Goal: Task Accomplishment & Management: Use online tool/utility

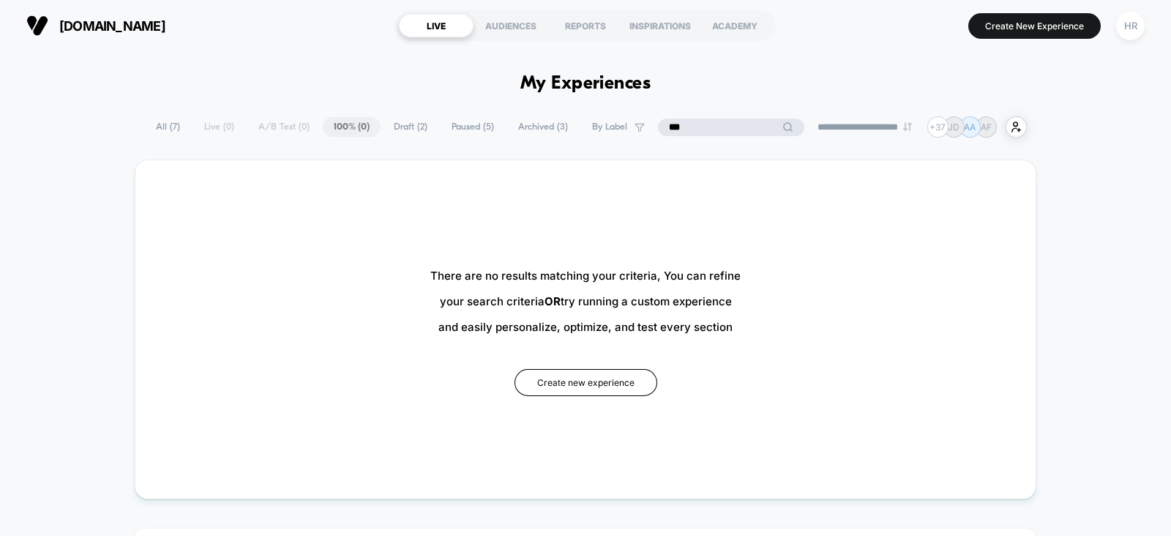
click at [663, 124] on input "***" at bounding box center [731, 128] width 146 height 18
type input "****"
click at [663, 124] on input "****" at bounding box center [731, 128] width 146 height 18
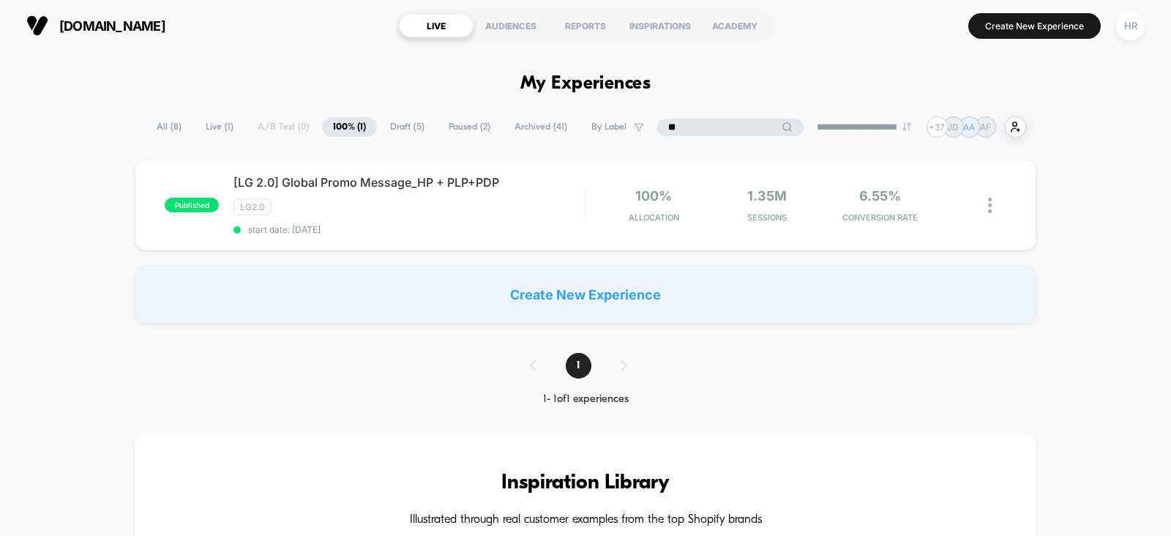
type input "*"
type input "******"
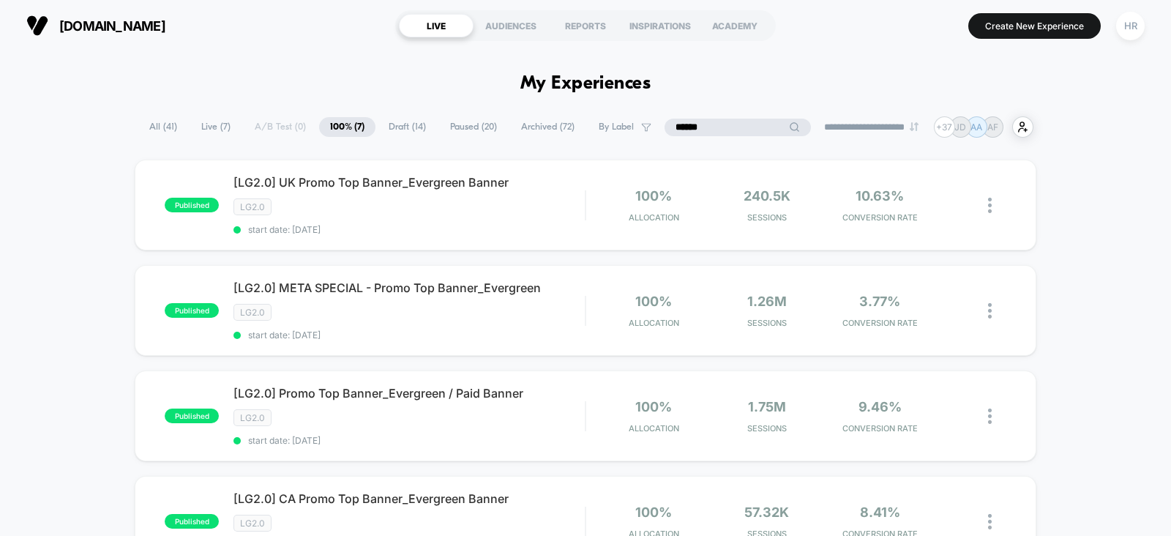
click at [673, 125] on input "******" at bounding box center [738, 128] width 146 height 18
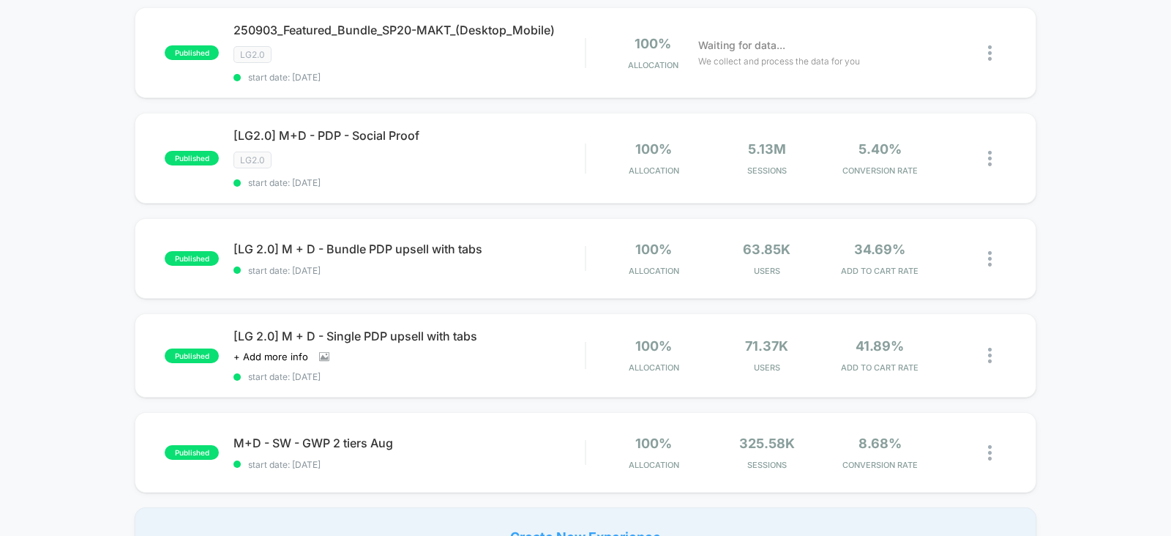
scroll to position [1178, 0]
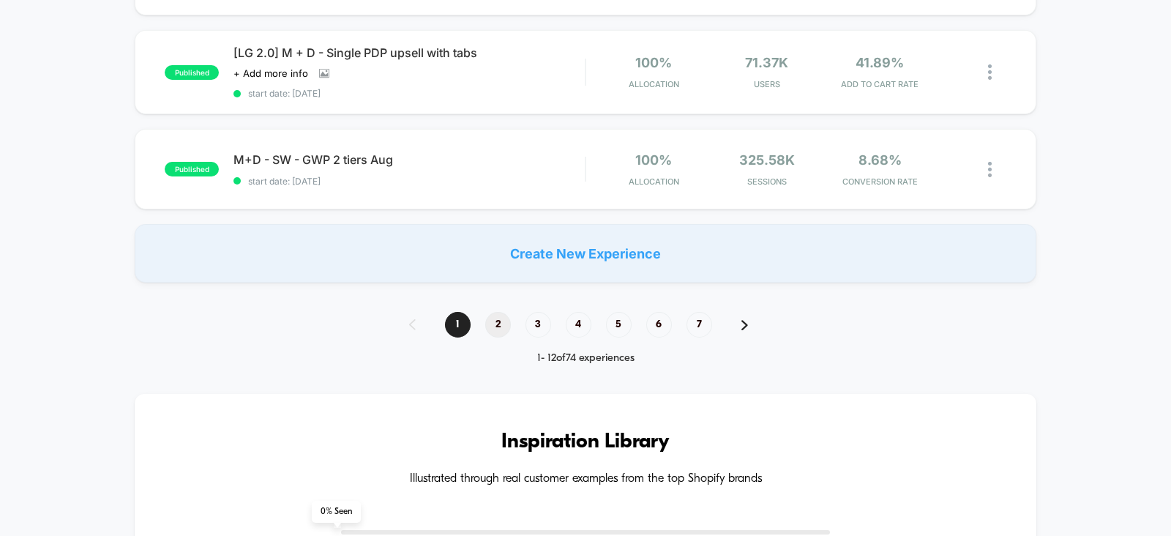
click at [501, 312] on span "2" at bounding box center [498, 325] width 26 height 26
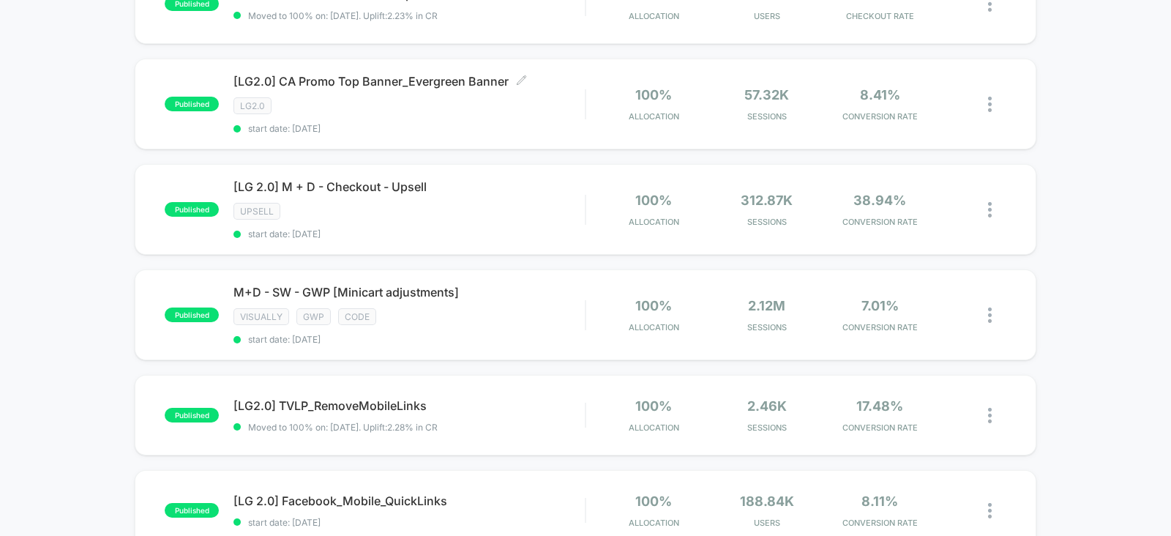
scroll to position [65, 0]
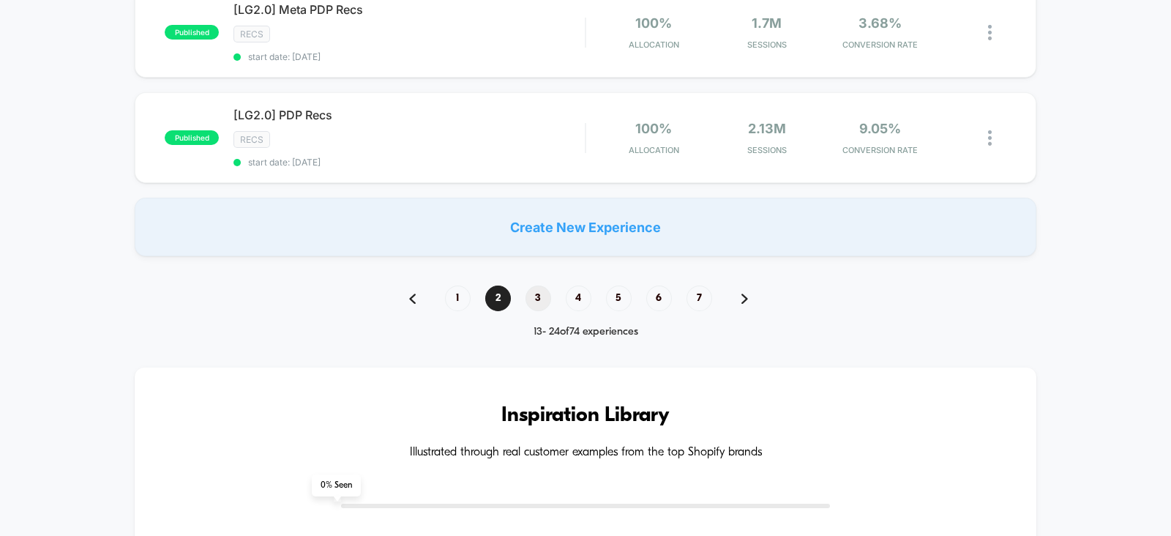
click at [539, 288] on span "3" at bounding box center [539, 299] width 26 height 26
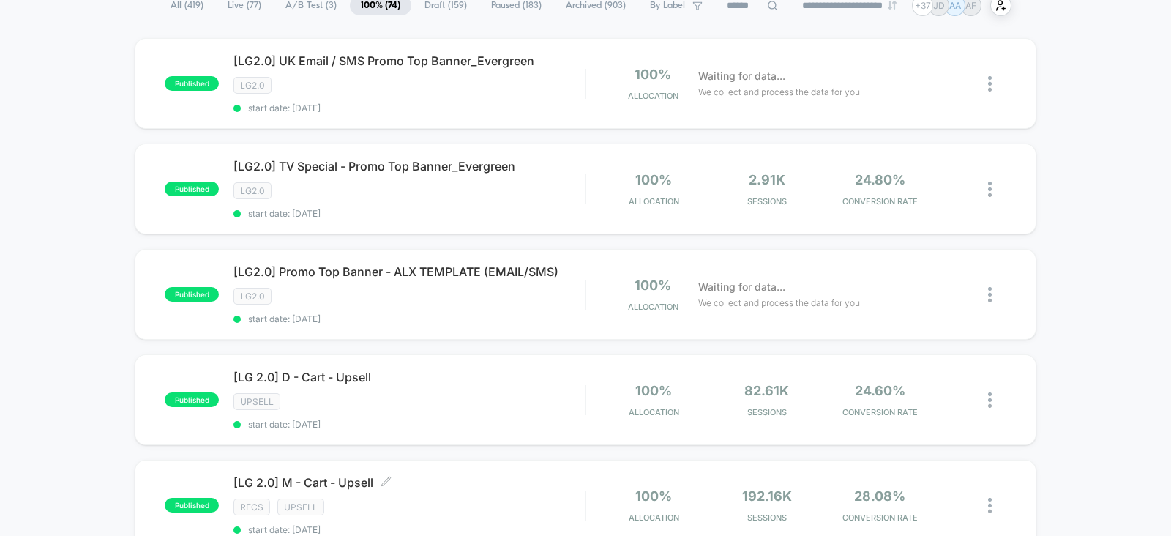
scroll to position [109, 0]
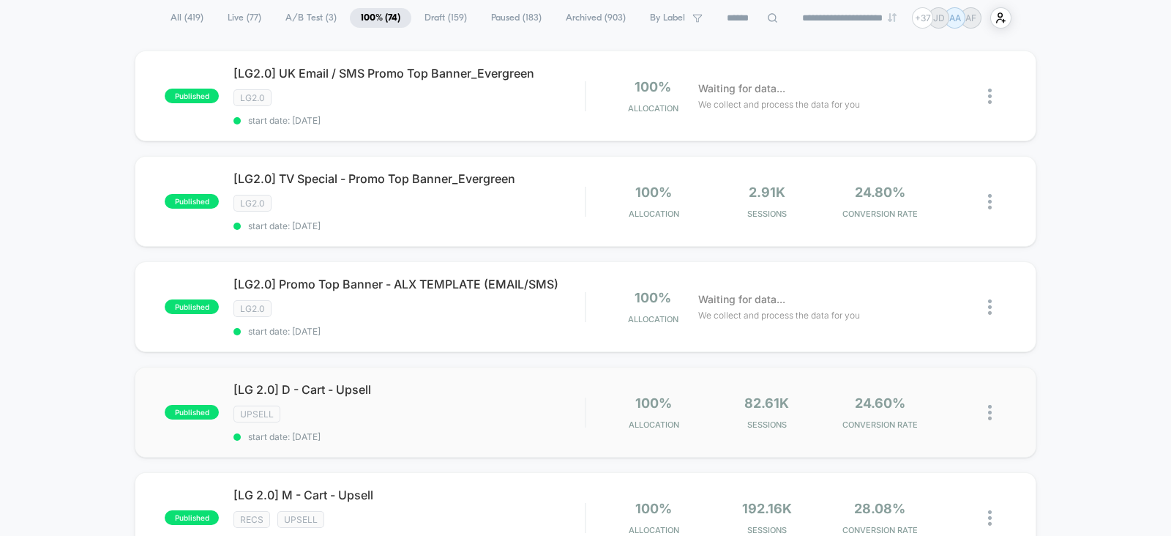
click at [551, 374] on div "published [LG 2.0] D - Cart - Upsell Upsell start date: 8/6/2025 100% Allocatio…" at bounding box center [586, 412] width 902 height 91
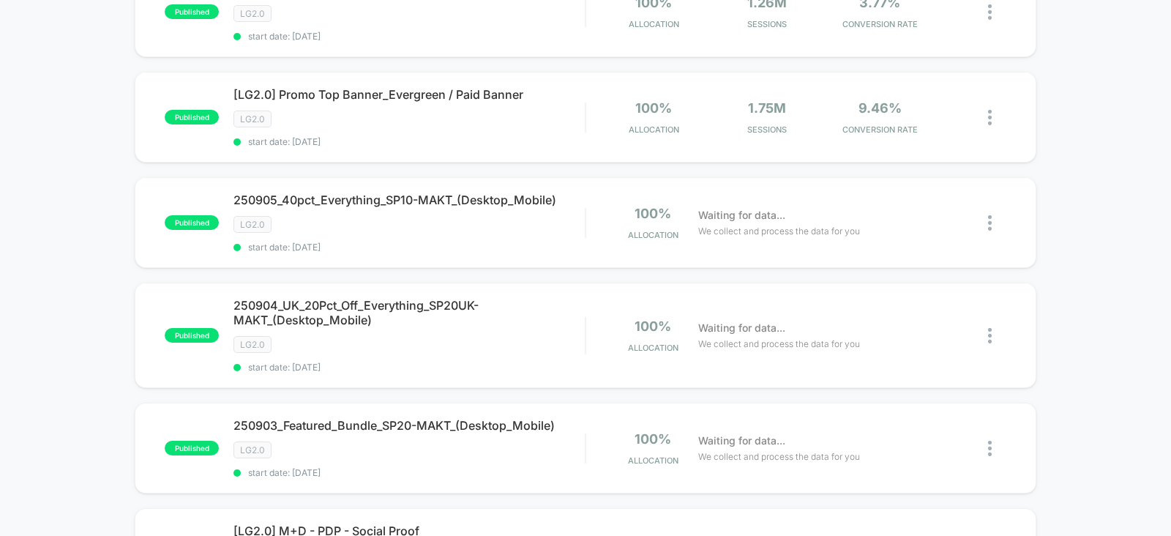
scroll to position [1070, 0]
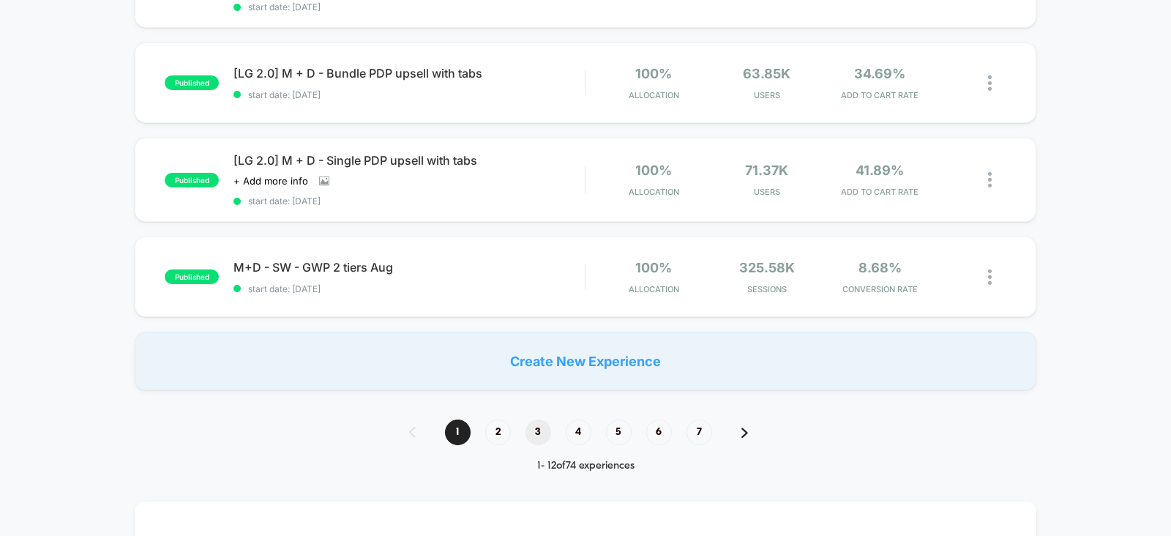
click at [537, 428] on span "3" at bounding box center [539, 432] width 26 height 26
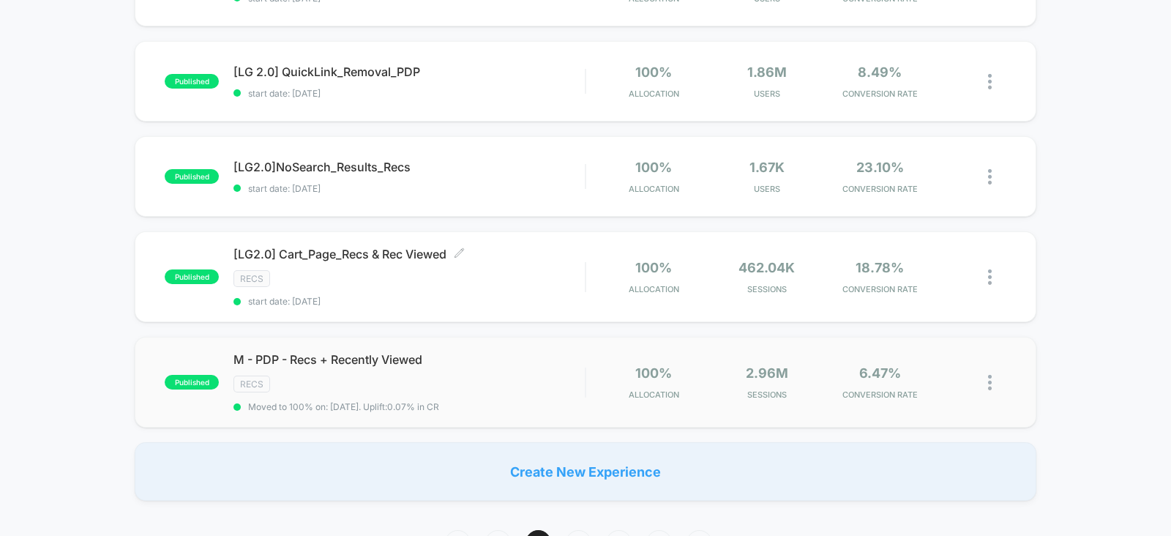
scroll to position [1026, 0]
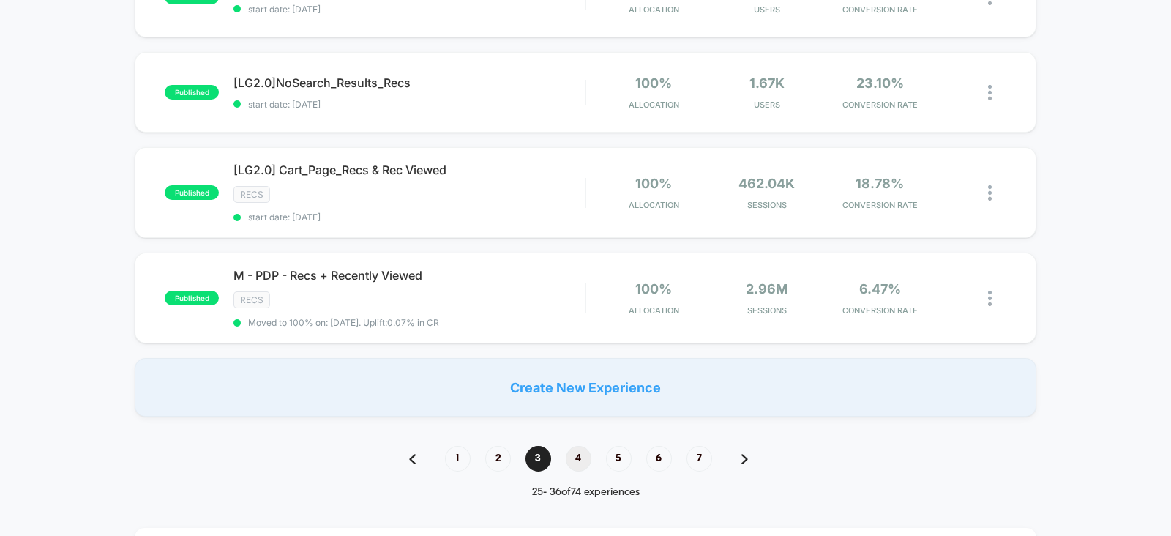
click at [578, 450] on span "4" at bounding box center [579, 459] width 26 height 26
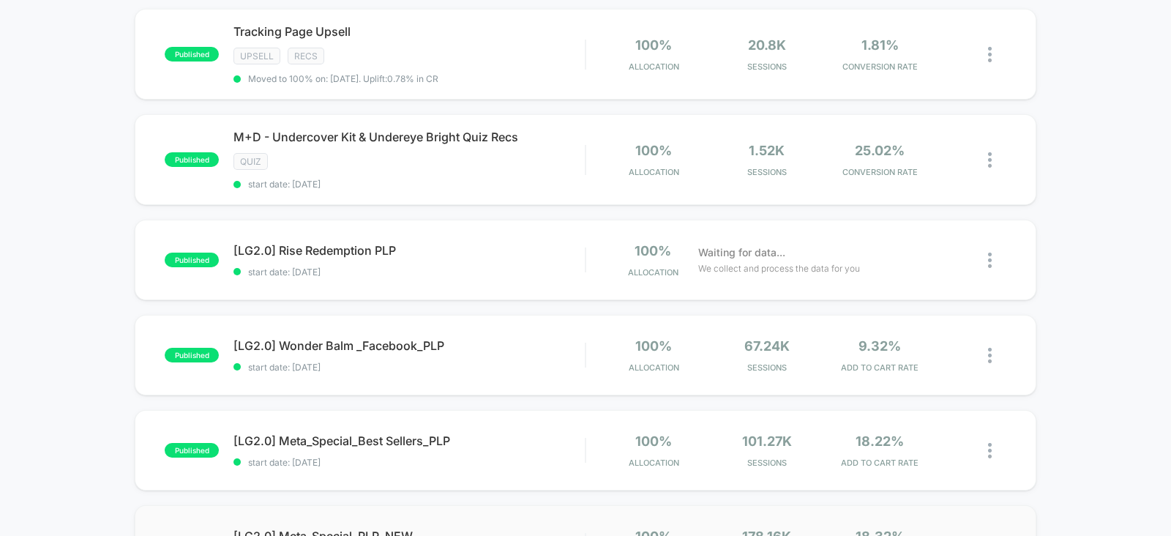
scroll to position [1059, 0]
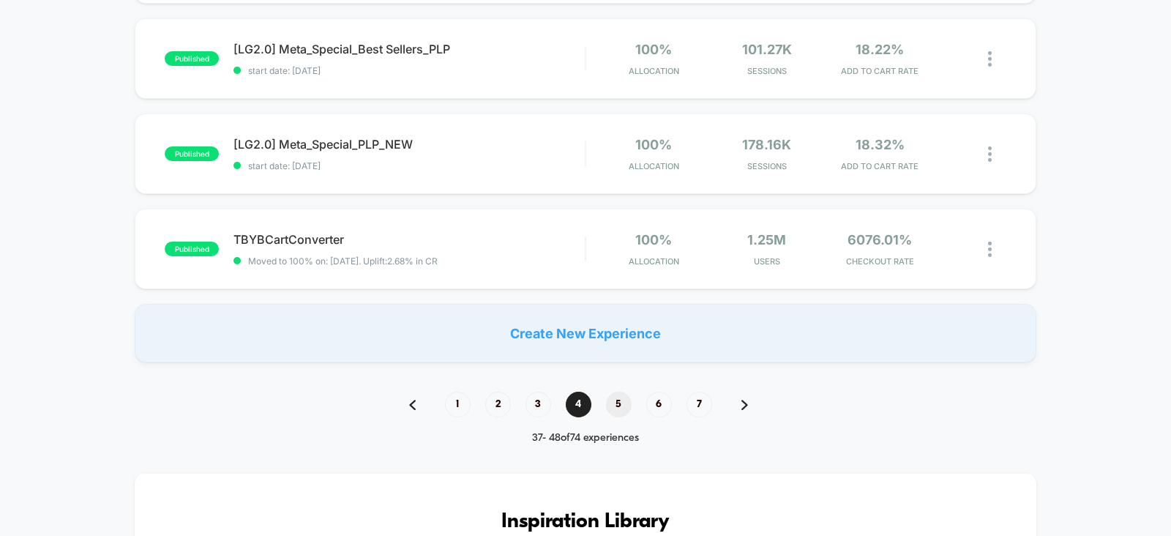
click at [616, 392] on span "5" at bounding box center [619, 405] width 26 height 26
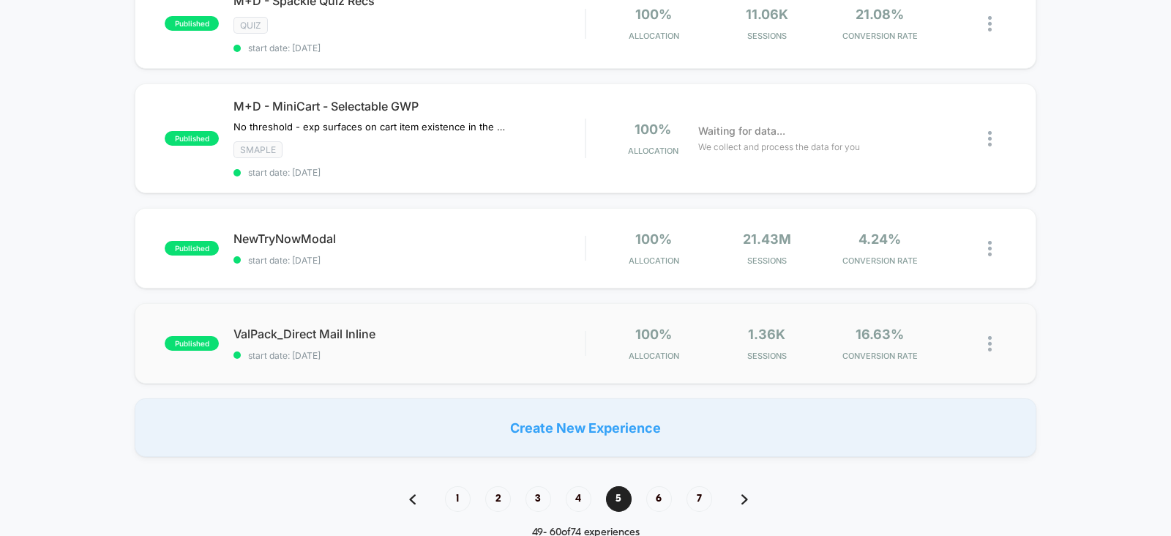
scroll to position [1015, 0]
click at [662, 485] on span "6" at bounding box center [659, 498] width 26 height 26
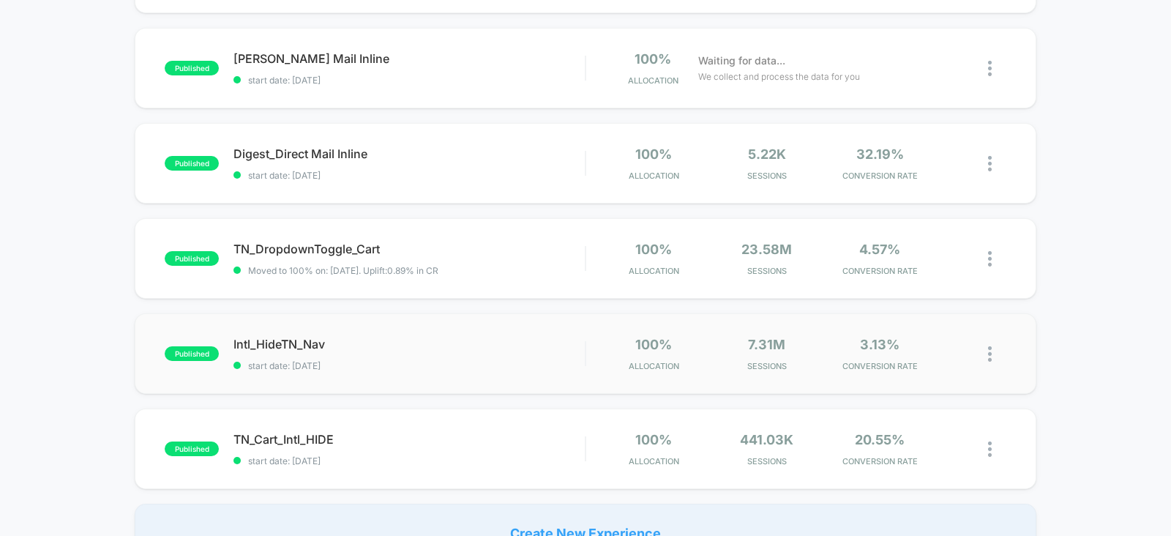
scroll to position [1055, 0]
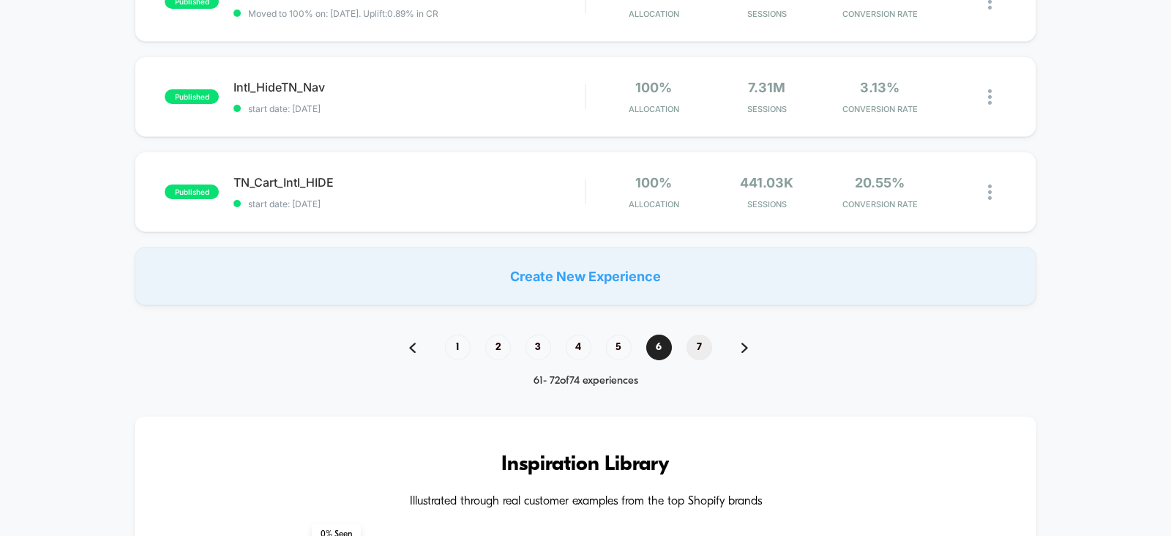
click at [694, 343] on span "7" at bounding box center [700, 348] width 26 height 26
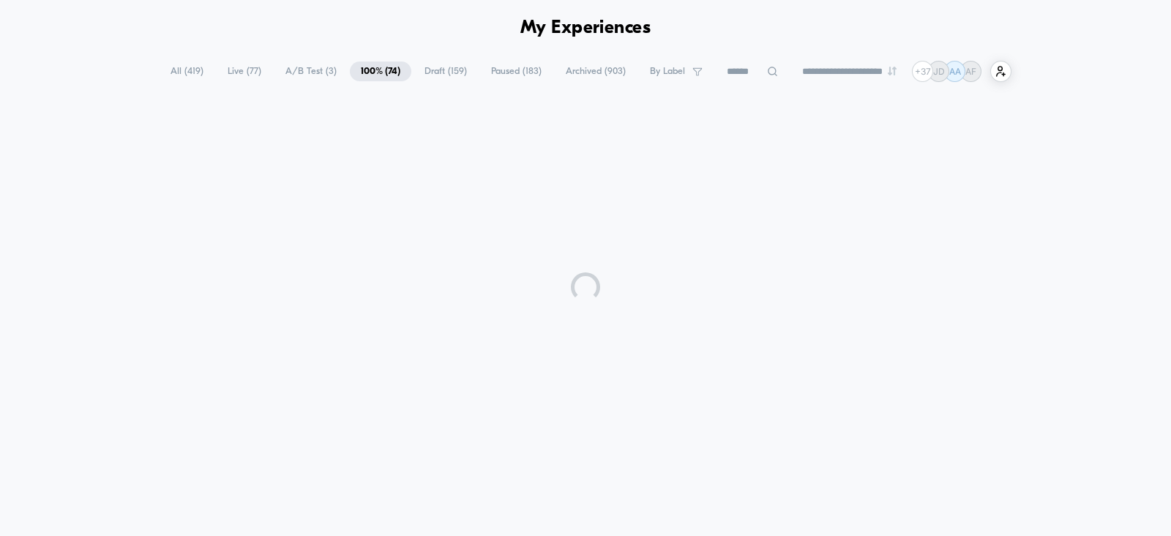
scroll to position [103, 0]
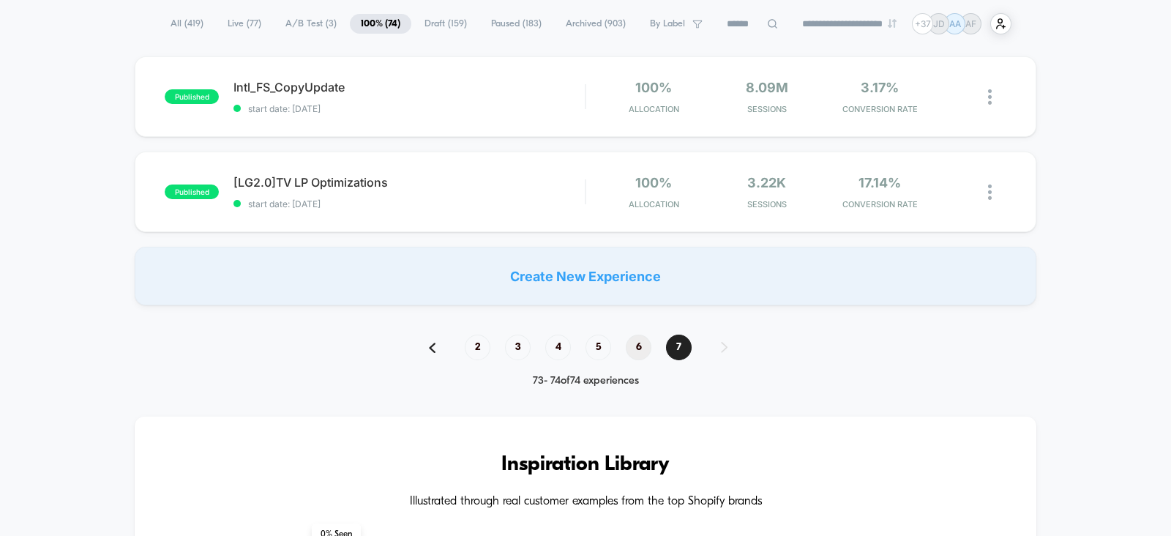
click at [641, 346] on span "6" at bounding box center [639, 348] width 26 height 26
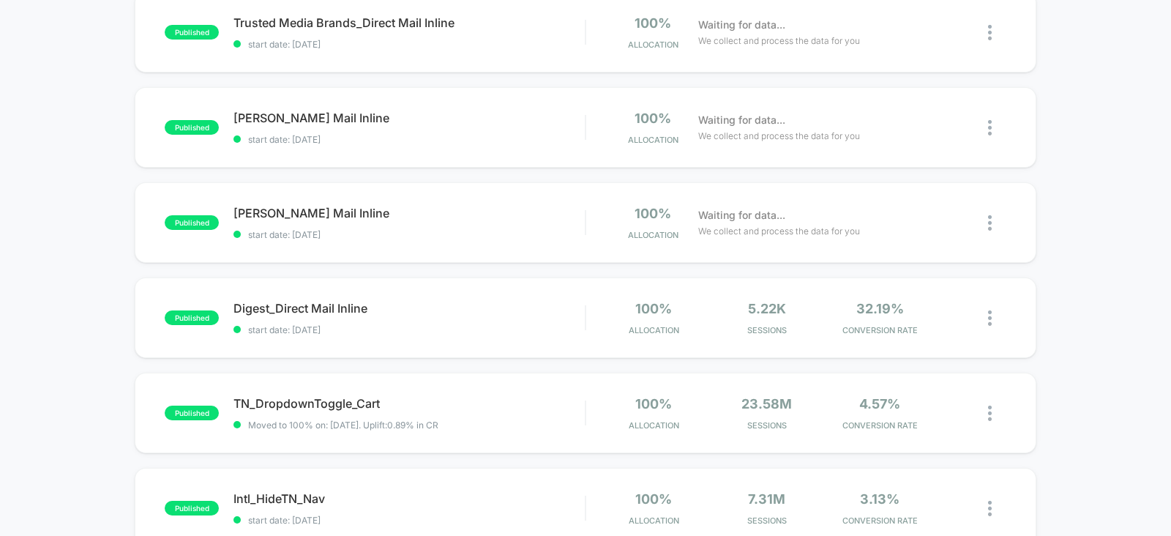
scroll to position [643, 0]
click at [995, 318] on div at bounding box center [997, 318] width 18 height 34
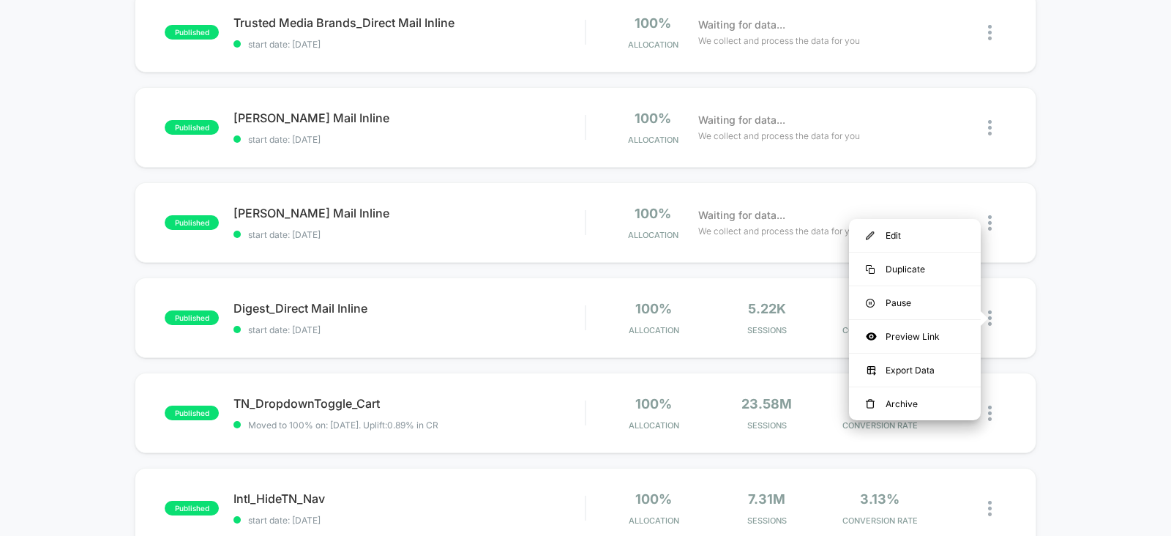
click at [1094, 242] on div "published Collections_Direct Mail Inline start date: 5/22/2025 100% Allocation …" at bounding box center [585, 116] width 1171 height 1201
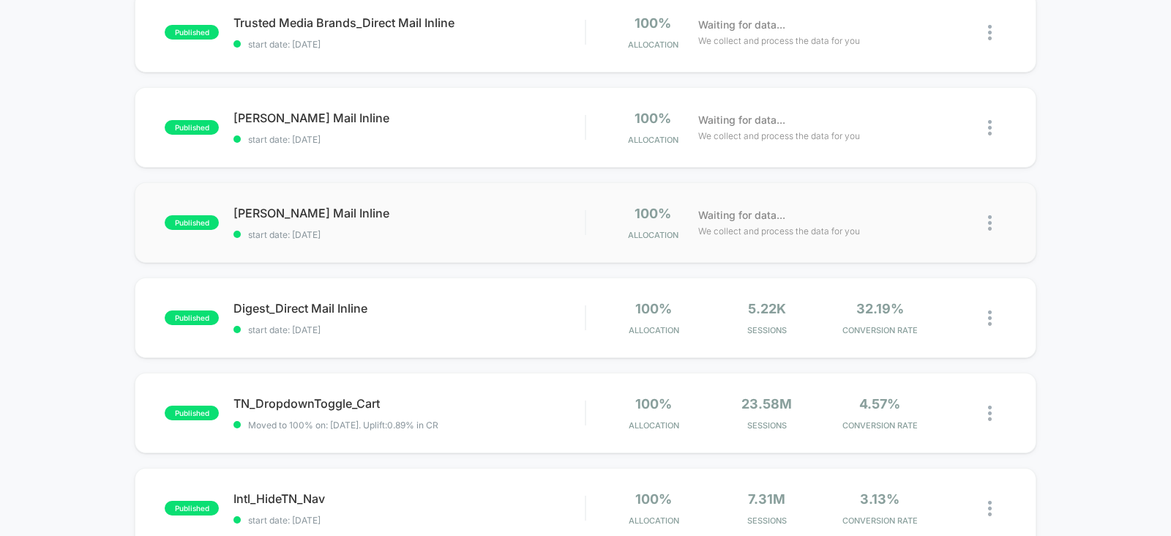
click at [989, 224] on img at bounding box center [990, 222] width 4 height 15
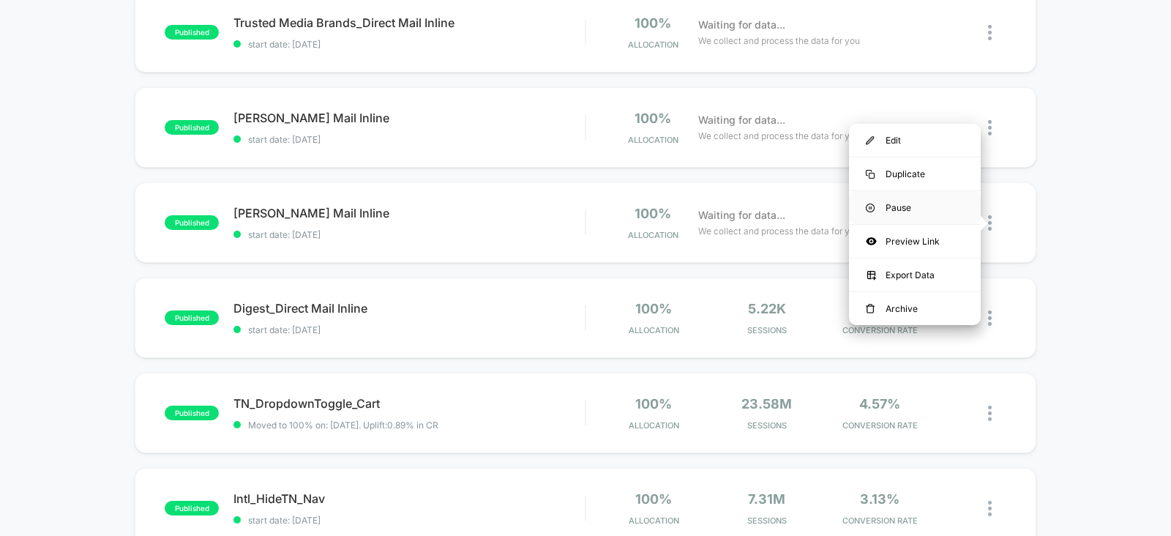
click at [893, 206] on div "Pause" at bounding box center [915, 207] width 132 height 33
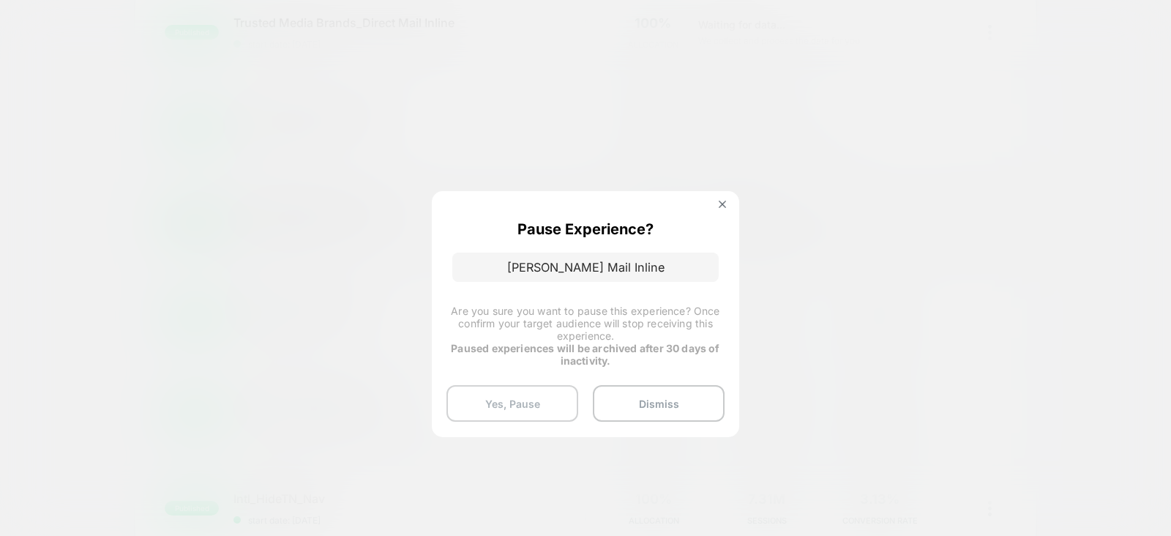
click at [530, 396] on button "Yes, Pause" at bounding box center [513, 403] width 132 height 37
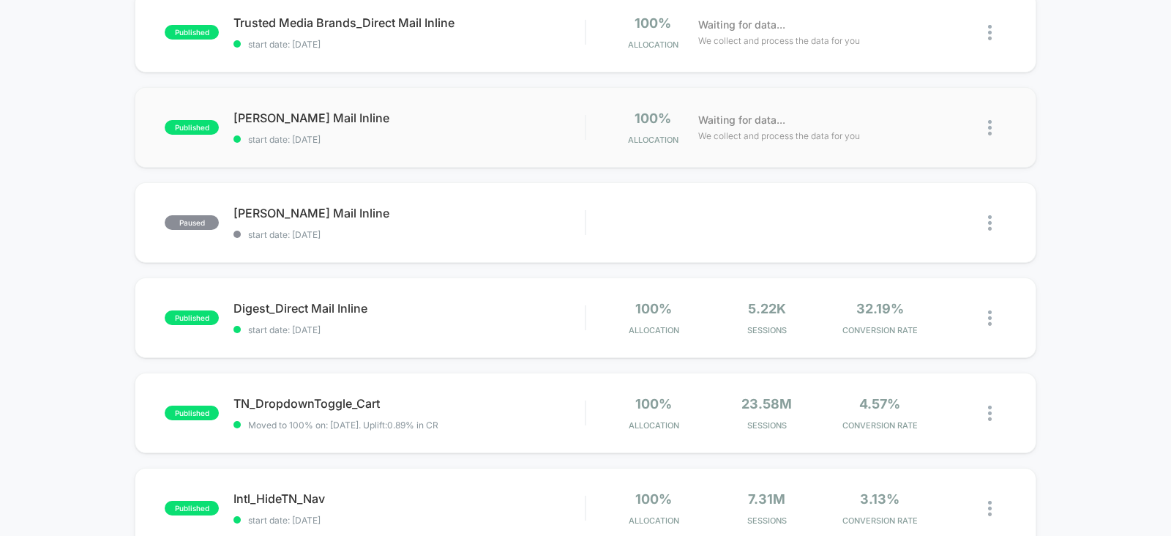
click at [991, 130] on img at bounding box center [990, 127] width 4 height 15
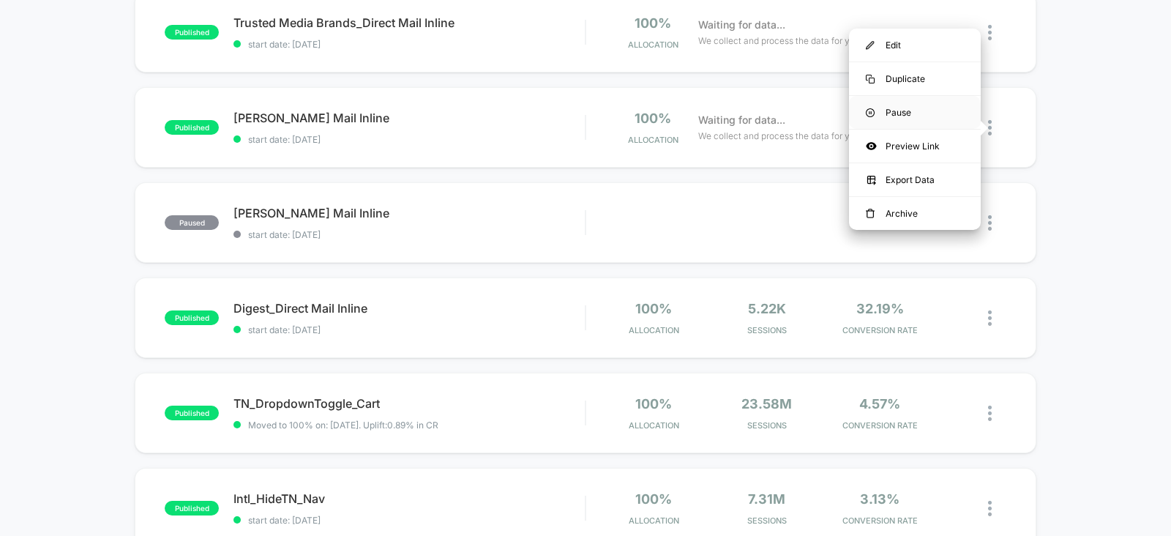
click at [883, 97] on div "Pause" at bounding box center [915, 112] width 132 height 33
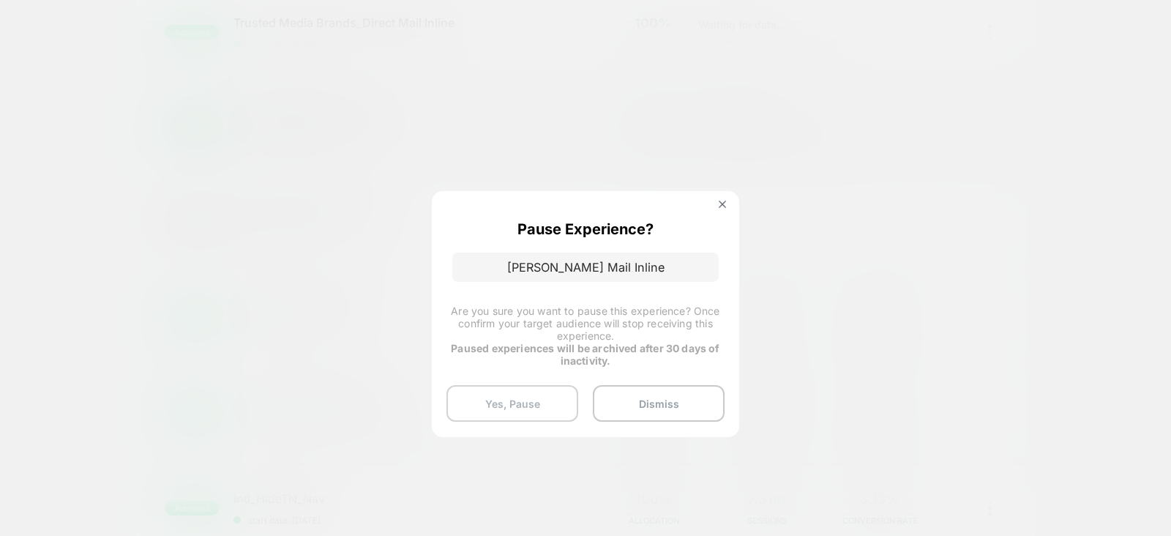
click at [525, 404] on button "Yes, Pause" at bounding box center [513, 403] width 132 height 37
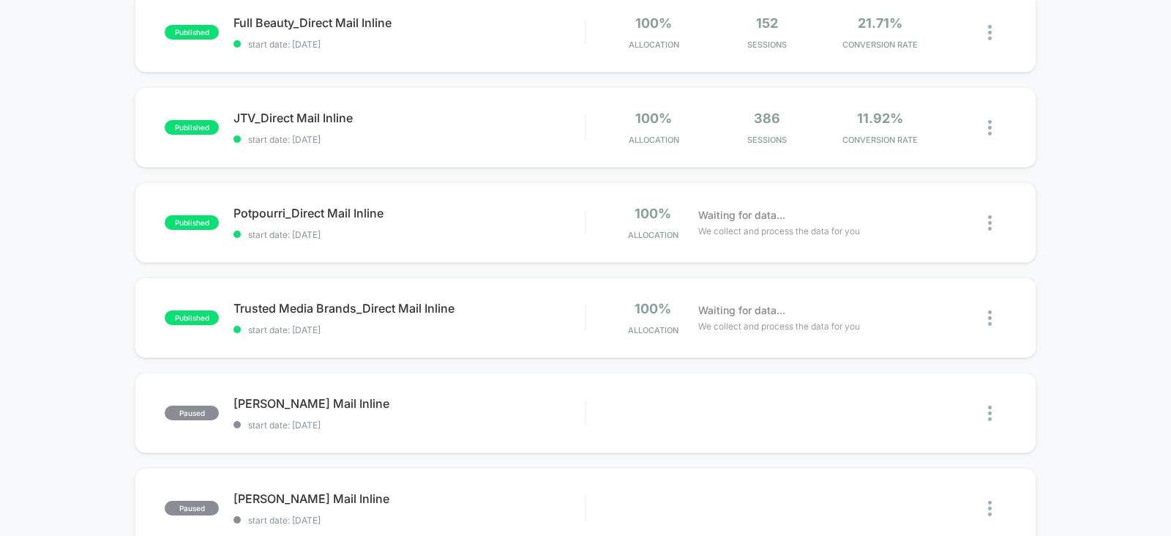
scroll to position [357, 0]
click at [990, 321] on img at bounding box center [990, 319] width 4 height 15
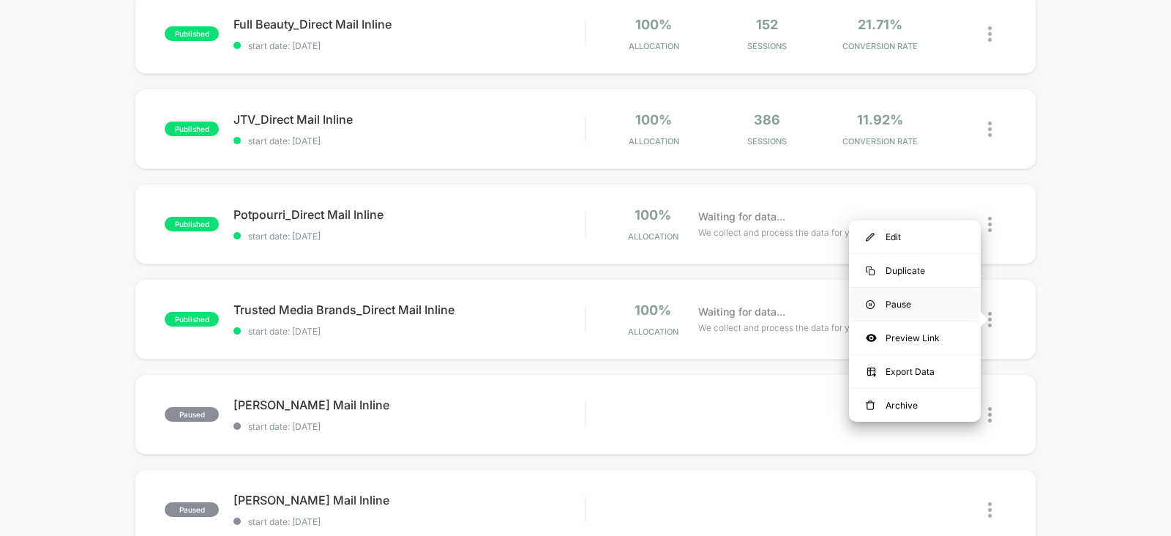
click at [930, 299] on div "Pause" at bounding box center [915, 304] width 132 height 33
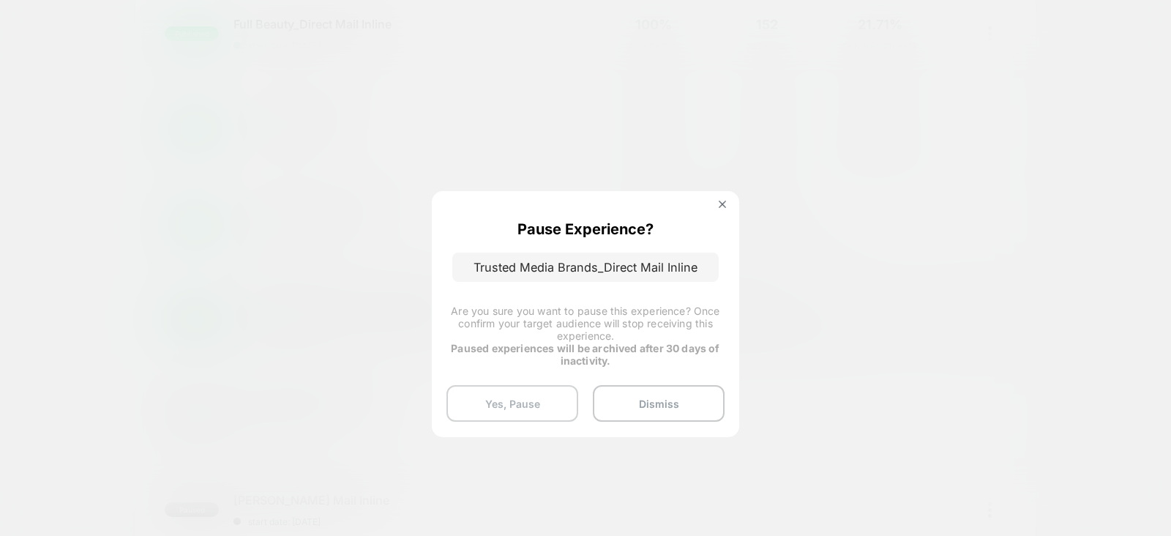
click at [507, 393] on button "Yes, Pause" at bounding box center [513, 403] width 132 height 37
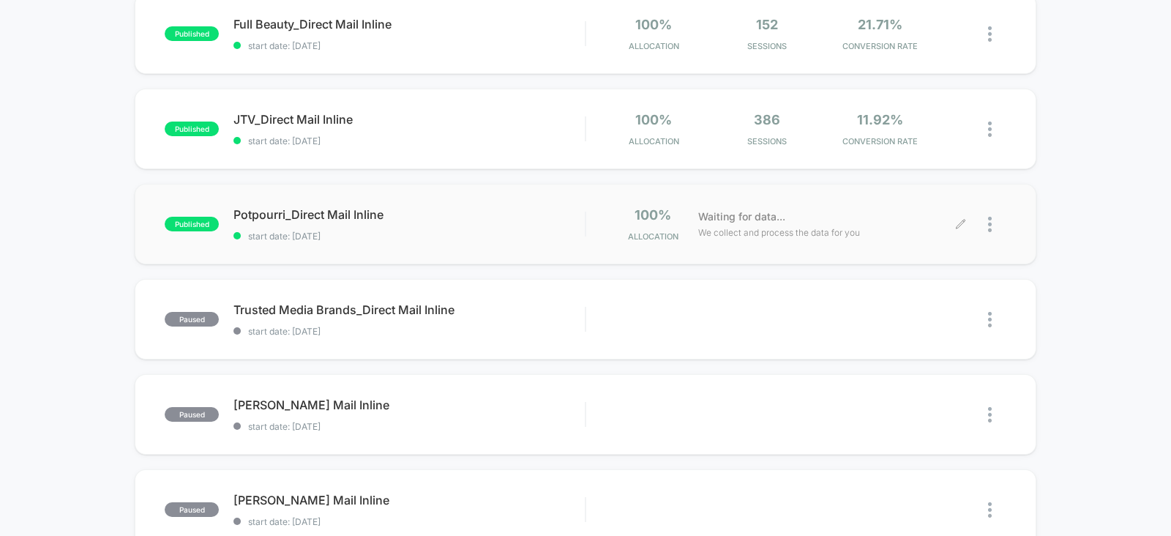
click at [992, 226] on div at bounding box center [997, 224] width 18 height 34
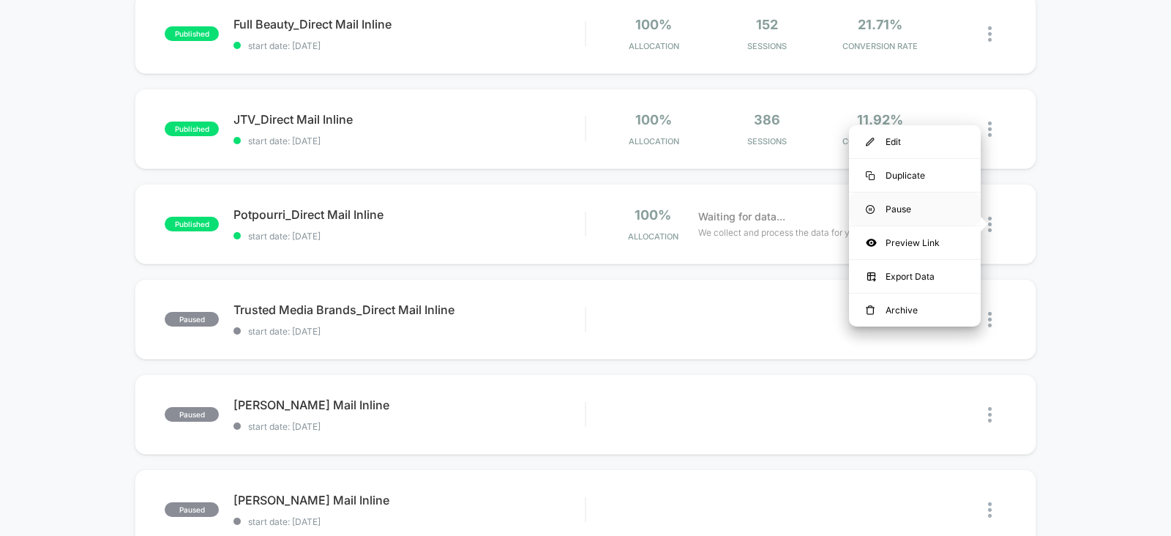
click at [887, 214] on div "Pause" at bounding box center [915, 209] width 132 height 33
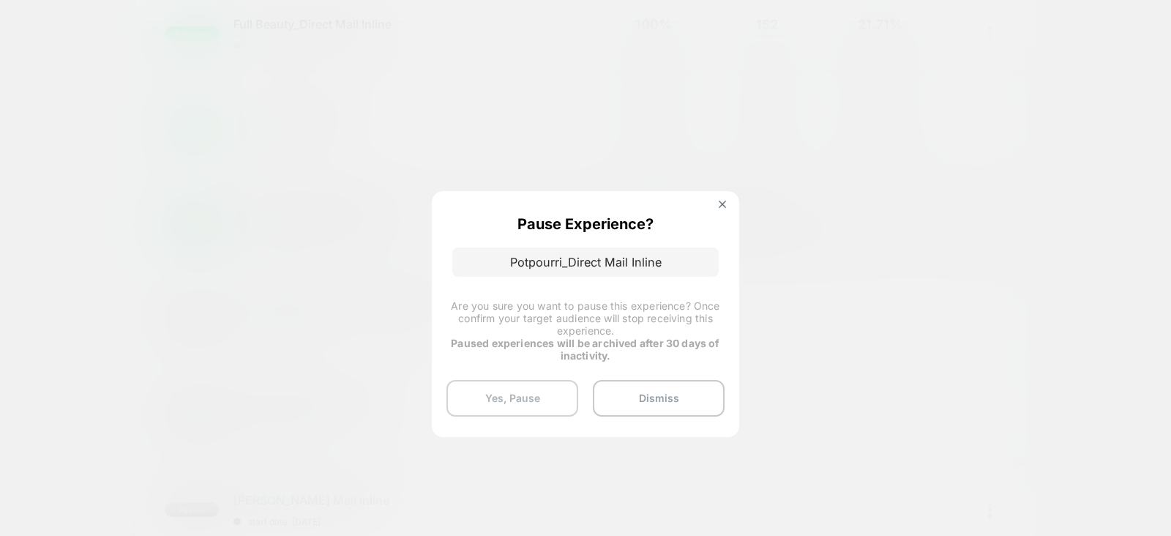
click at [542, 403] on button "Yes, Pause" at bounding box center [513, 398] width 132 height 37
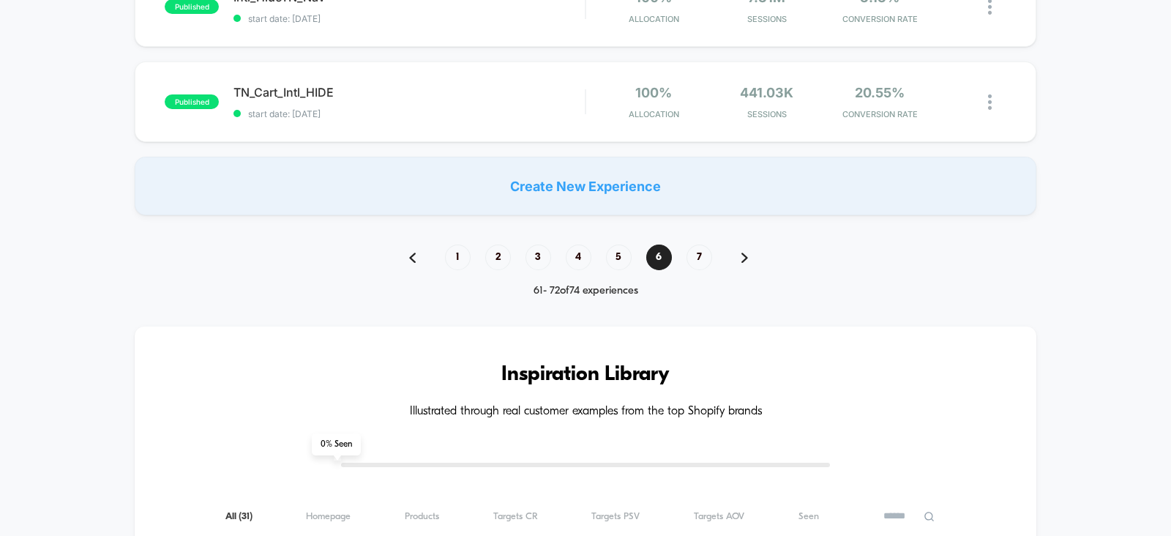
scroll to position [1146, 0]
click at [610, 261] on span "5" at bounding box center [619, 256] width 26 height 26
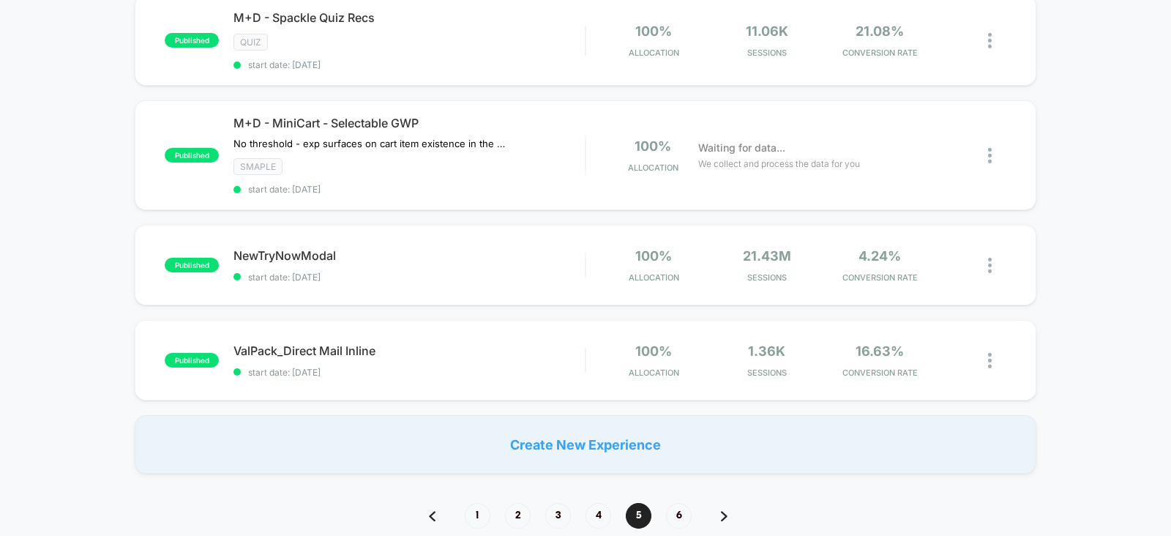
scroll to position [1052, 0]
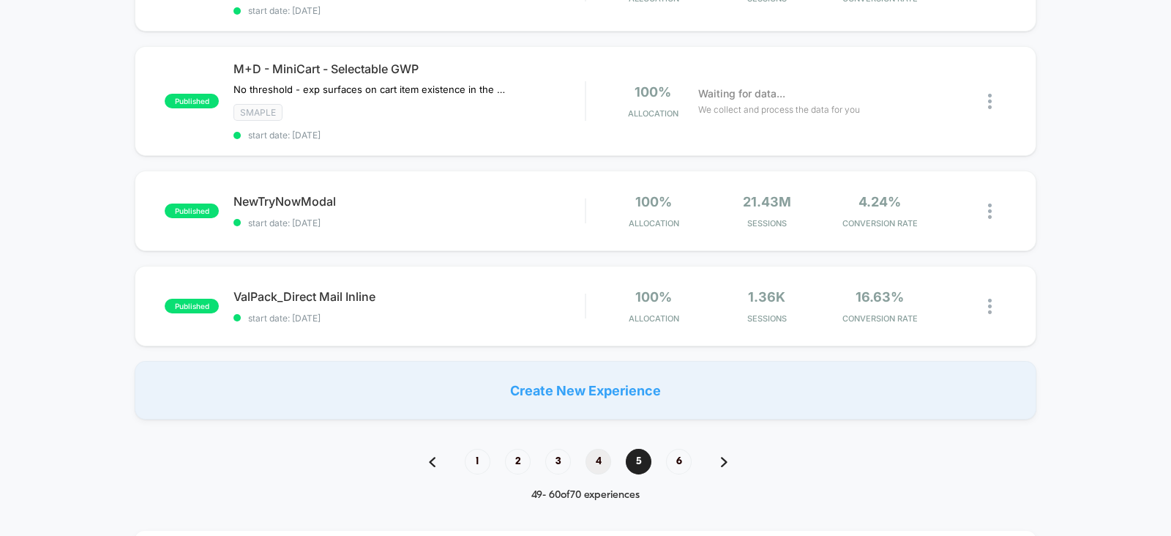
click at [597, 449] on span "4" at bounding box center [599, 462] width 26 height 26
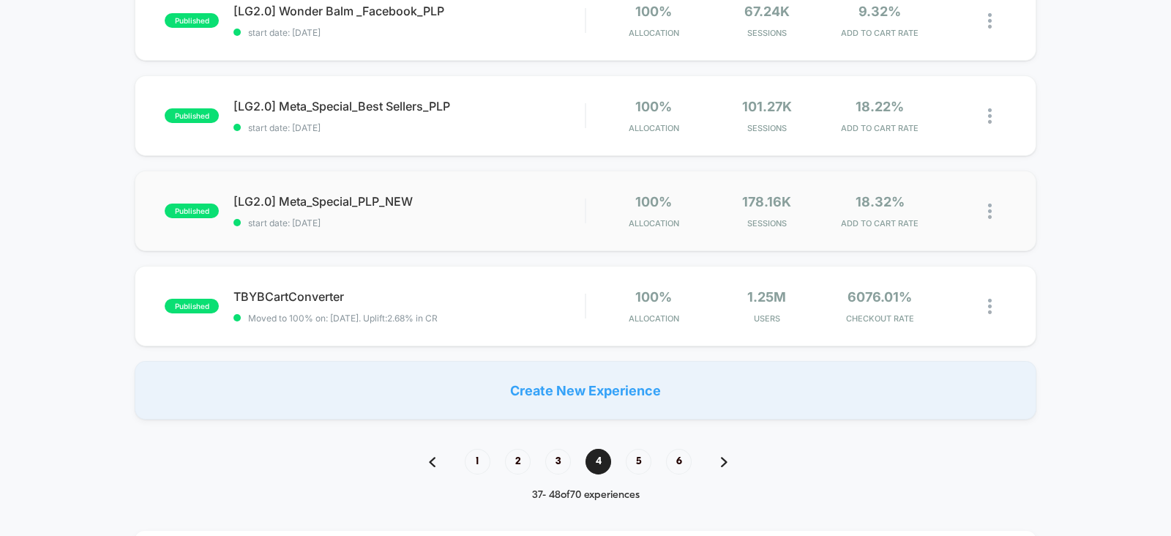
scroll to position [1234, 0]
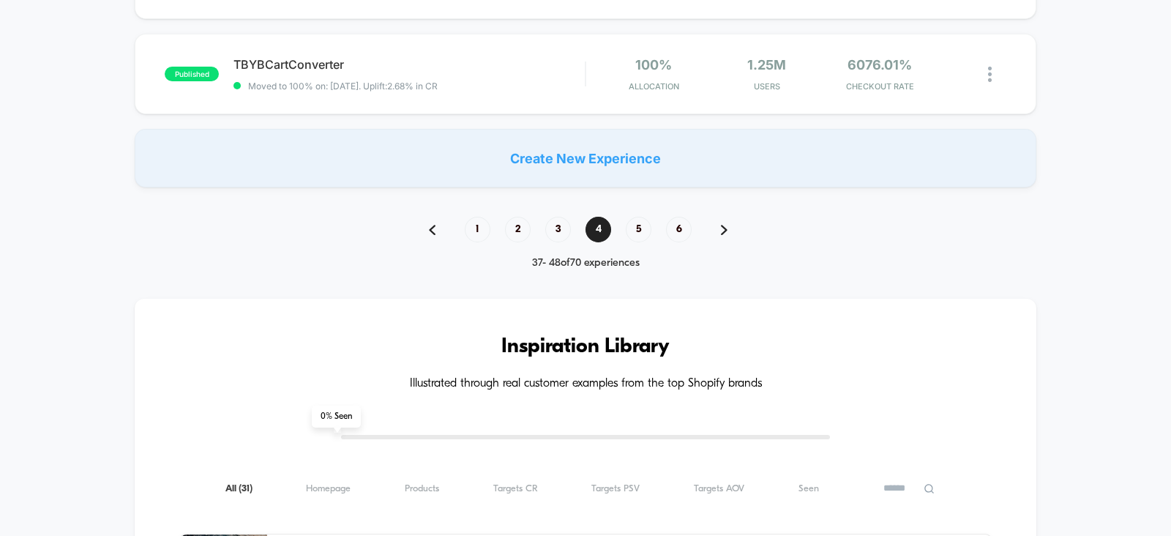
click at [553, 232] on div "1 2 3 4 5 6" at bounding box center [585, 230] width 343 height 26
click at [556, 226] on span "3" at bounding box center [558, 230] width 26 height 26
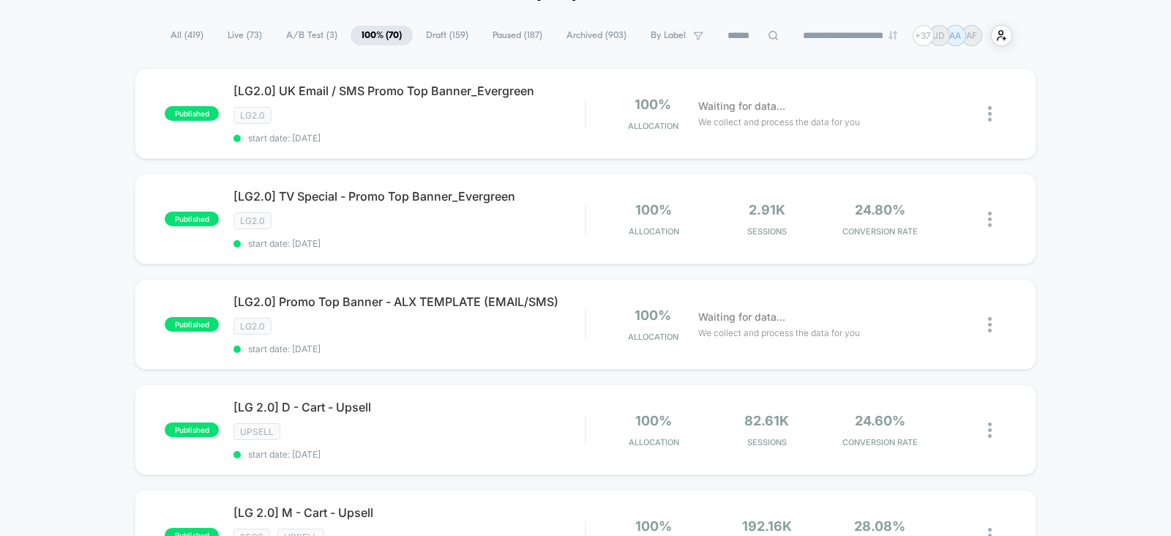
scroll to position [72, 0]
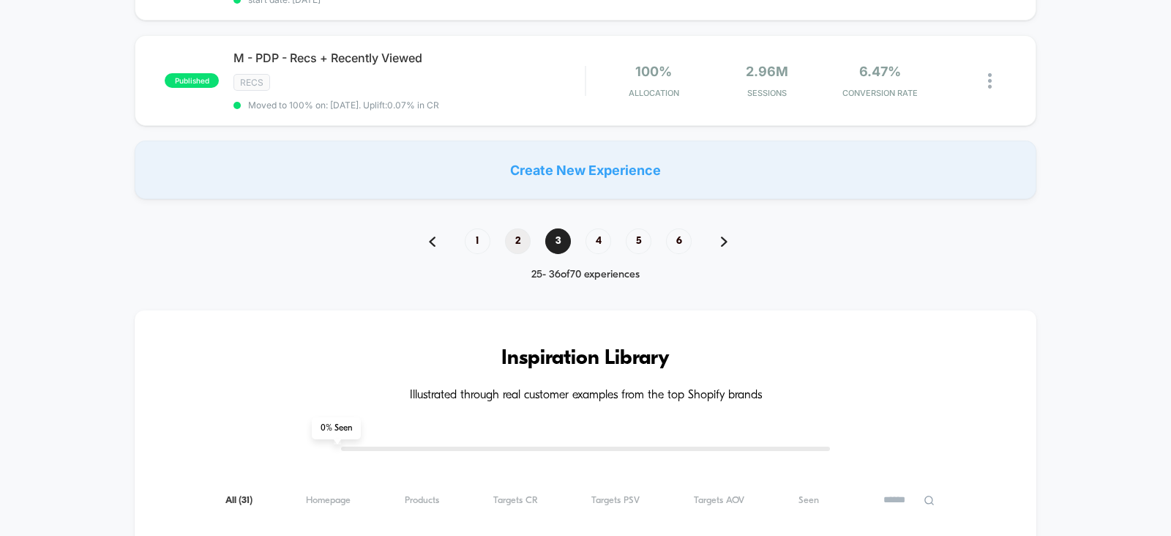
click at [523, 230] on span "2" at bounding box center [518, 241] width 26 height 26
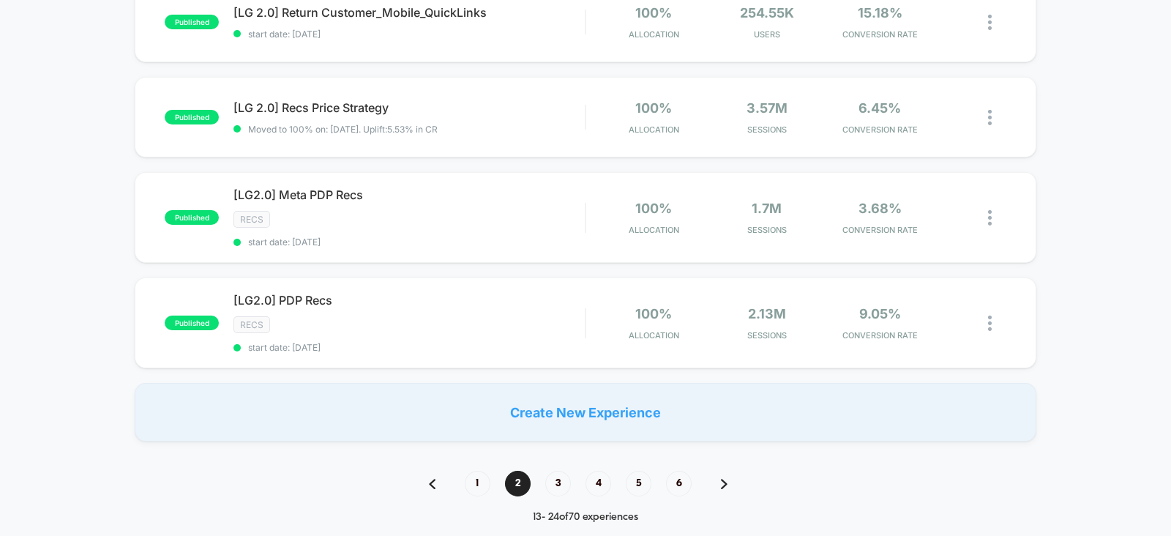
scroll to position [996, 0]
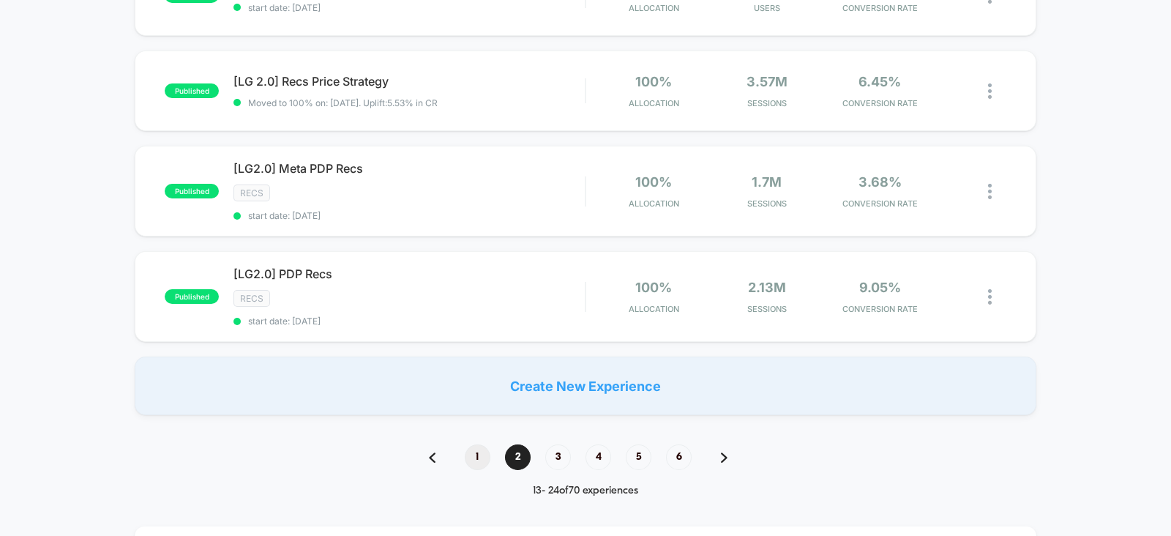
click at [478, 449] on span "1" at bounding box center [478, 457] width 26 height 26
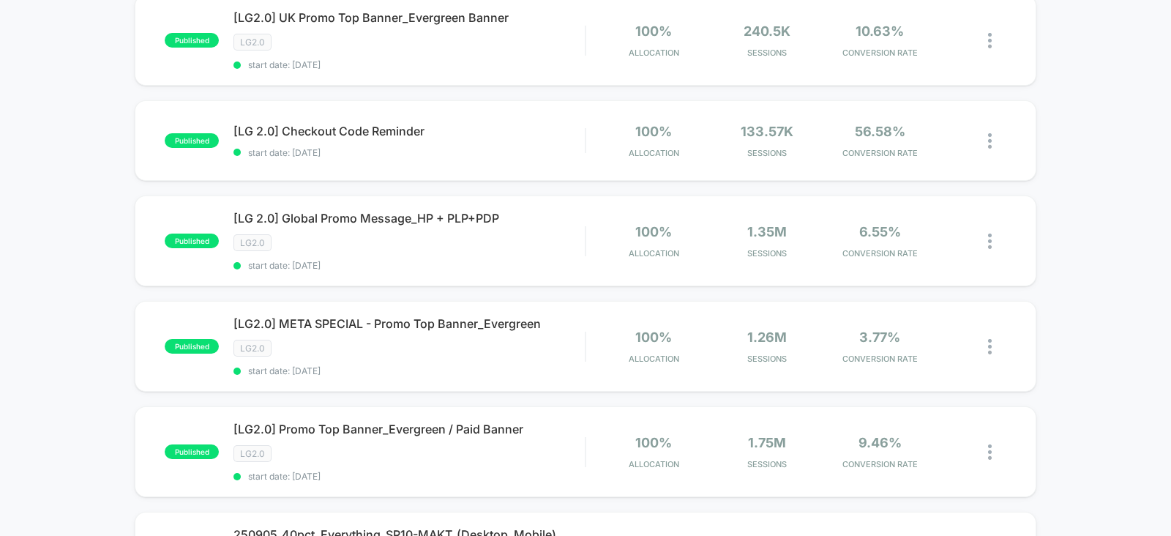
scroll to position [75, 0]
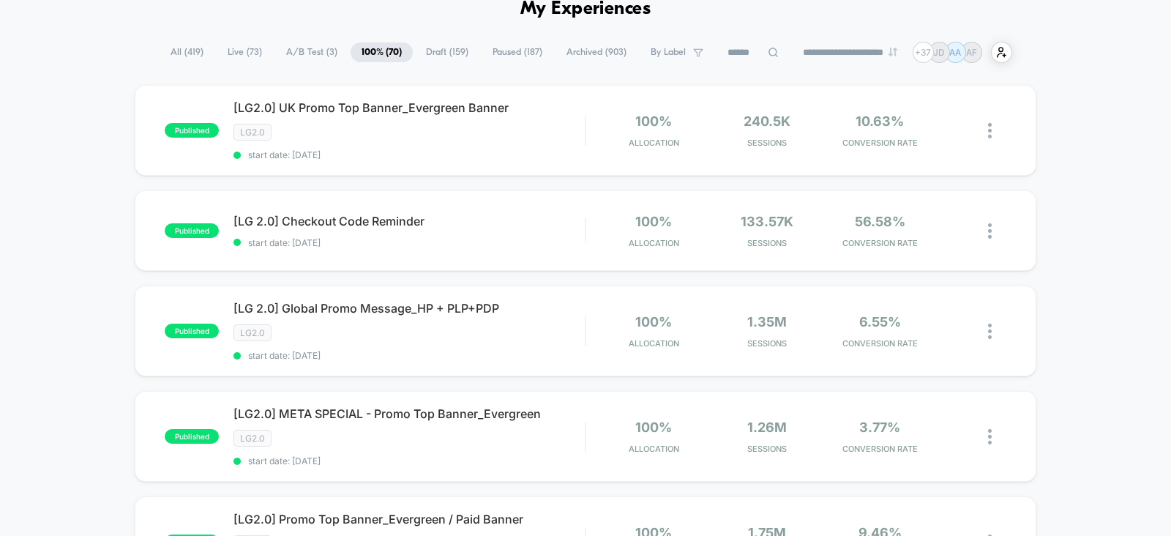
click at [306, 58] on span "A/B Test ( 3 )" at bounding box center [311, 52] width 73 height 20
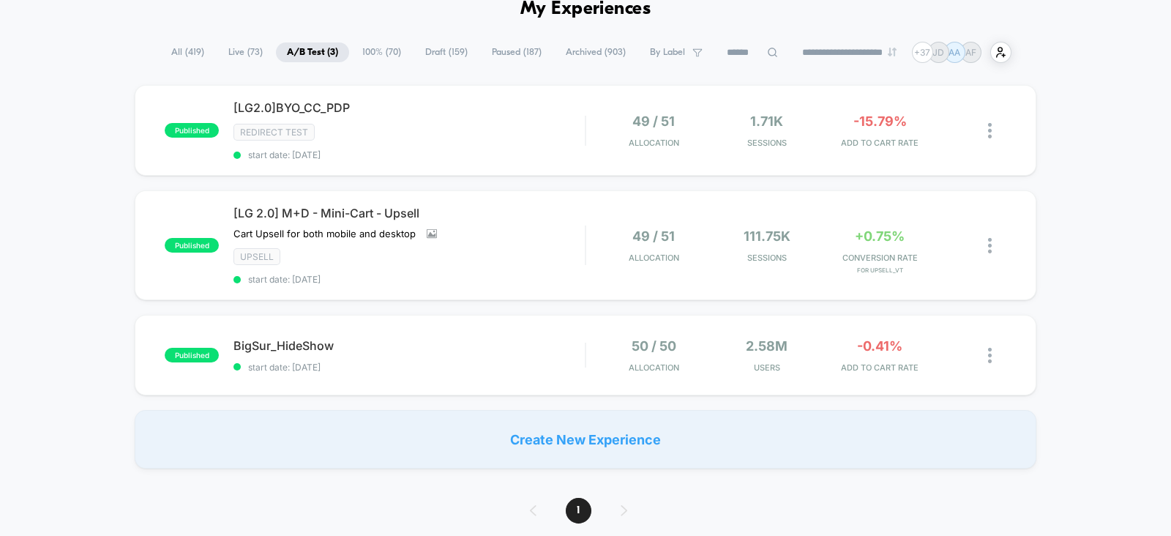
click at [245, 46] on span "Live ( 73 )" at bounding box center [245, 52] width 56 height 20
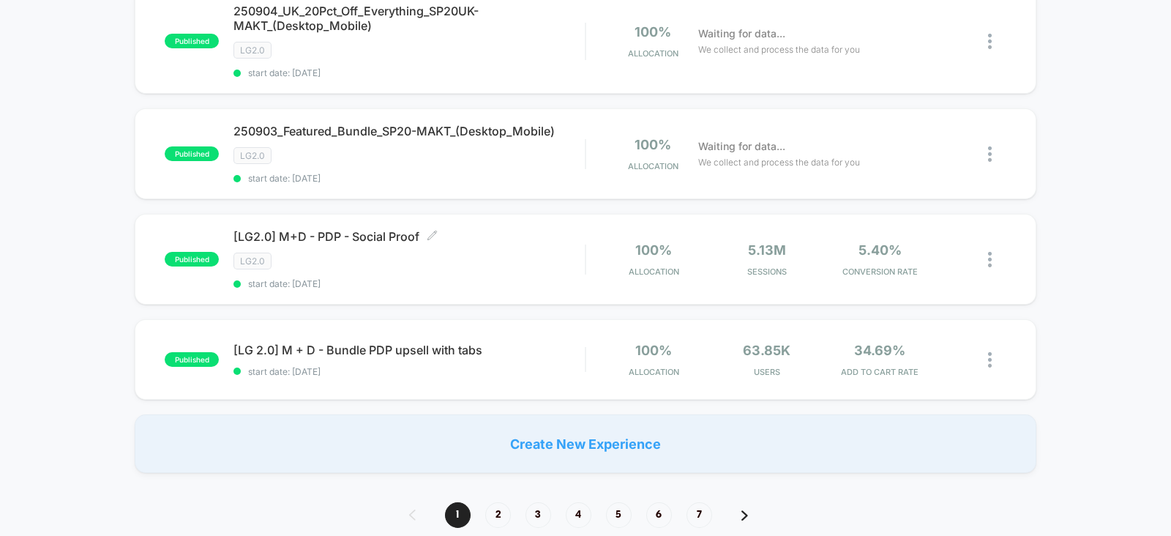
scroll to position [1025, 0]
click at [497, 501] on span "2" at bounding box center [498, 514] width 26 height 26
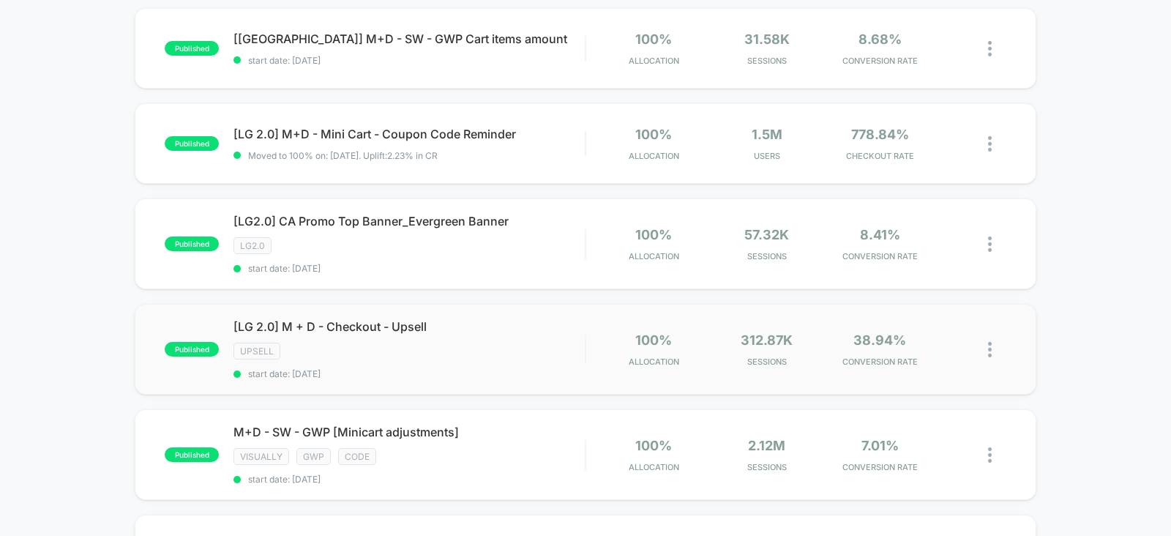
scroll to position [346, 0]
click at [960, 143] on icon at bounding box center [960, 143] width 11 height 11
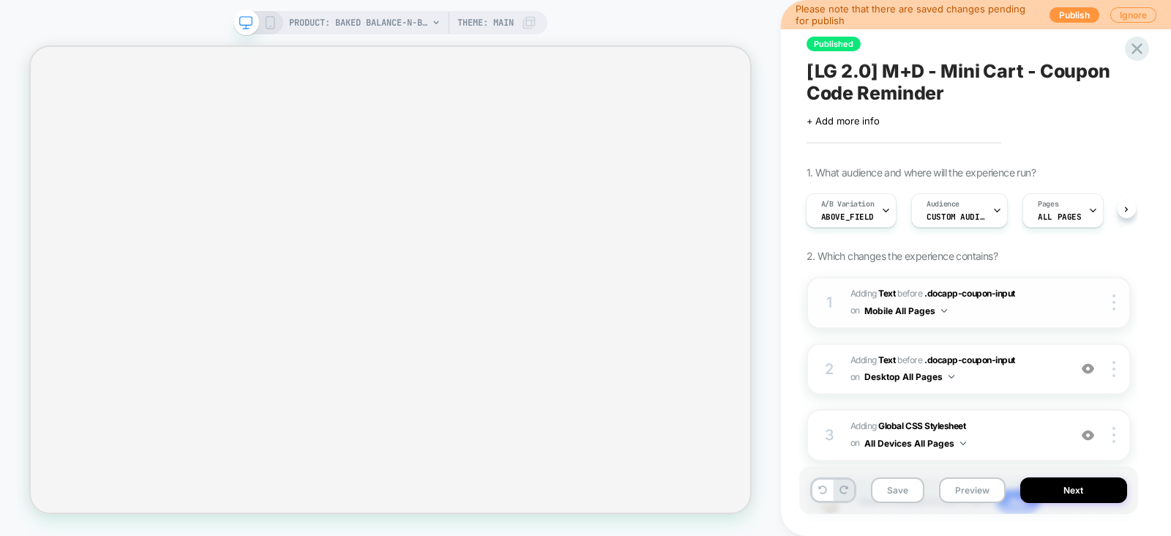
scroll to position [99, 0]
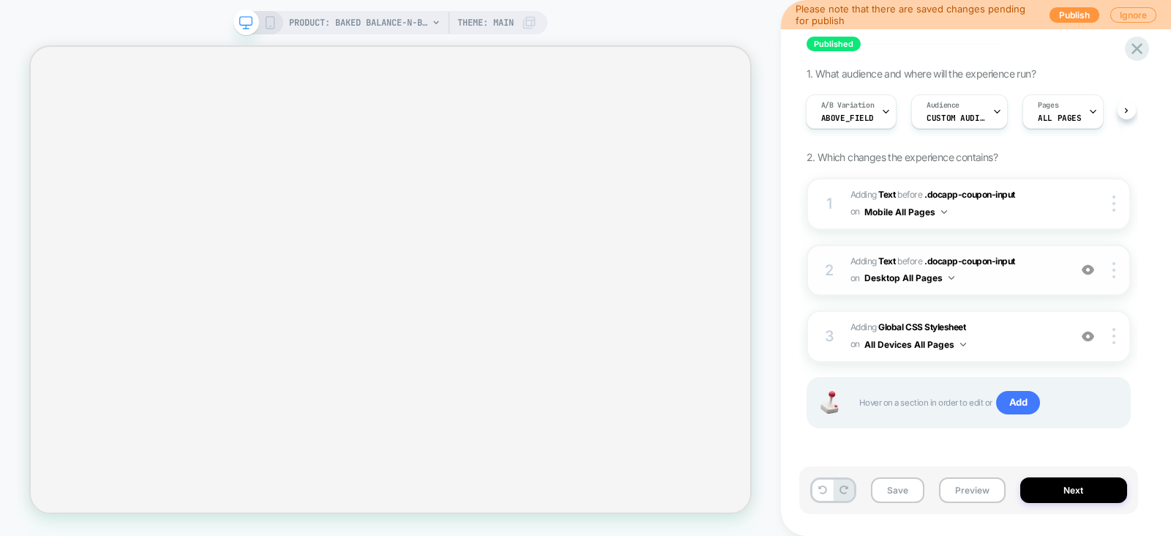
click at [1057, 263] on span "#_loomi_addon_1755543910874 Adding Text BEFORE .docapp-coupon-input .docapp-cou…" at bounding box center [956, 270] width 211 height 34
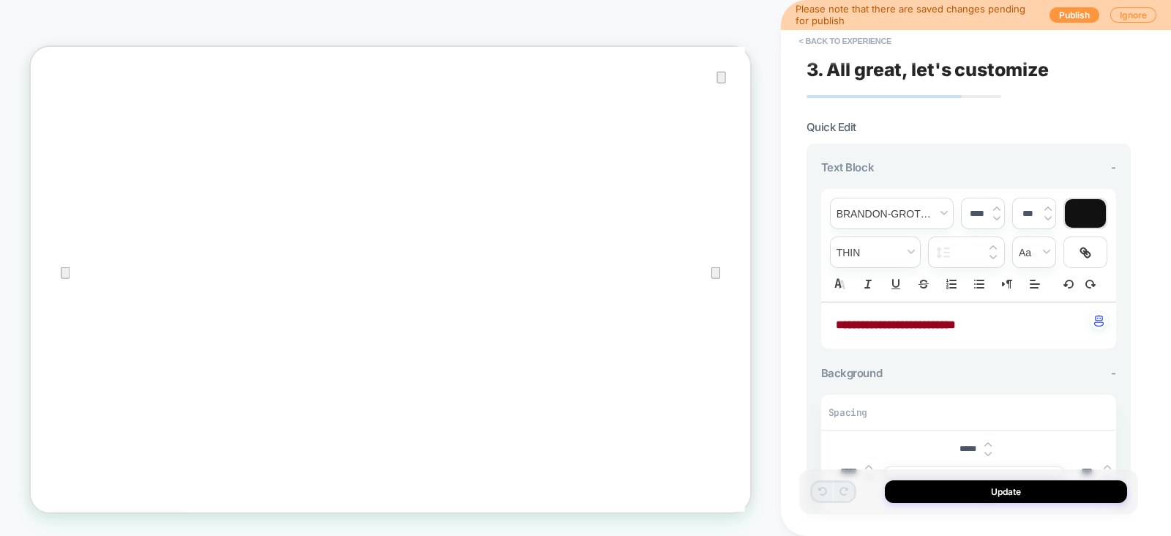
scroll to position [0, 0]
click at [909, 324] on strong "**********" at bounding box center [896, 324] width 120 height 11
type input "****"
click at [909, 324] on p "**********" at bounding box center [963, 325] width 255 height 17
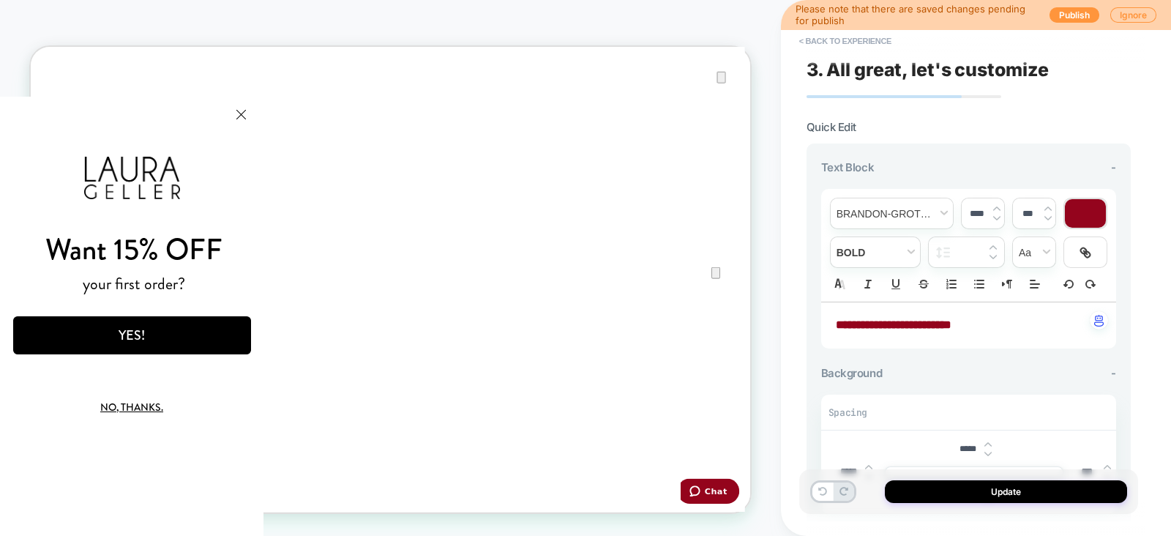
click at [0, 0] on button "Update" at bounding box center [0, 0] width 0 height 0
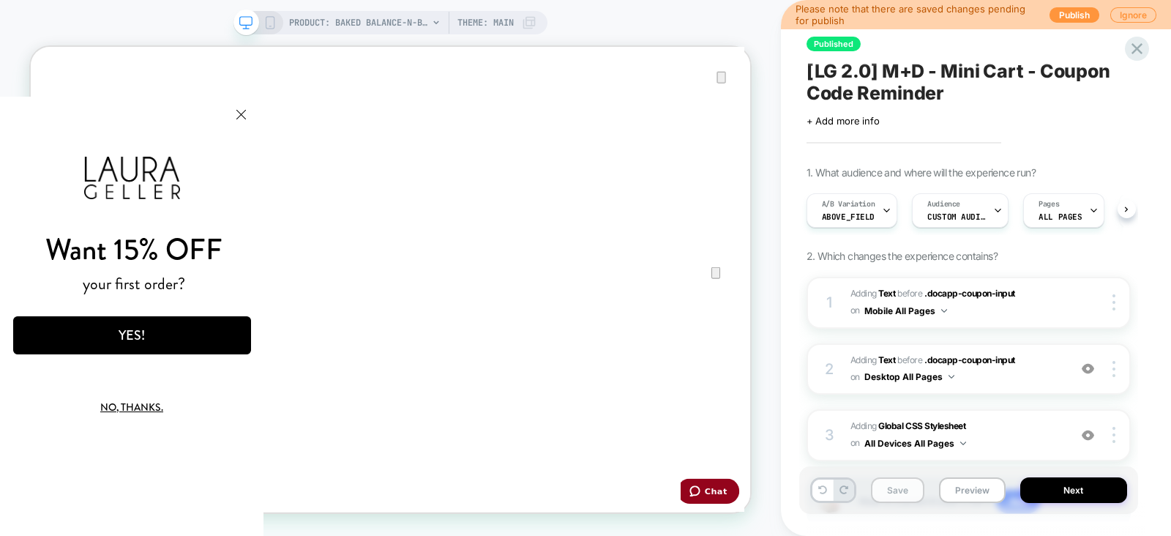
click at [896, 496] on button "Save" at bounding box center [897, 490] width 53 height 26
click at [272, 20] on icon at bounding box center [270, 22] width 13 height 13
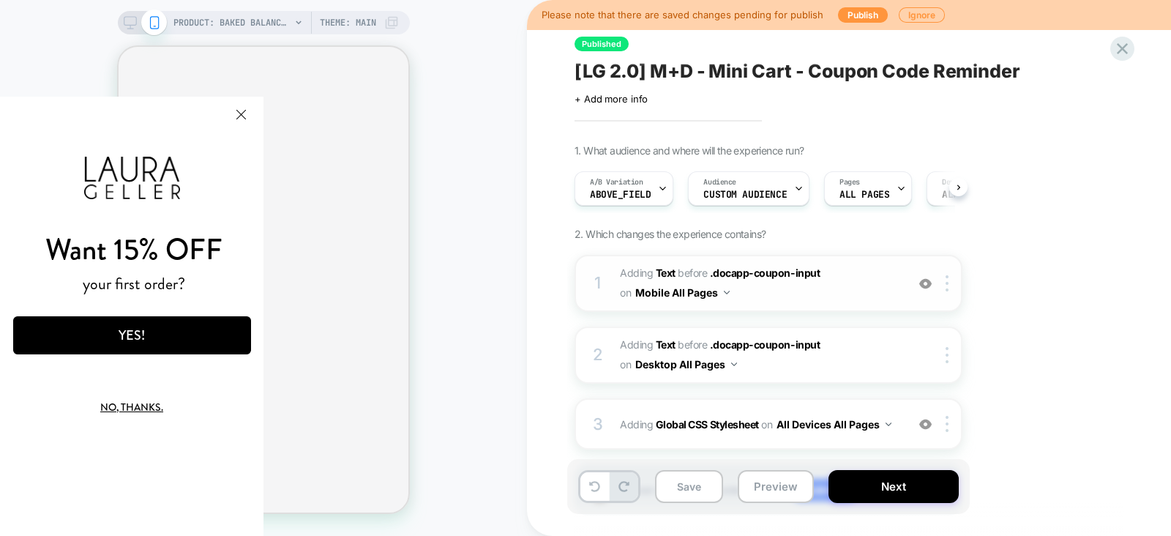
click at [866, 277] on span "#_loomi_addon_1755204626820 Adding Text BEFORE .docapp-coupon-input .docapp-cou…" at bounding box center [759, 284] width 279 height 40
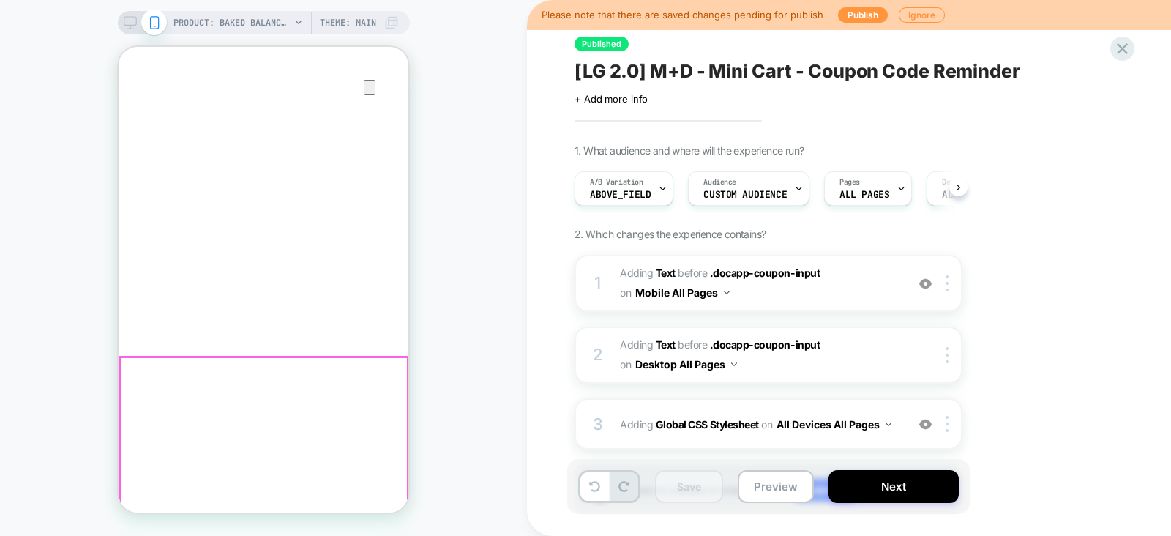
scroll to position [318, 0]
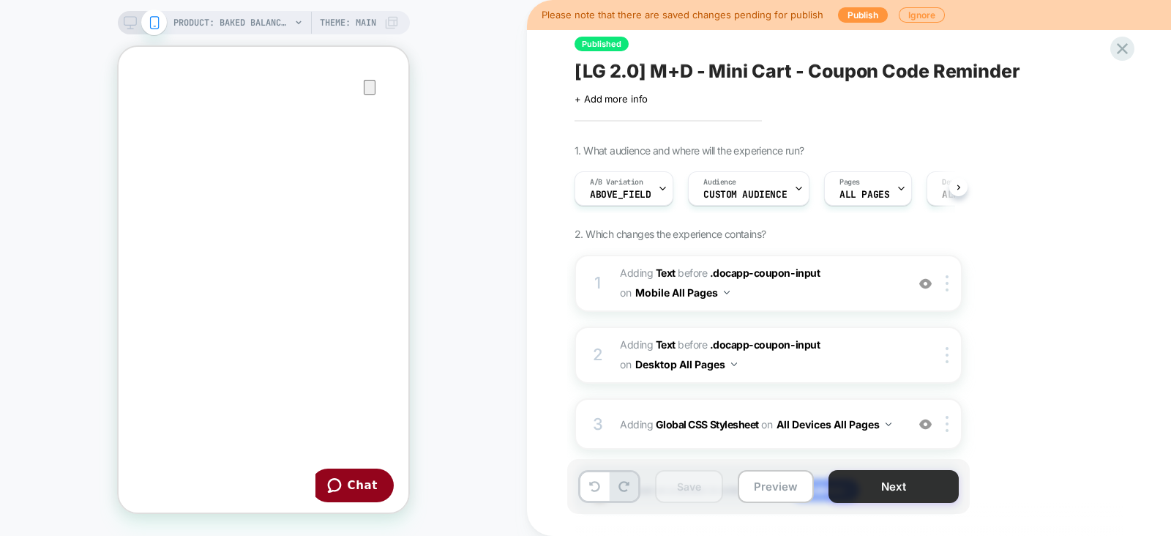
click at [868, 478] on button "Next" at bounding box center [894, 486] width 130 height 33
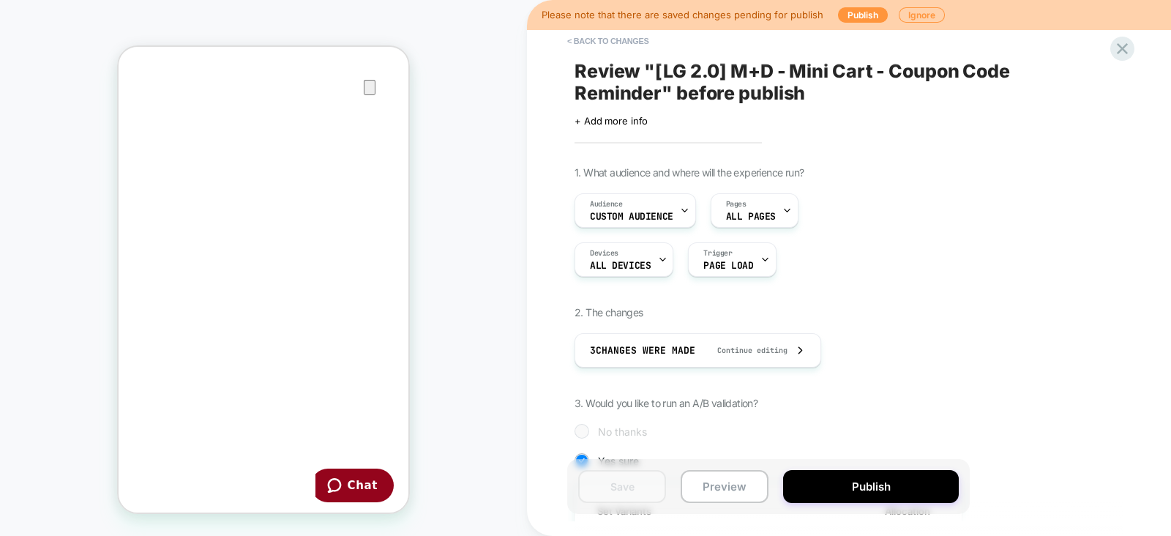
scroll to position [0, 1]
click at [847, 485] on button "Publish" at bounding box center [871, 486] width 176 height 33
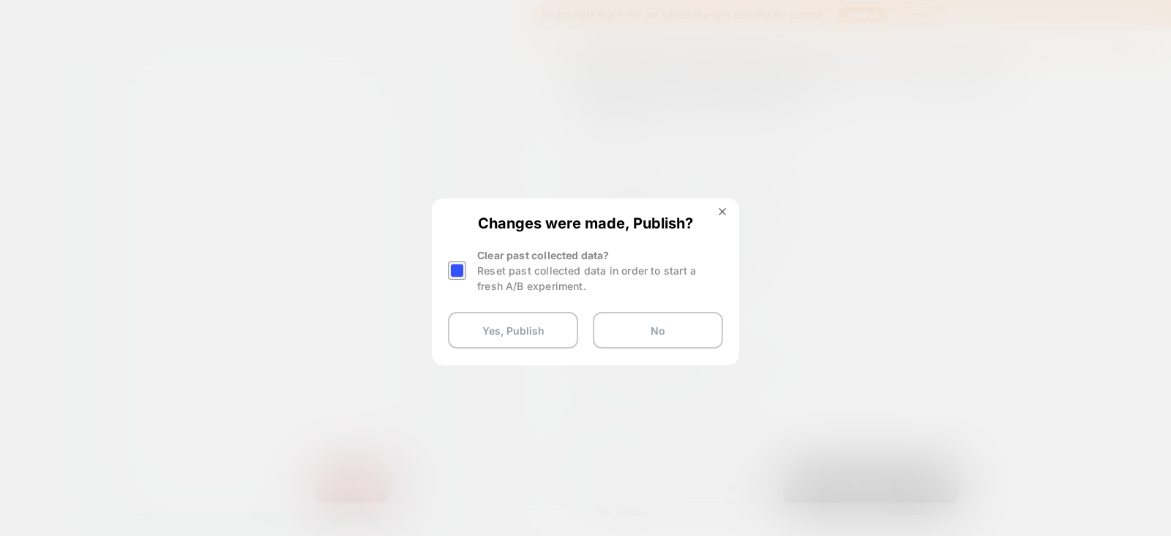
click at [494, 331] on button "Yes, Publish" at bounding box center [513, 330] width 130 height 37
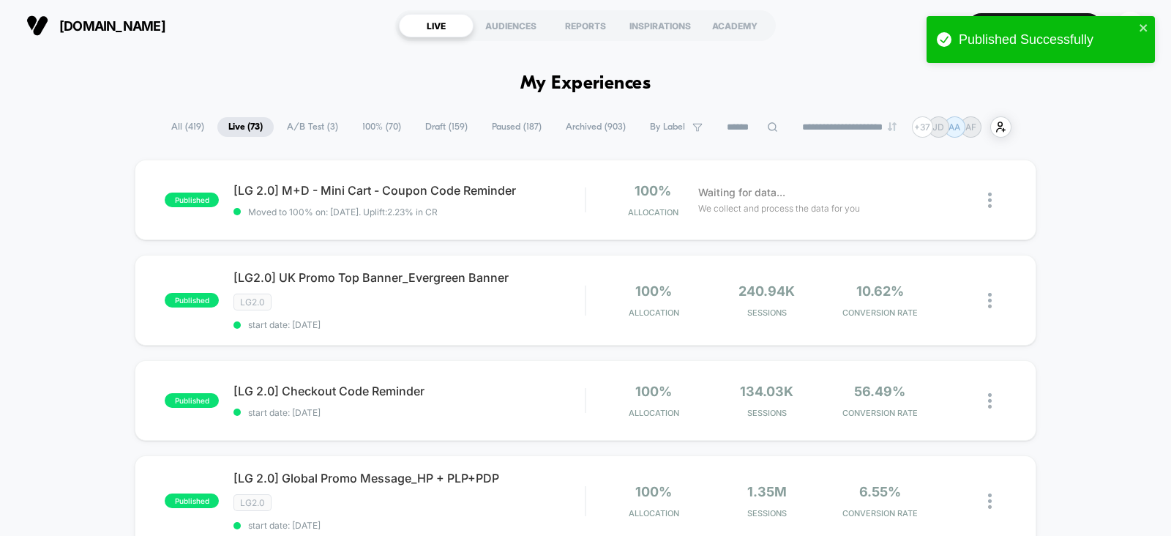
click at [179, 128] on span "All ( 419 )" at bounding box center [187, 127] width 55 height 20
click at [736, 125] on input at bounding box center [752, 128] width 73 height 18
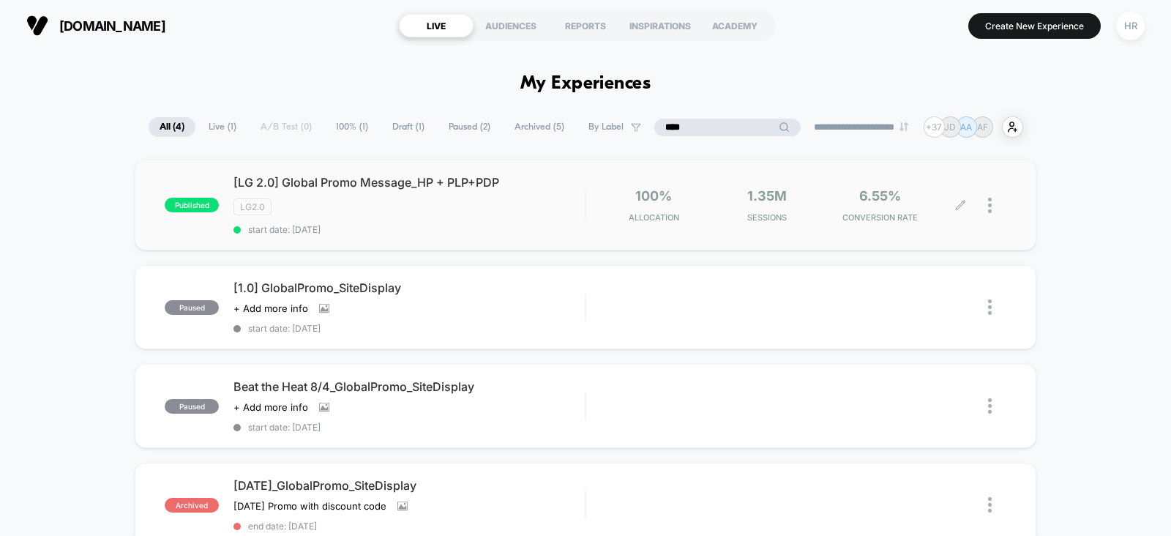
type input "****"
click at [960, 204] on icon at bounding box center [961, 205] width 9 height 9
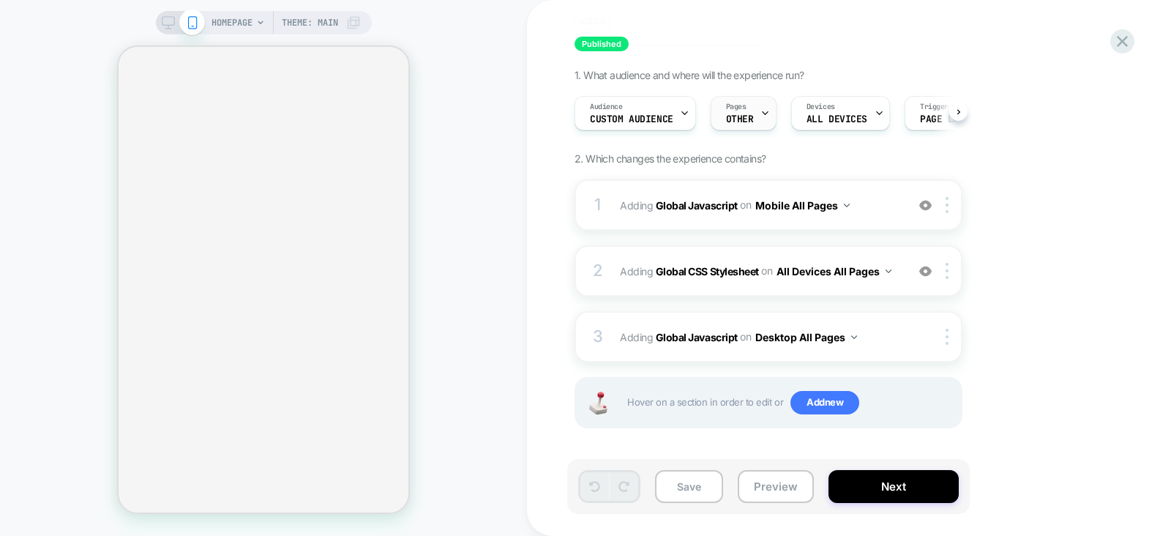
scroll to position [102, 0]
click at [897, 328] on span "Adding Global Javascript on Desktop All Pages" at bounding box center [759, 337] width 279 height 21
click at [880, 198] on span "Adding Global Javascript on Mobile All Pages" at bounding box center [759, 205] width 279 height 21
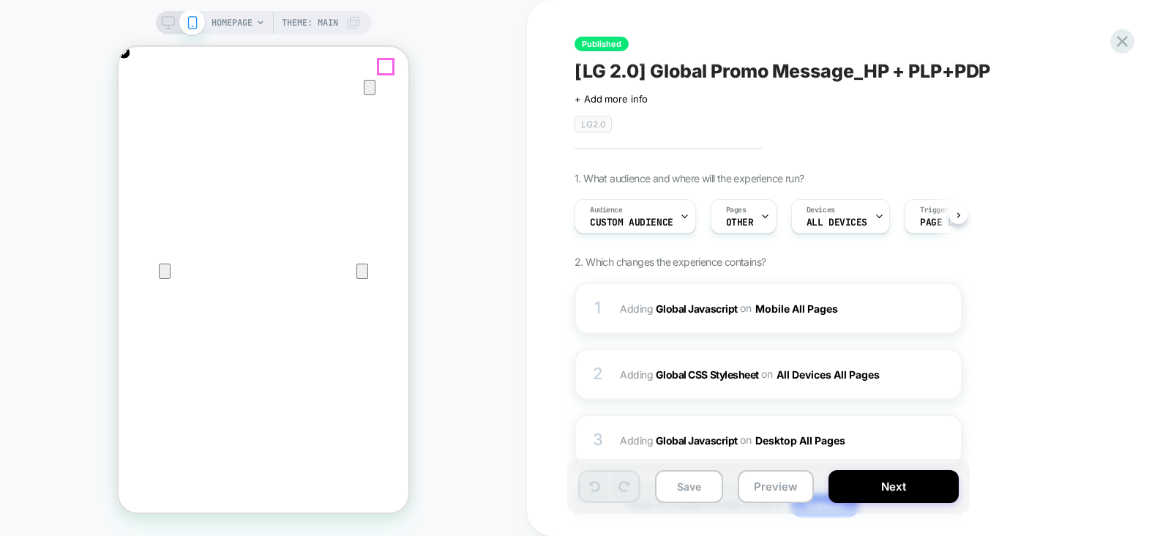
scroll to position [0, 1]
click at [142, 108] on icon "Close" at bounding box center [133, 117] width 18 height 18
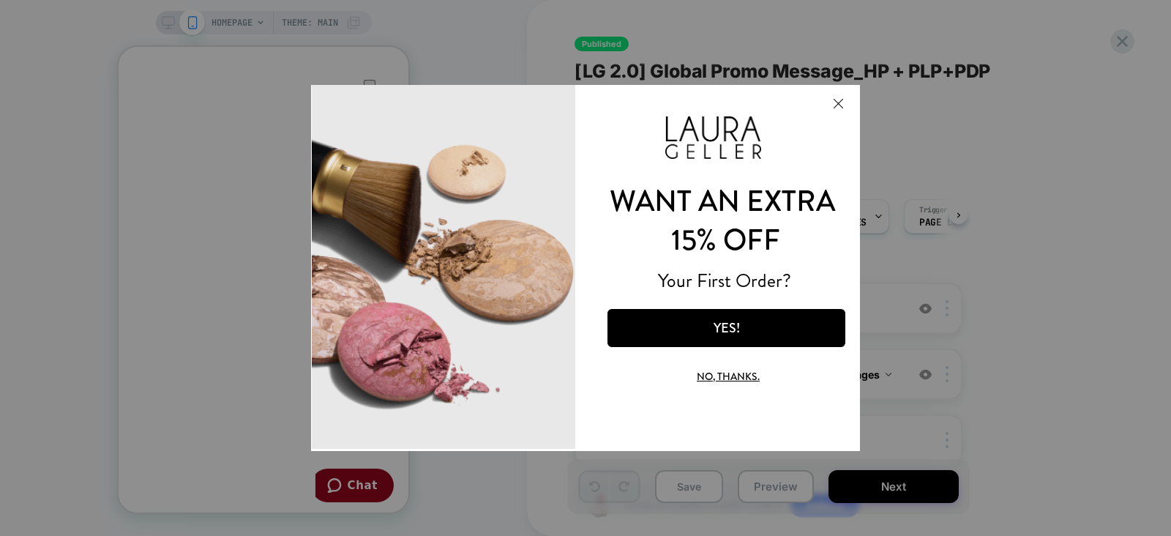
scroll to position [0, 581]
click at [835, 98] on button "Close Modal" at bounding box center [838, 103] width 40 height 35
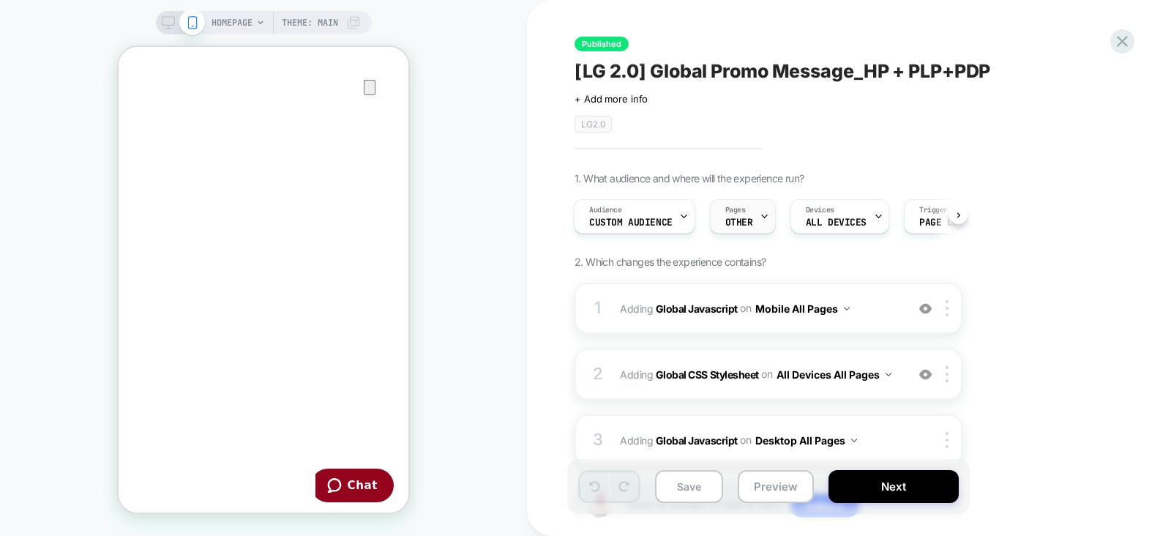
click at [0, 0] on div "Pages OTHER" at bounding box center [0, 0] width 0 height 0
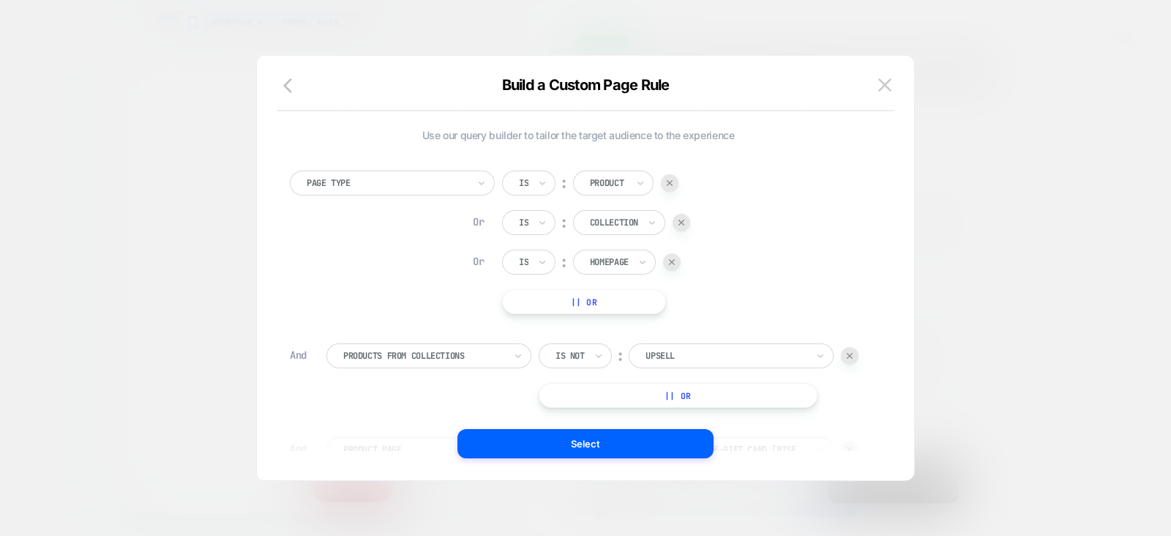
click at [115, 179] on div at bounding box center [115, 179] width 0 height 0
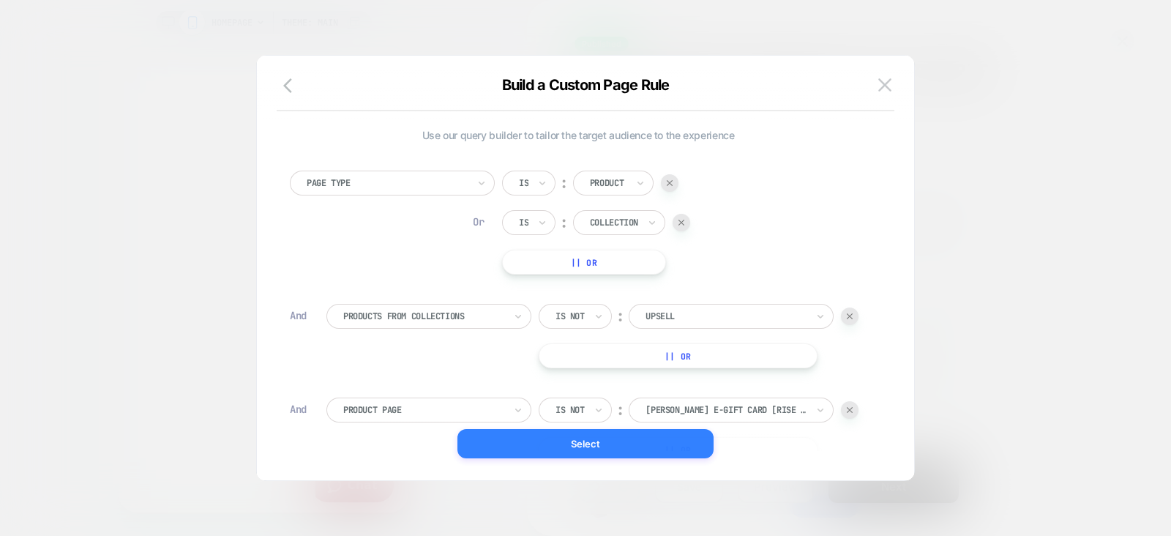
scroll to position [0, 0]
click at [602, 434] on button "Select" at bounding box center [586, 443] width 256 height 29
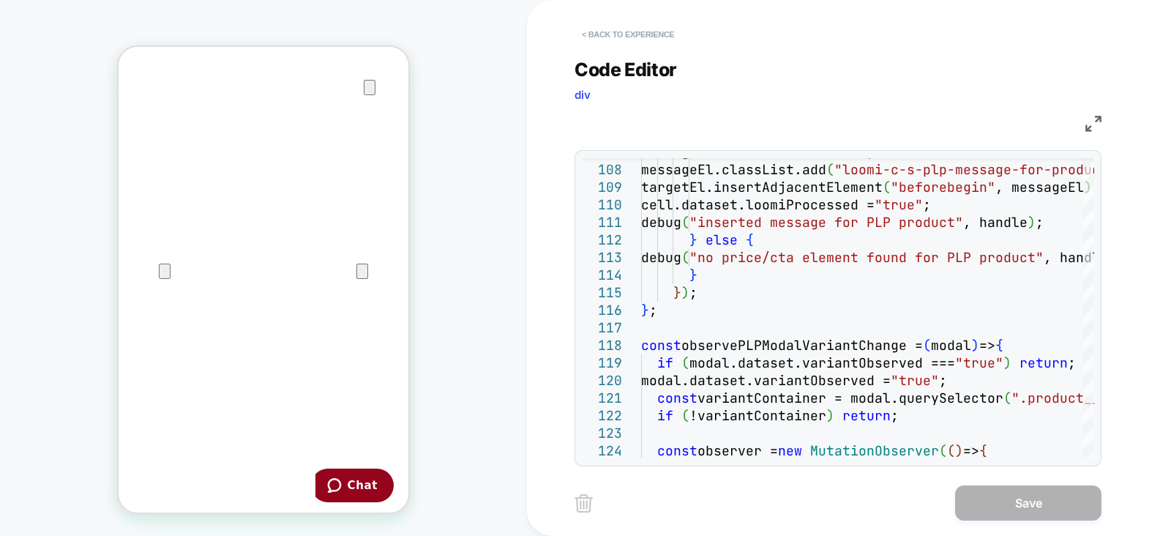
click at [597, 29] on button "< Back to experience" at bounding box center [628, 34] width 107 height 23
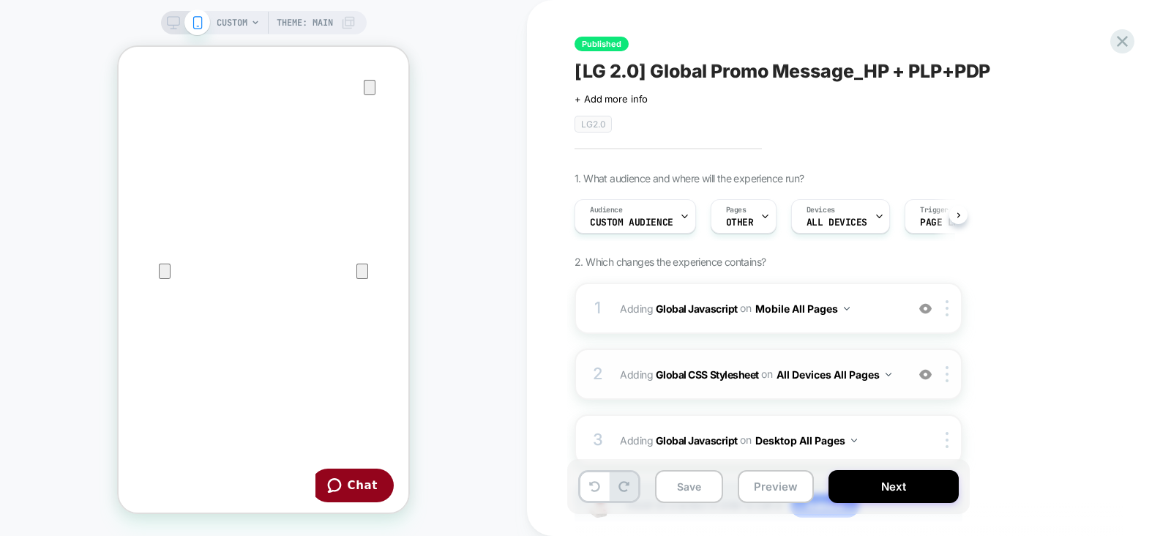
scroll to position [103, 0]
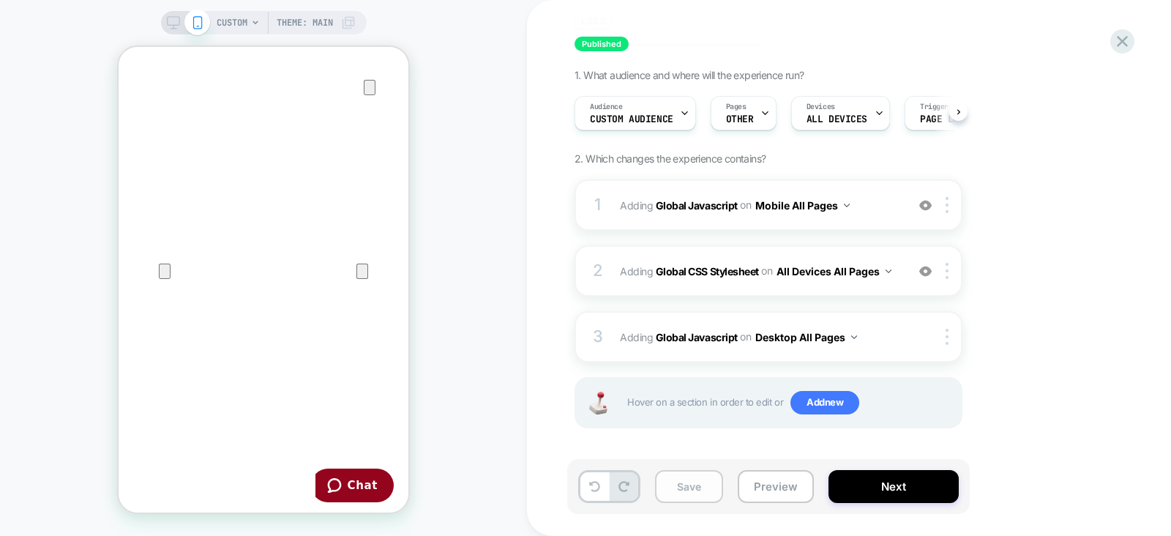
click at [670, 495] on button "Save" at bounding box center [689, 486] width 68 height 33
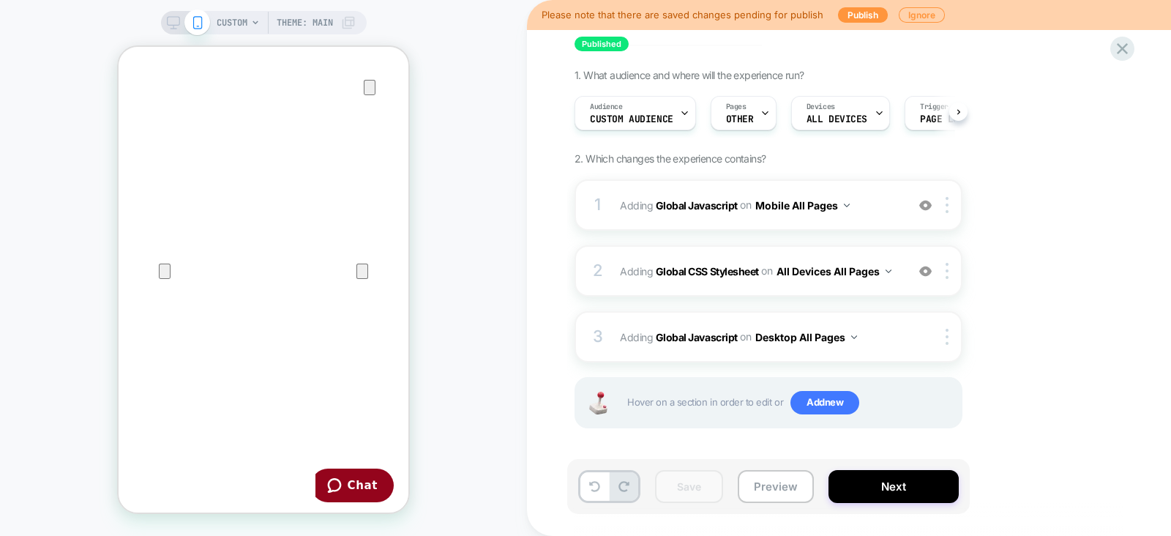
click at [176, 17] on icon at bounding box center [173, 22] width 13 height 13
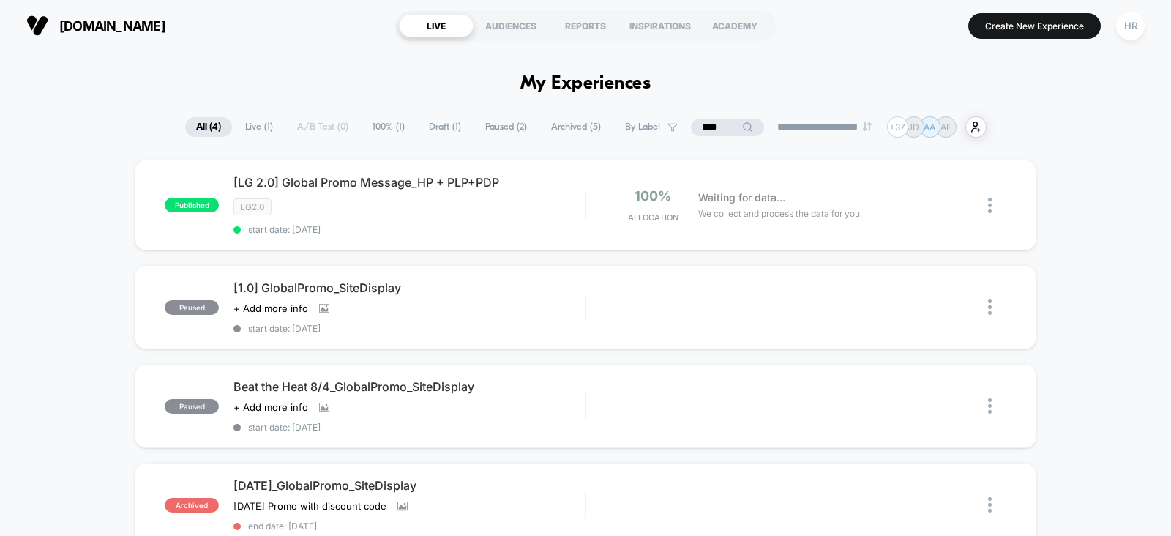
click at [718, 126] on input "****" at bounding box center [727, 128] width 73 height 18
click at [718, 126] on input "****" at bounding box center [727, 128] width 146 height 18
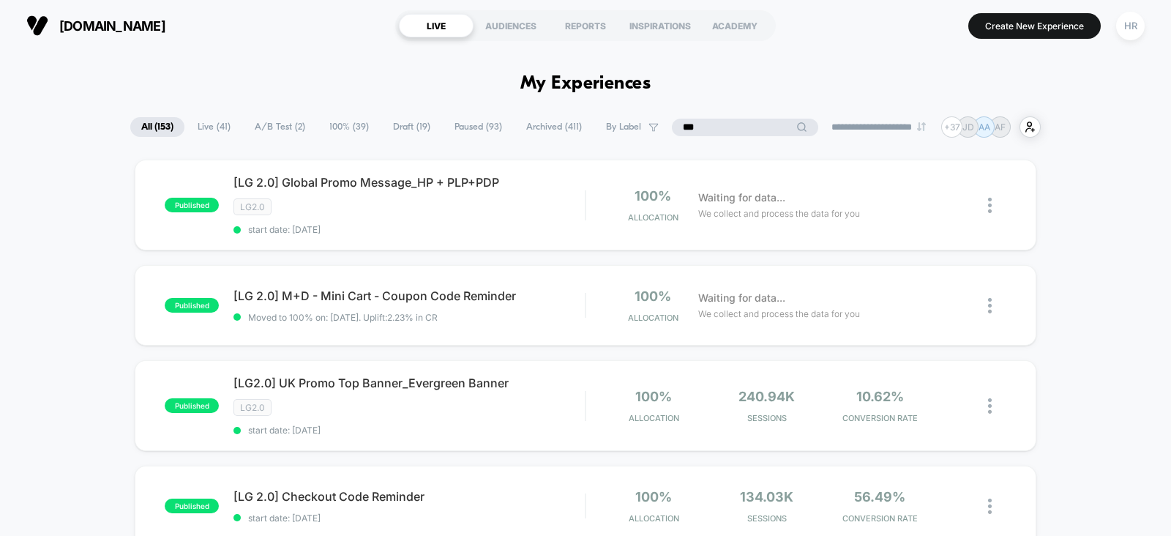
type input "***"
click at [225, 132] on span "Live ( 41 )" at bounding box center [250, 127] width 55 height 20
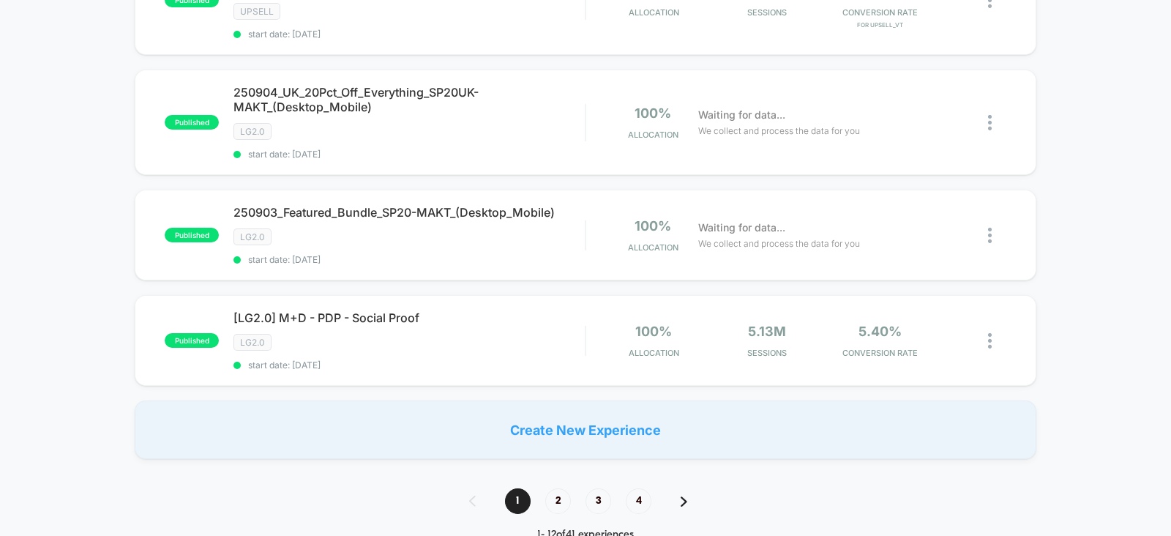
scroll to position [1039, 0]
click at [553, 487] on span "2" at bounding box center [558, 500] width 26 height 26
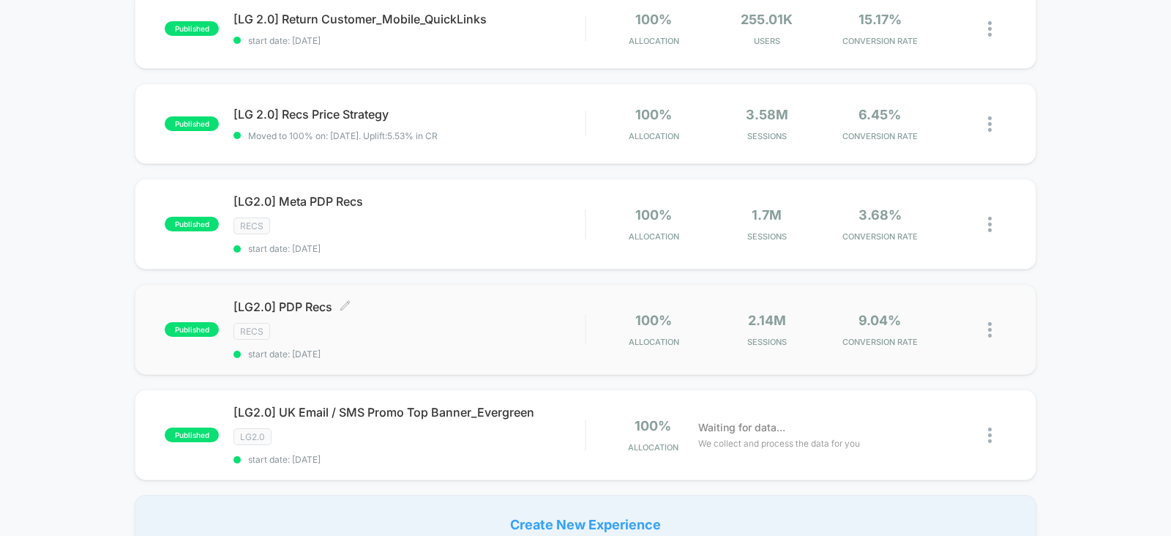
scroll to position [992, 0]
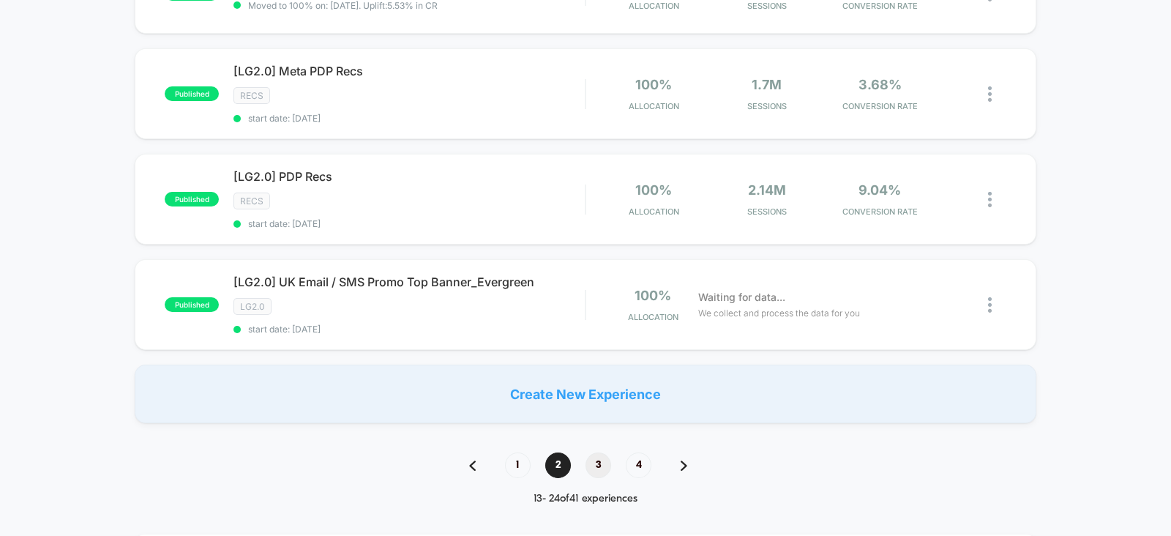
click at [608, 460] on span "3" at bounding box center [599, 465] width 26 height 26
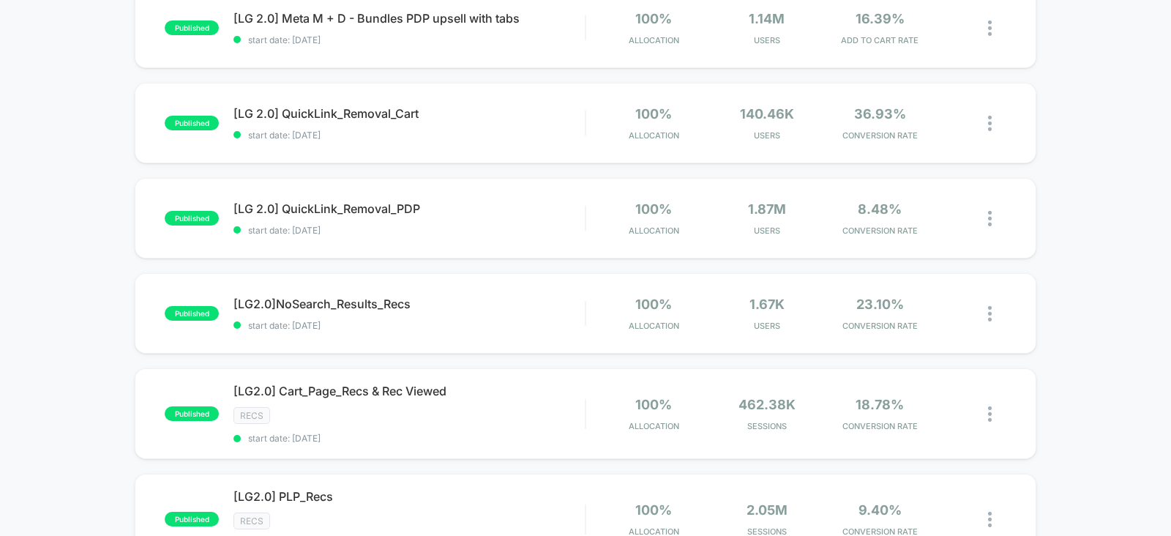
scroll to position [1239, 0]
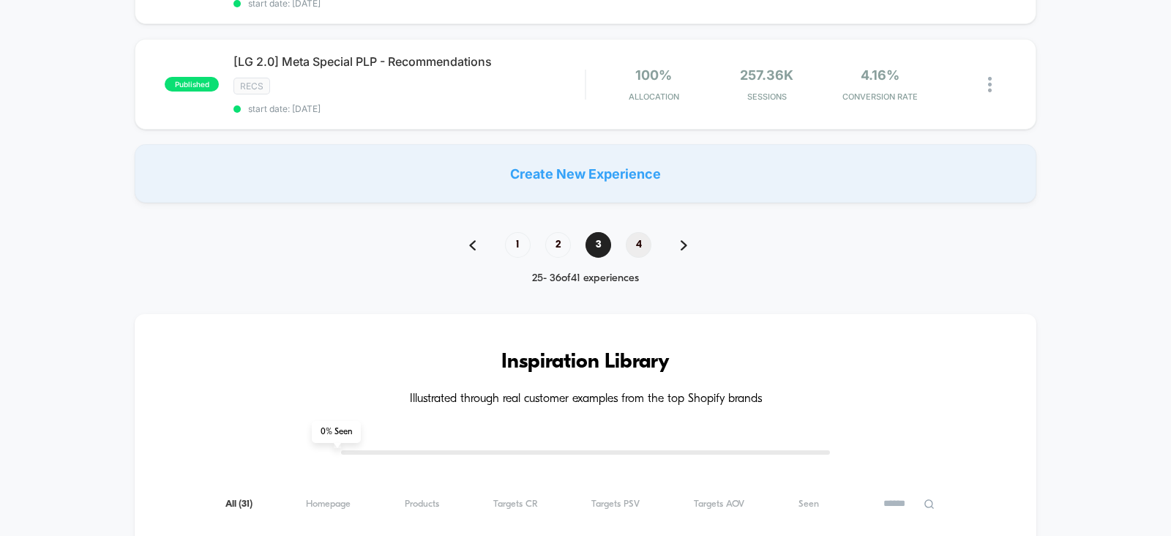
click at [643, 234] on span "4" at bounding box center [639, 245] width 26 height 26
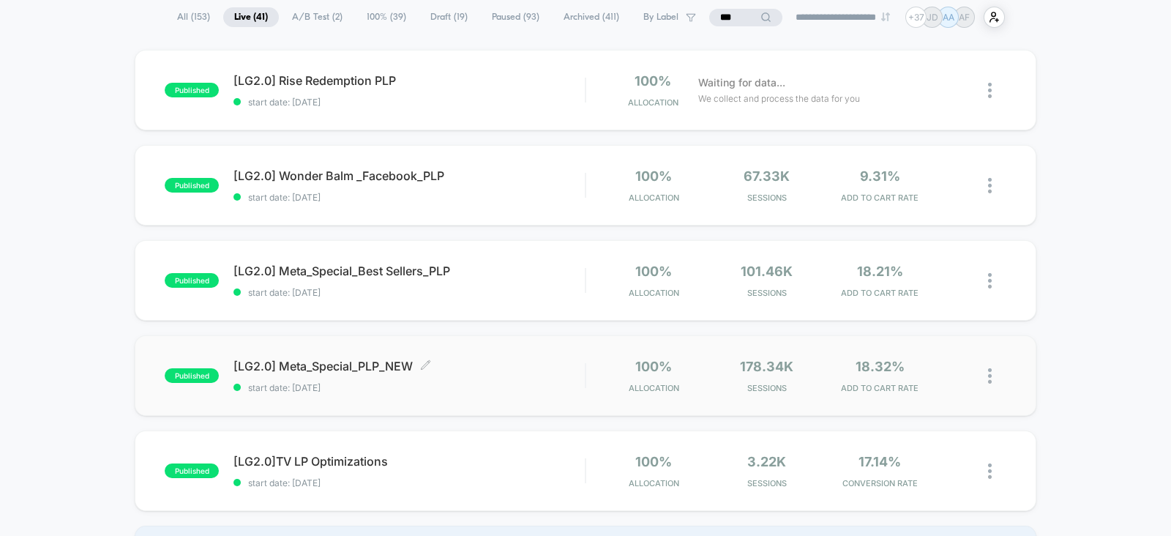
scroll to position [290, 0]
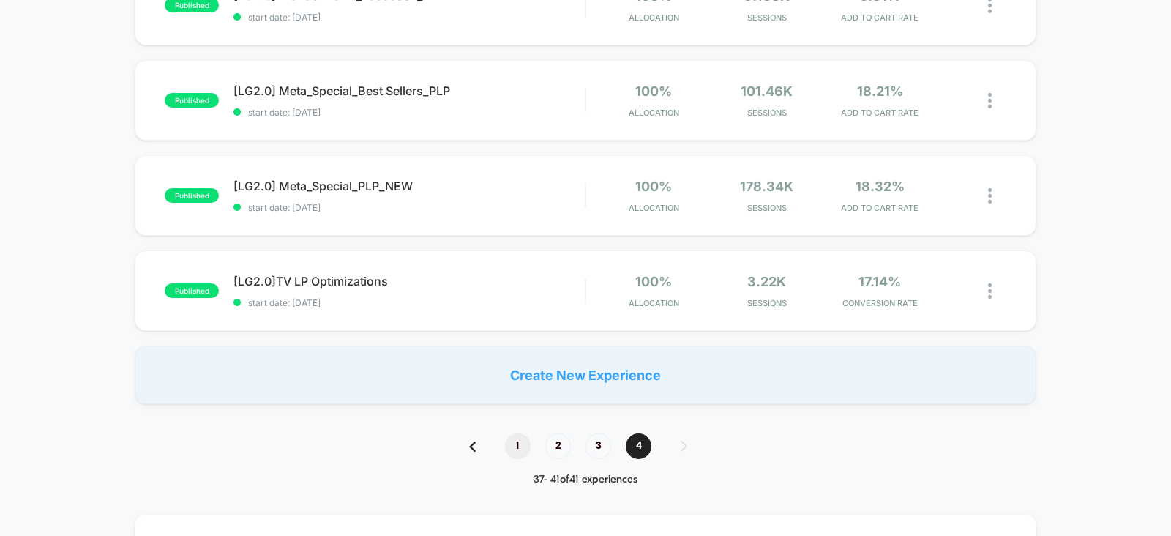
click at [520, 444] on span "1" at bounding box center [518, 446] width 26 height 26
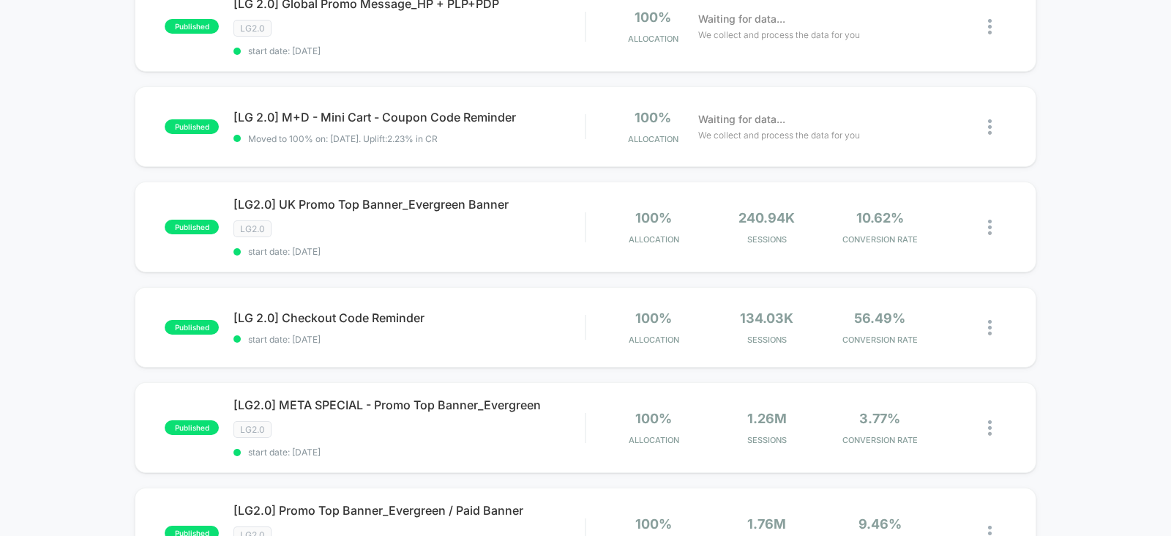
scroll to position [0, 0]
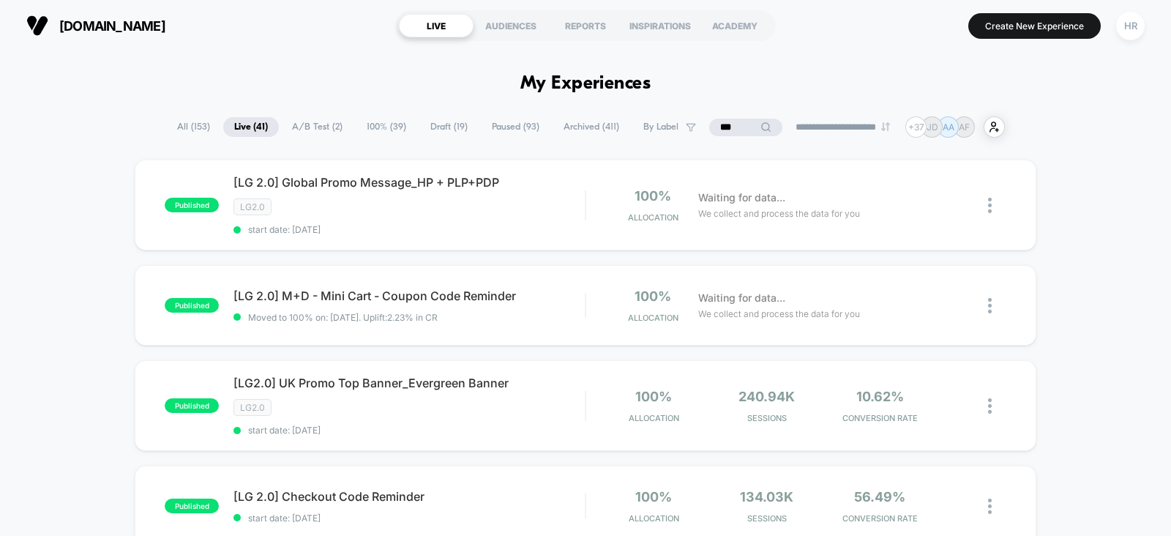
click at [725, 127] on input "***" at bounding box center [745, 128] width 73 height 18
click at [725, 127] on input "***" at bounding box center [746, 128] width 146 height 18
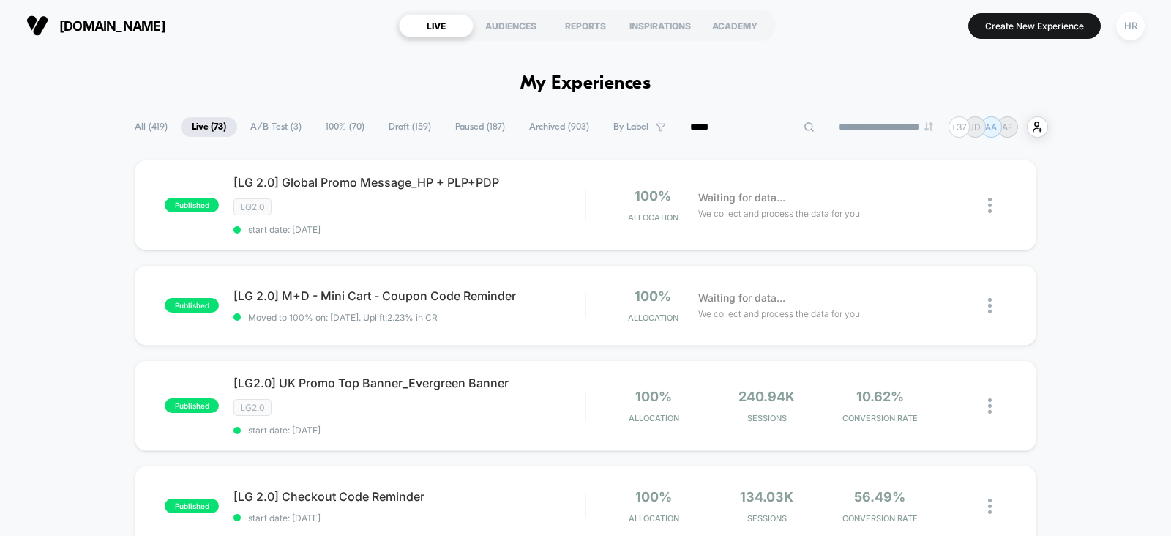
type input "******"
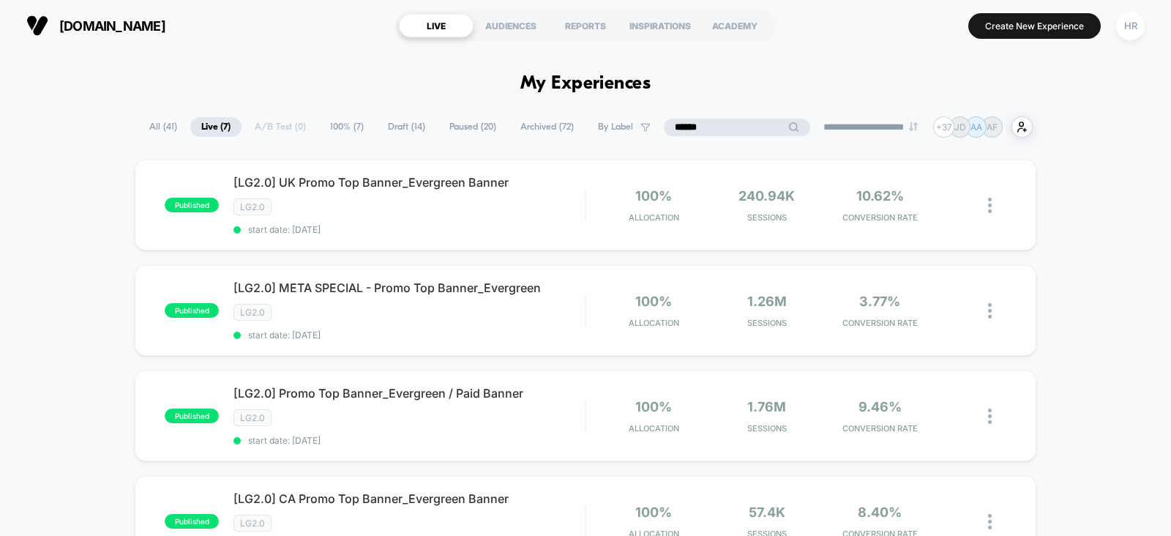
click at [670, 127] on input "******" at bounding box center [737, 128] width 146 height 18
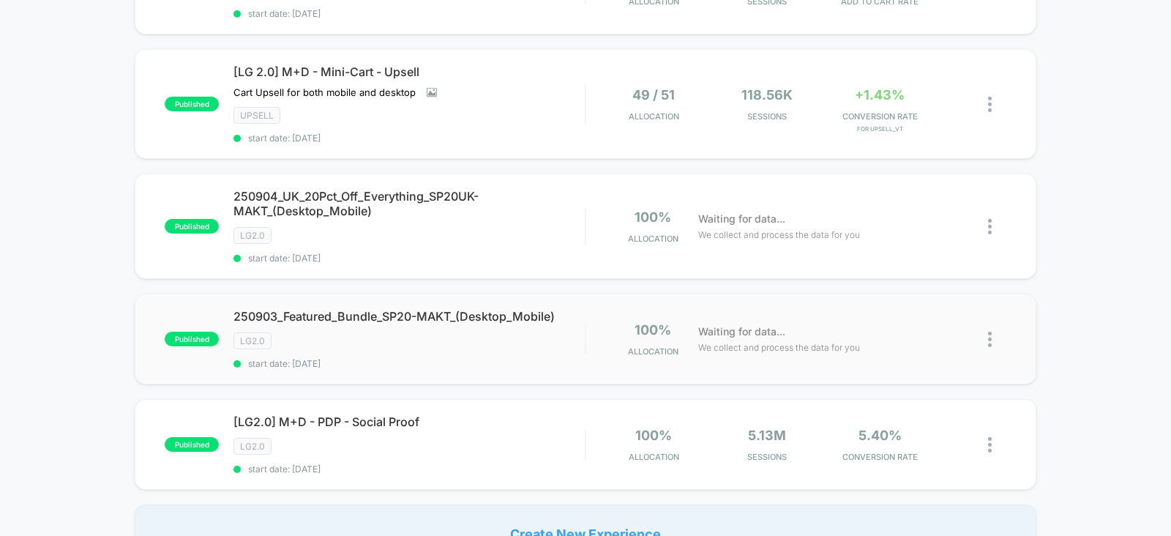
scroll to position [1168, 0]
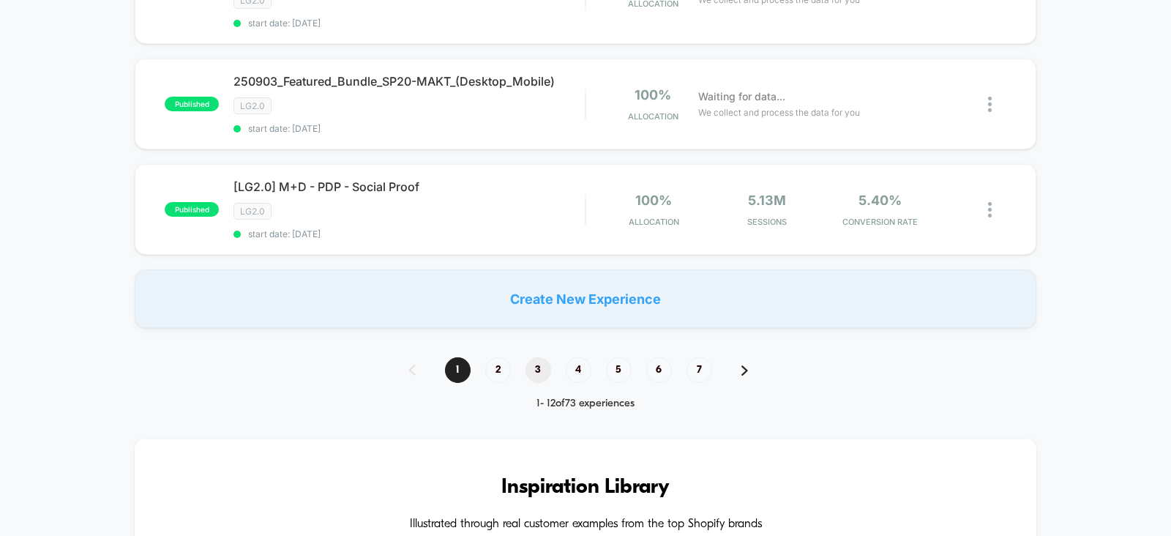
click at [538, 357] on span "3" at bounding box center [539, 370] width 26 height 26
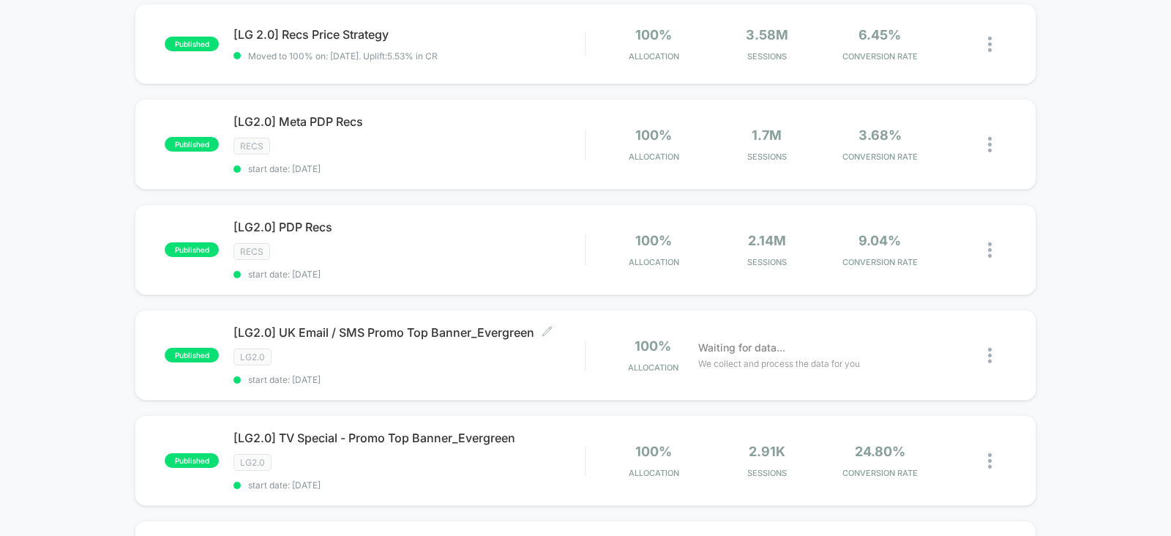
scroll to position [0, 0]
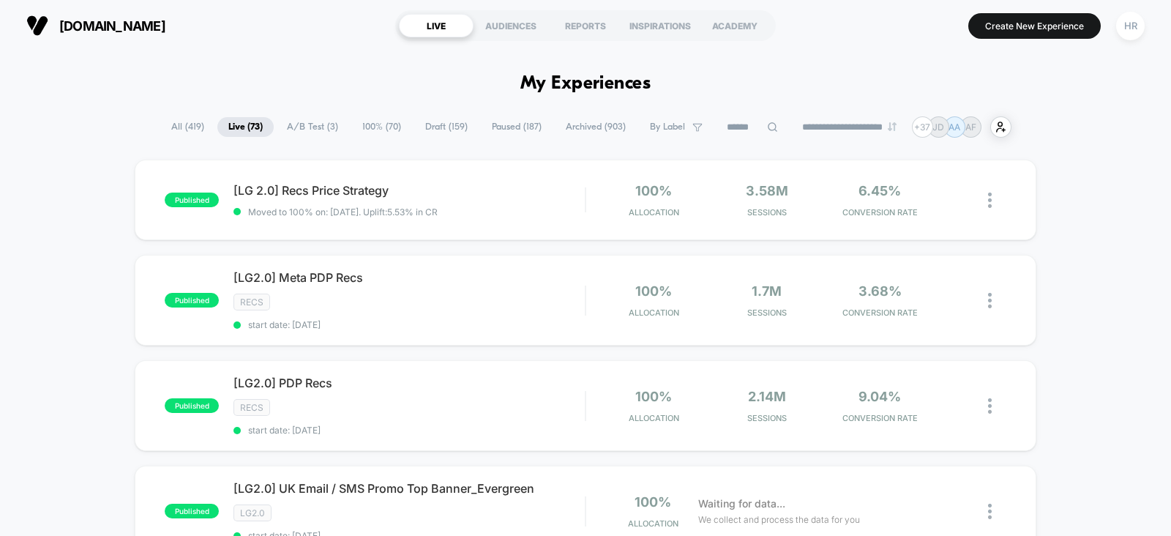
click at [732, 131] on input at bounding box center [752, 128] width 73 height 18
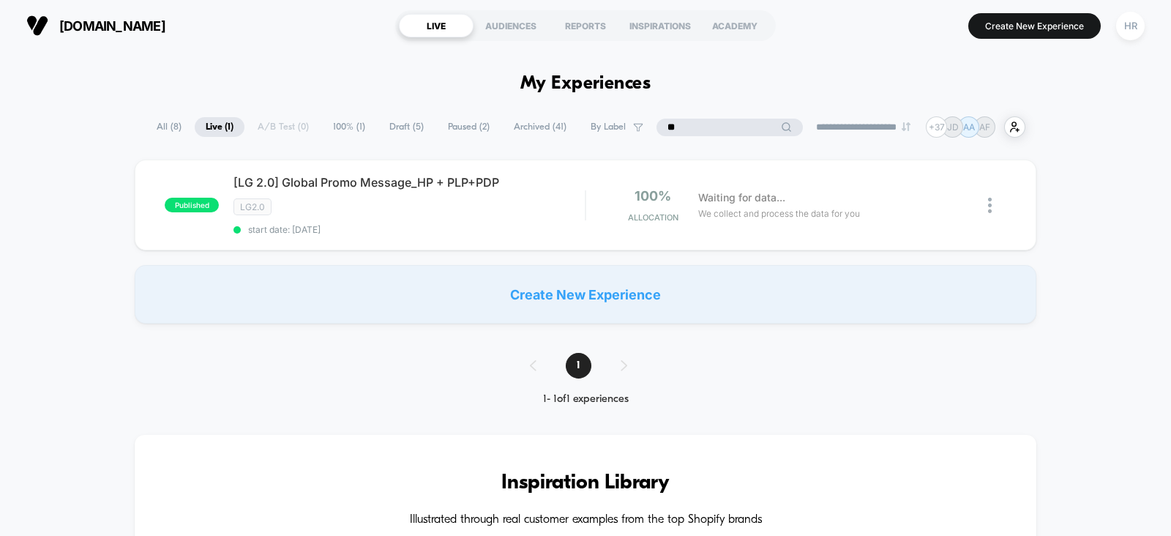
type input "*"
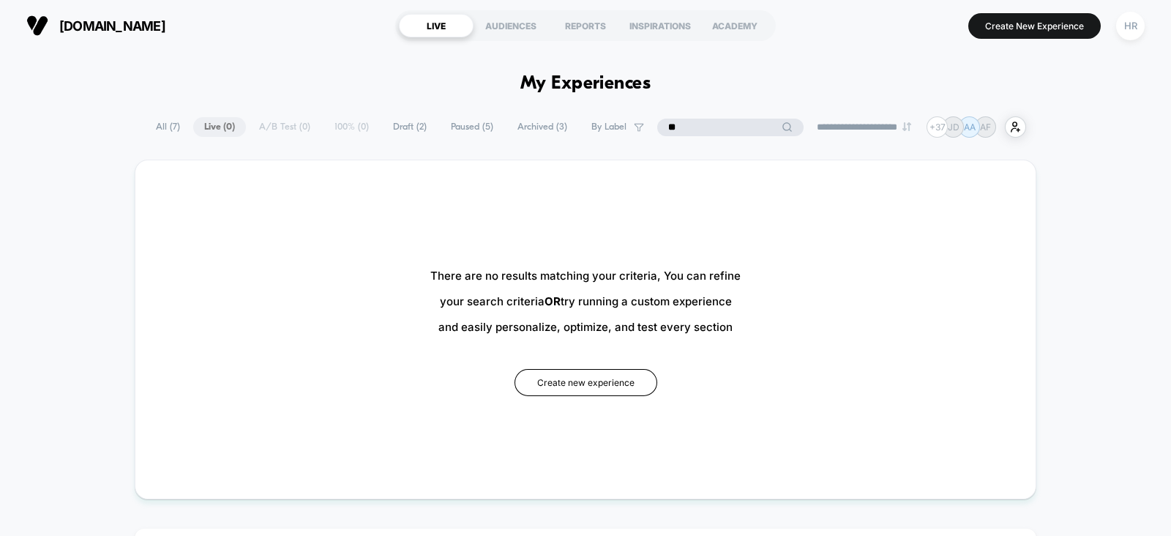
type input "*"
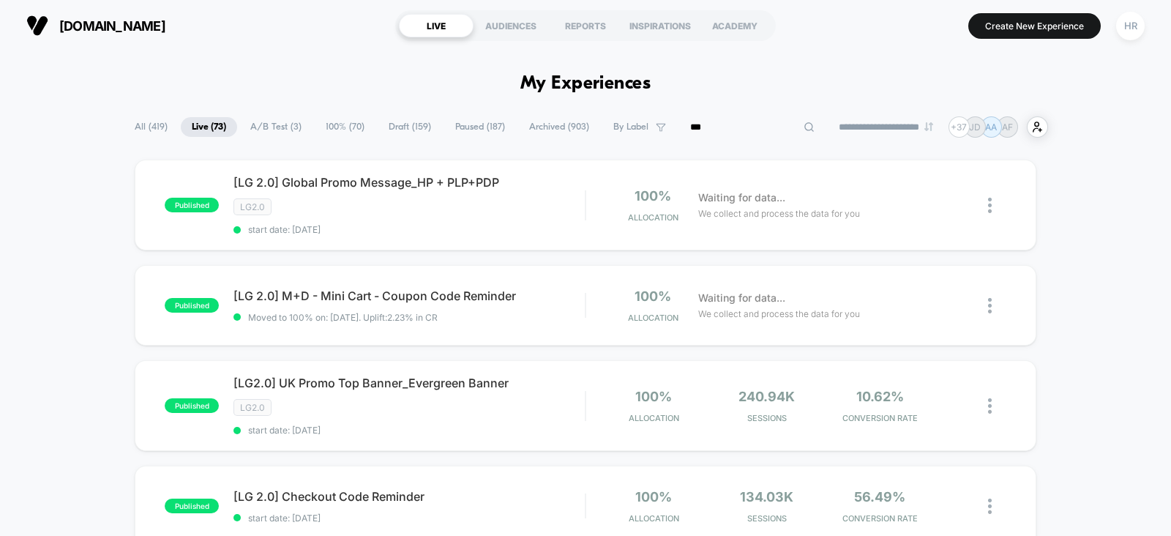
type input "****"
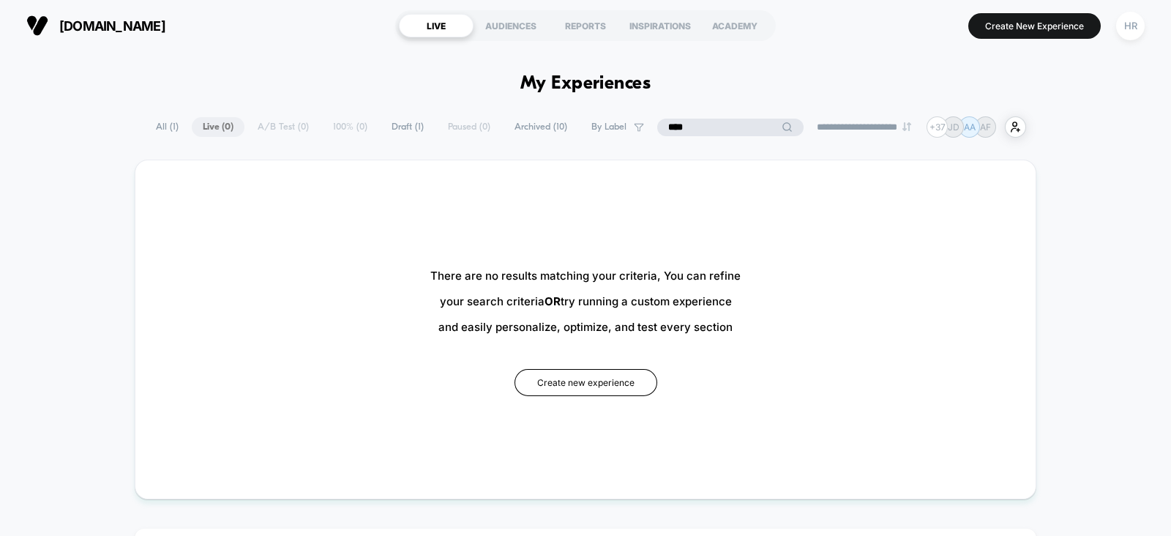
click at [732, 131] on input "****" at bounding box center [730, 128] width 146 height 18
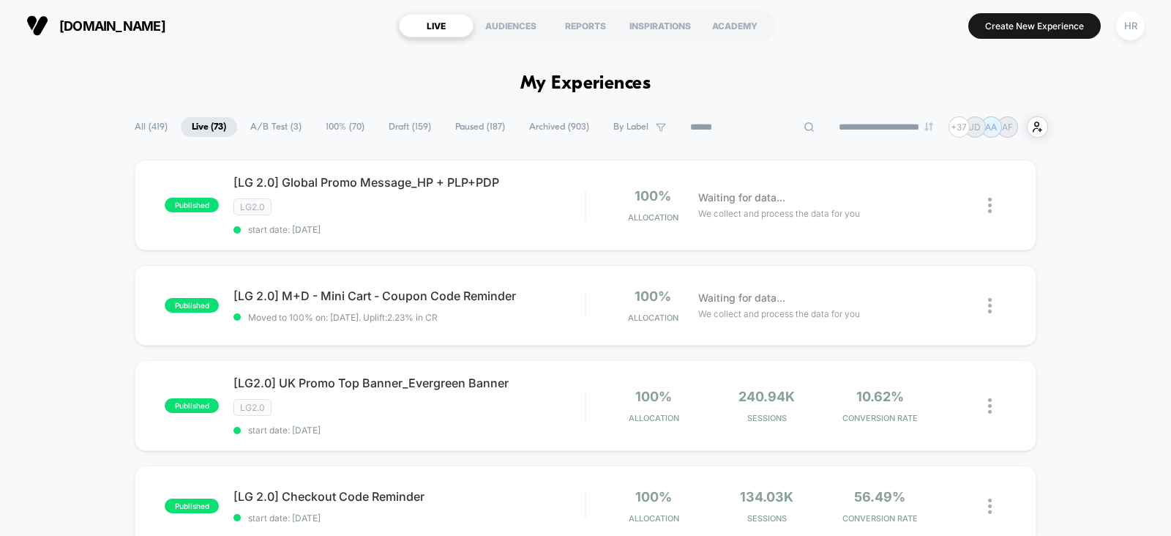
click at [151, 133] on div "**********" at bounding box center [585, 126] width 1171 height 21
click at [168, 132] on span "All ( 419 )" at bounding box center [187, 127] width 55 height 20
click at [767, 127] on icon at bounding box center [772, 127] width 11 height 11
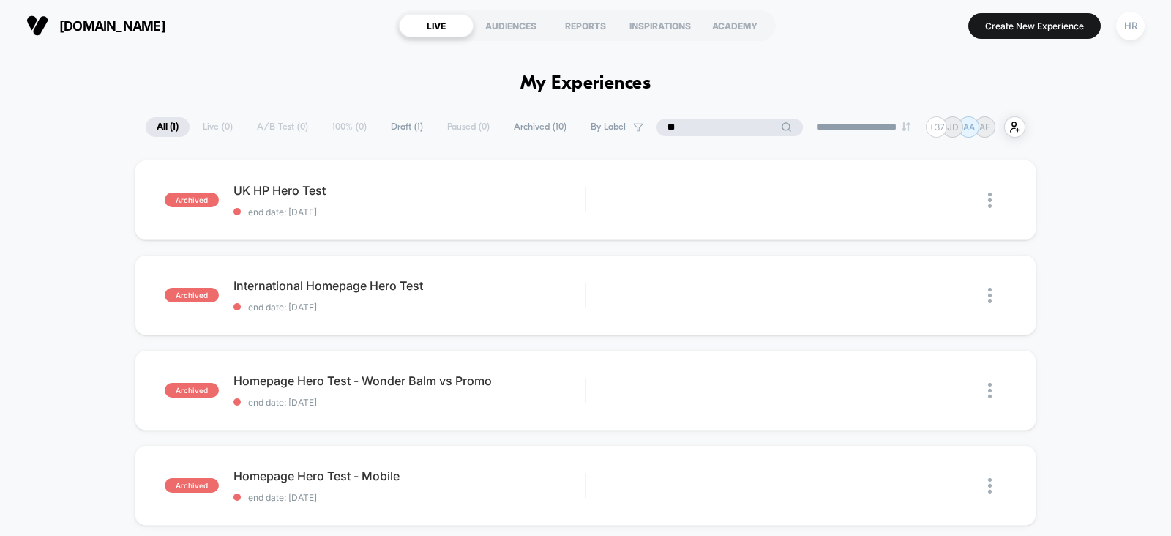
type input "*"
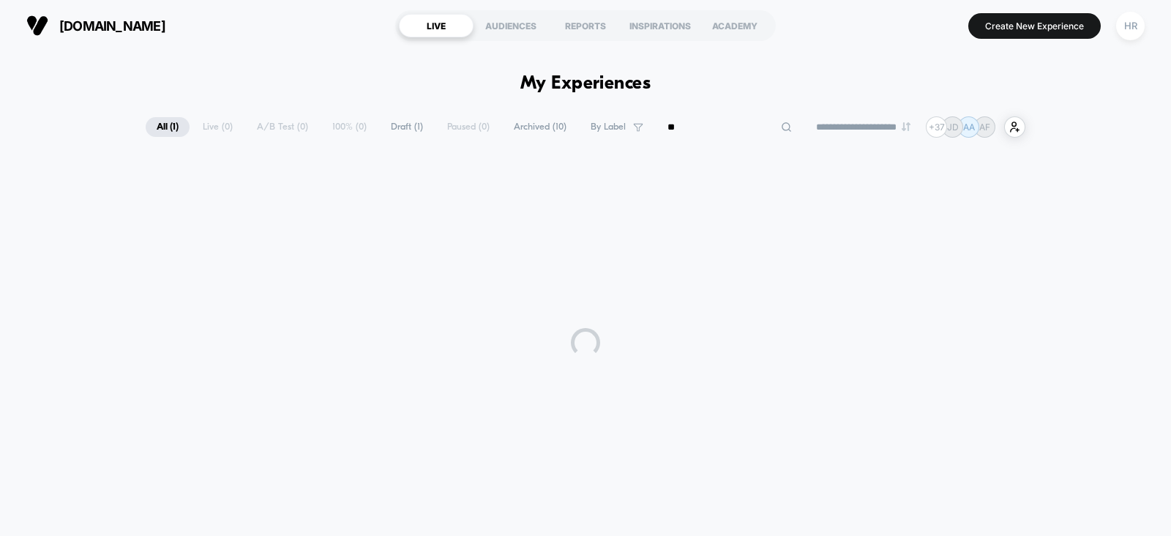
type input "***"
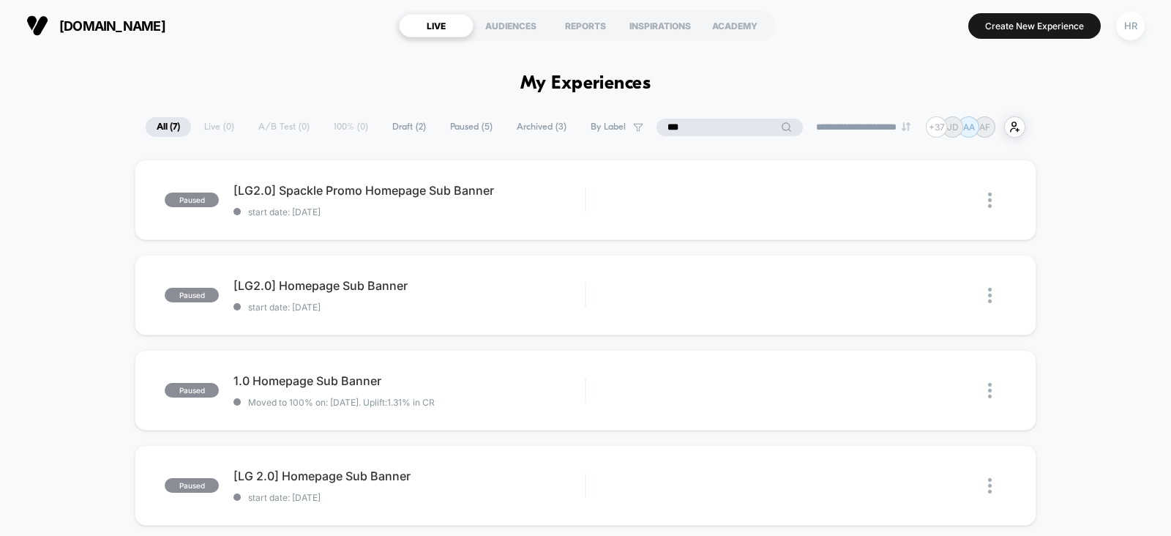
click at [754, 135] on input "***" at bounding box center [730, 128] width 146 height 18
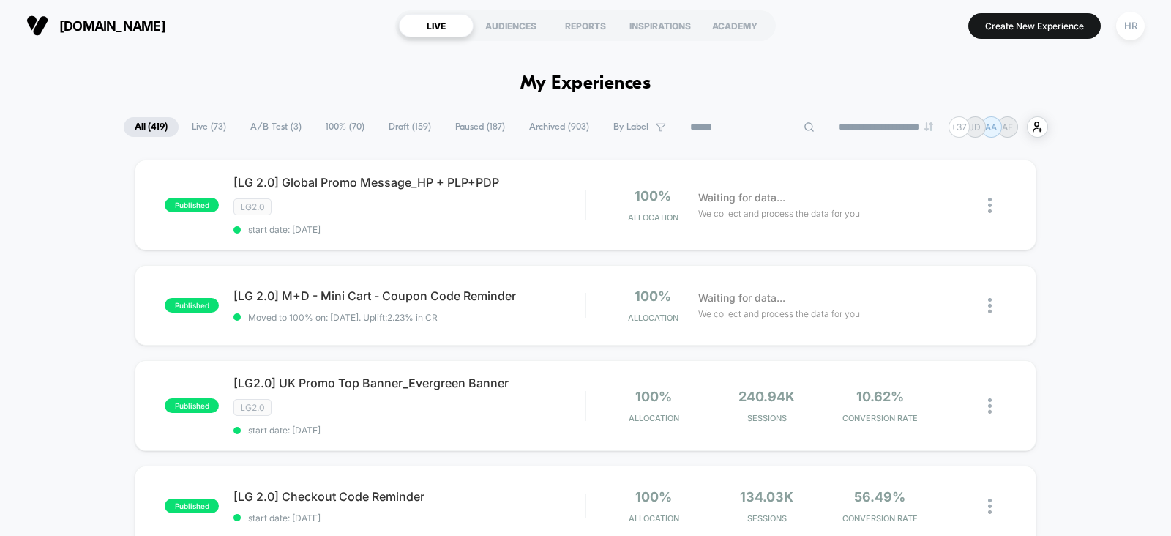
click at [337, 124] on span "100% ( 70 )" at bounding box center [345, 127] width 61 height 20
click at [253, 127] on span "Live ( 73 )" at bounding box center [245, 127] width 56 height 20
click at [501, 126] on span "Paused ( 187 )" at bounding box center [517, 127] width 72 height 20
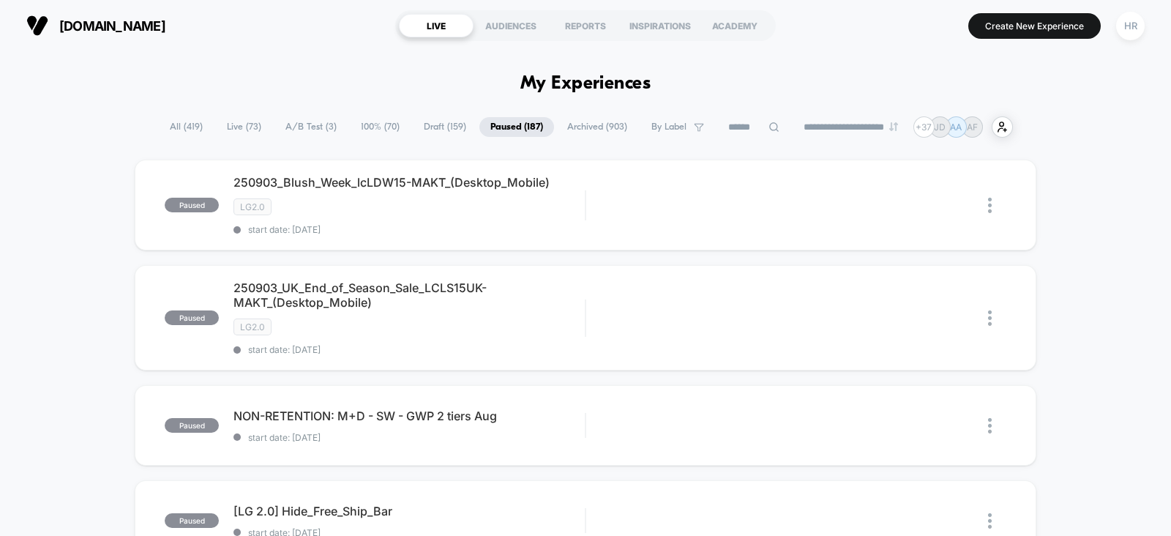
click at [747, 130] on input at bounding box center [753, 128] width 73 height 18
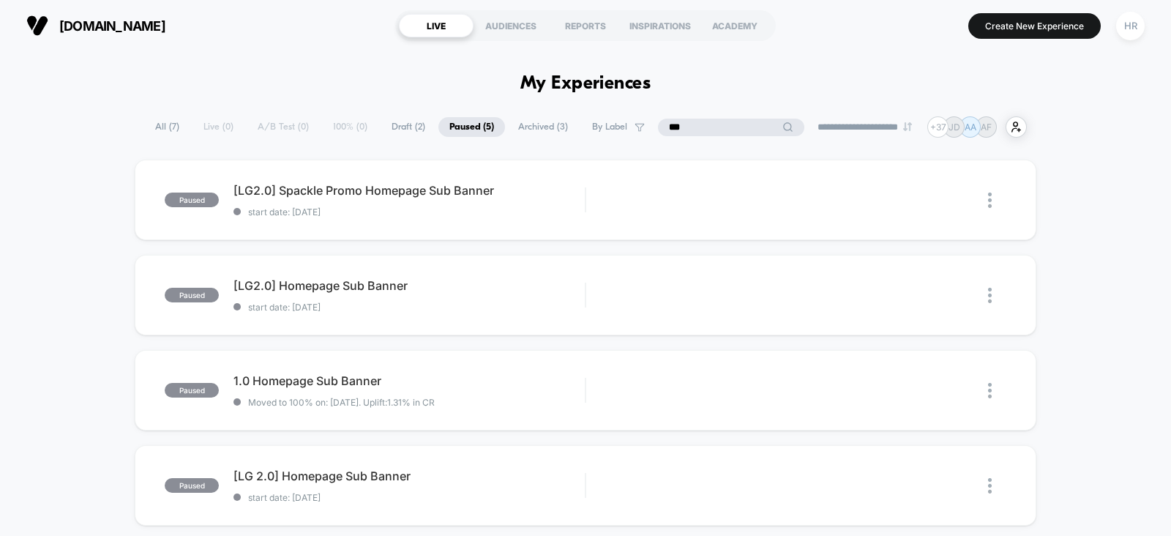
type input "***"
click at [703, 130] on input "***" at bounding box center [731, 128] width 146 height 18
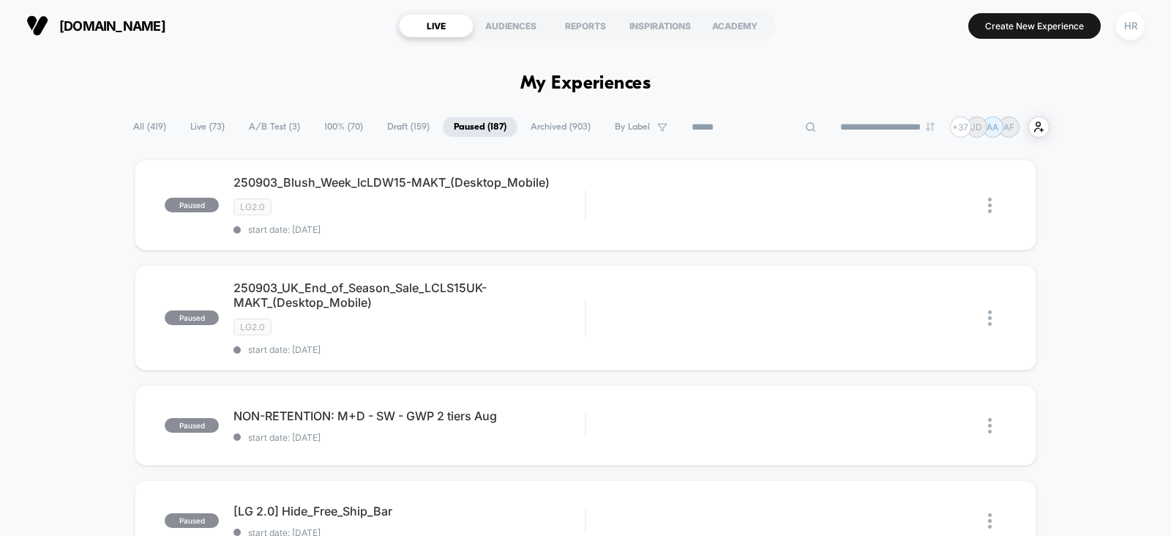
click at [340, 123] on span "100% ( 70 )" at bounding box center [343, 127] width 61 height 20
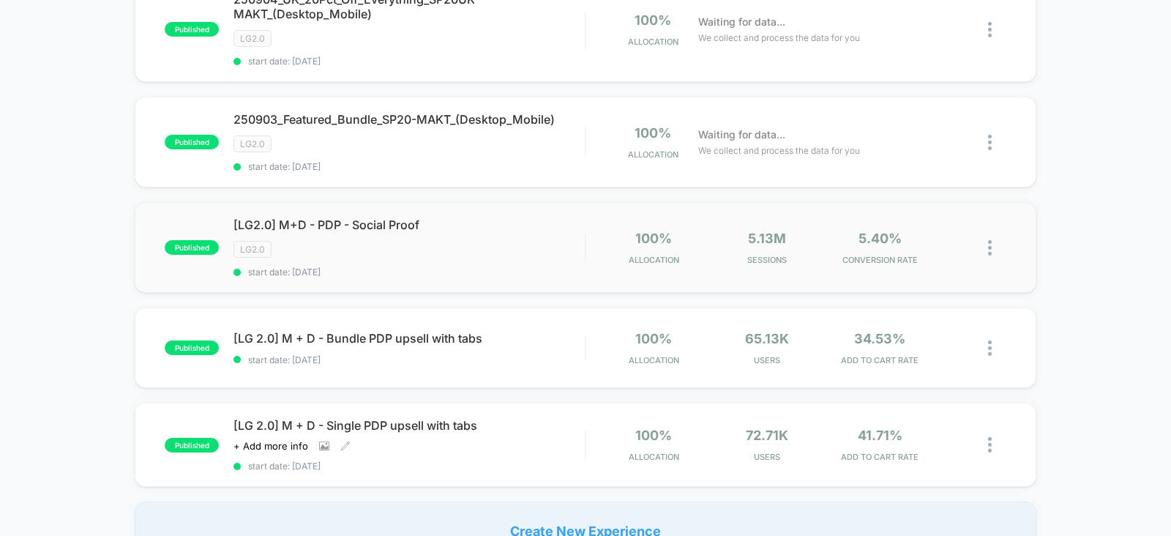
scroll to position [1116, 0]
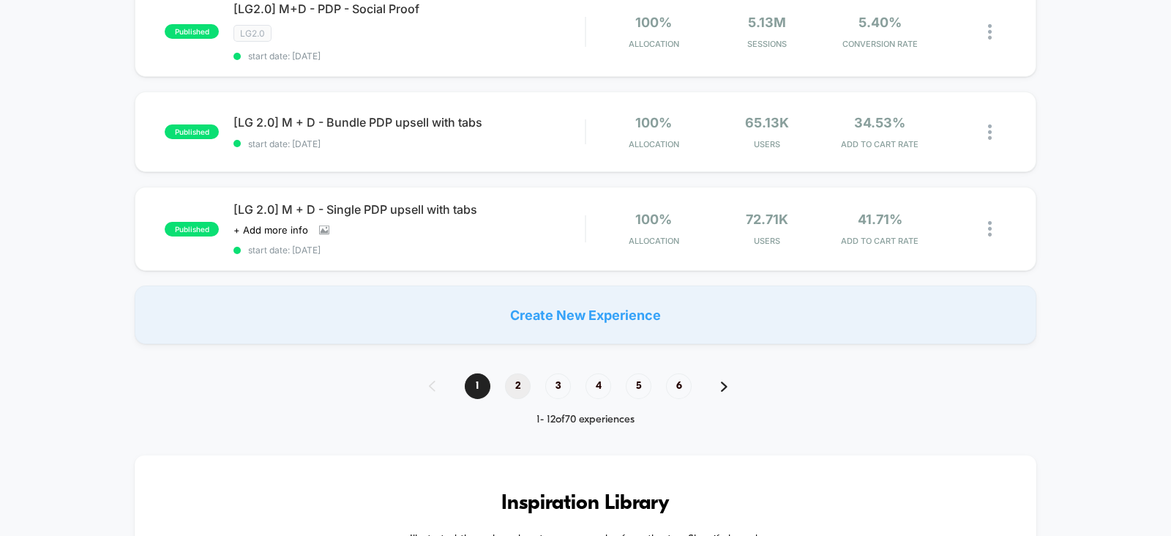
click at [521, 373] on span "2" at bounding box center [518, 386] width 26 height 26
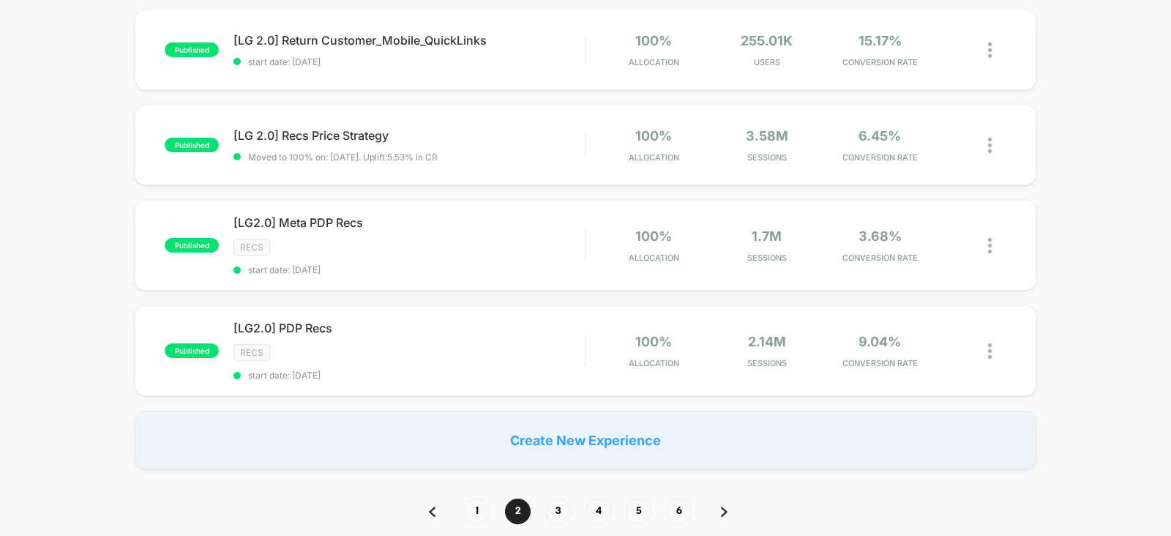
scroll to position [990, 0]
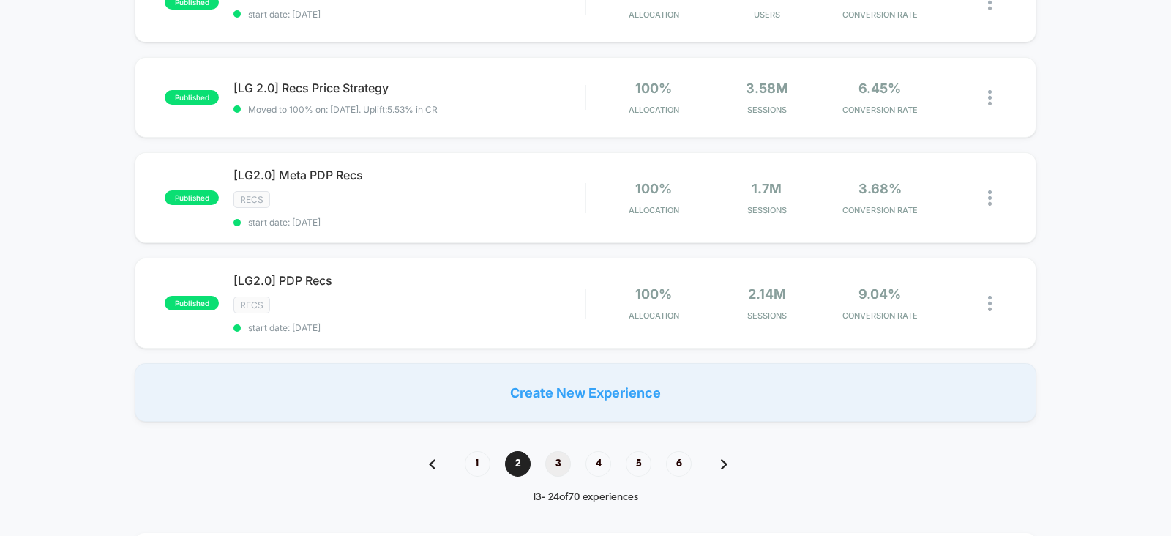
click at [559, 455] on span "3" at bounding box center [558, 464] width 26 height 26
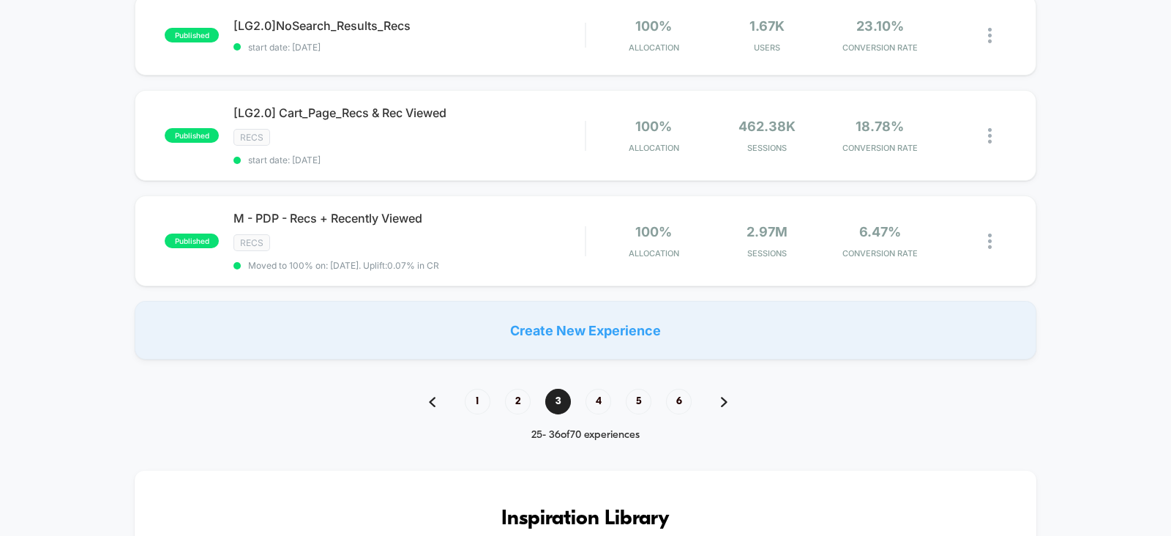
scroll to position [1085, 0]
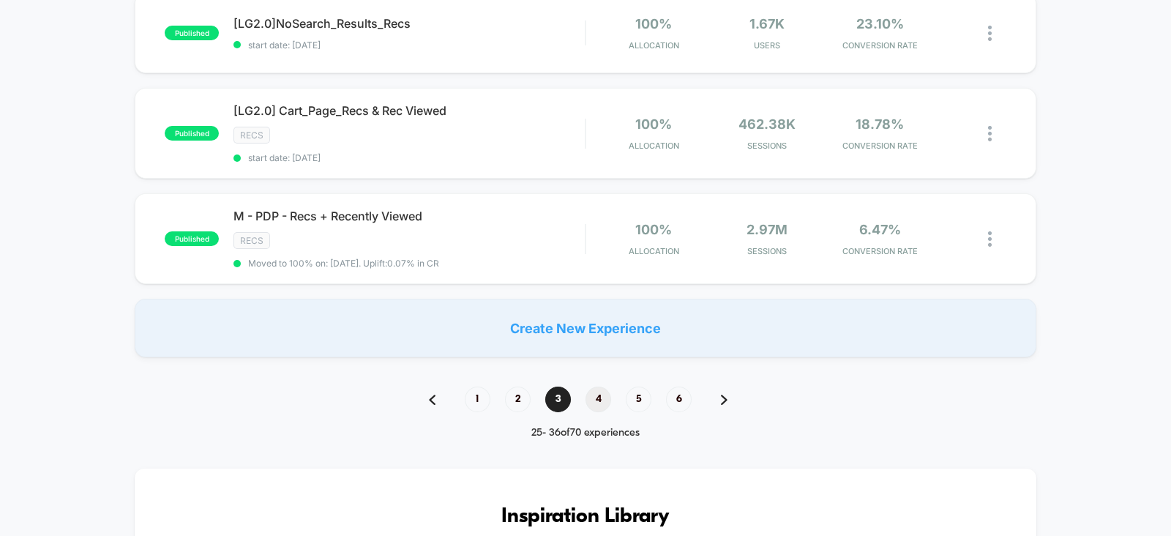
click at [594, 389] on span "4" at bounding box center [599, 400] width 26 height 26
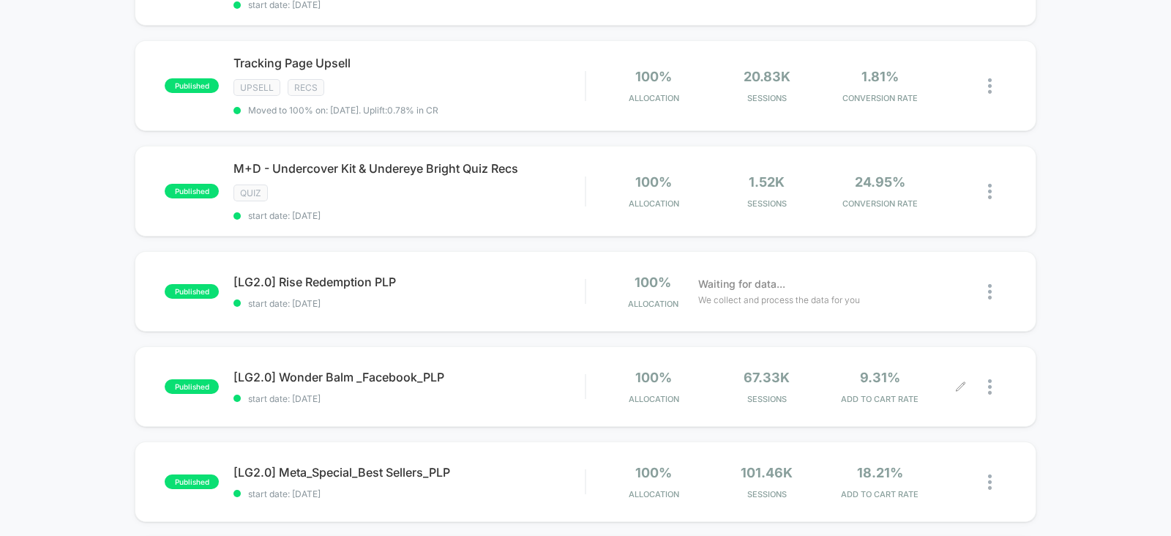
scroll to position [1040, 0]
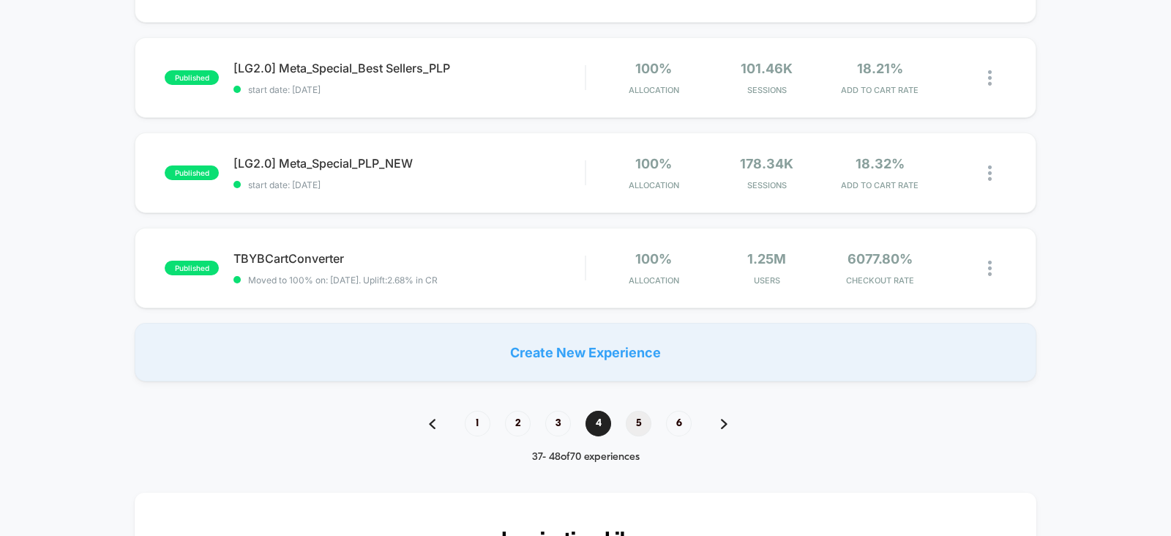
click at [633, 415] on span "5" at bounding box center [639, 424] width 26 height 26
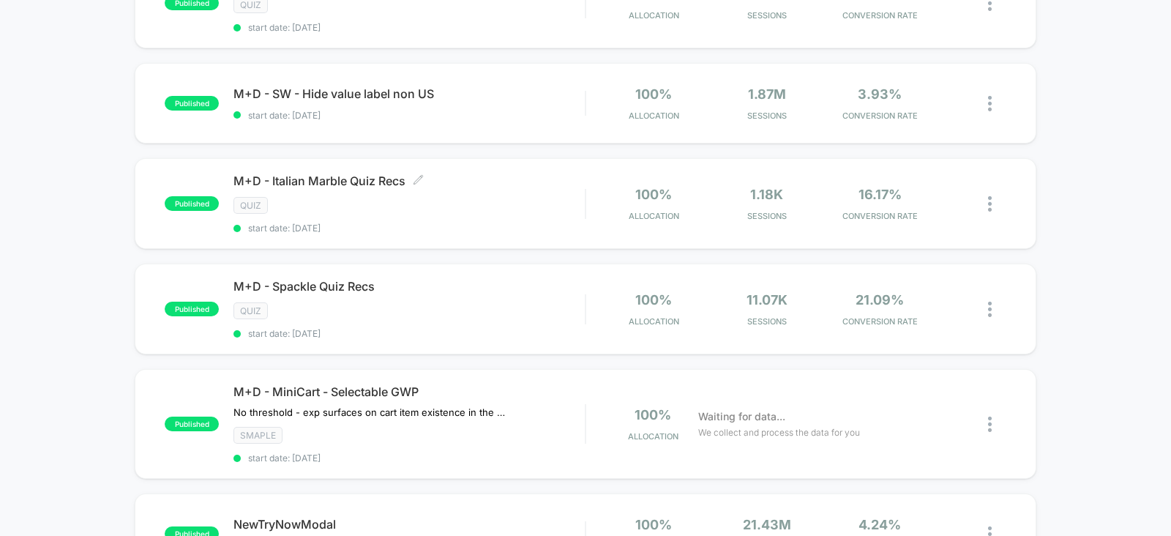
scroll to position [1123, 0]
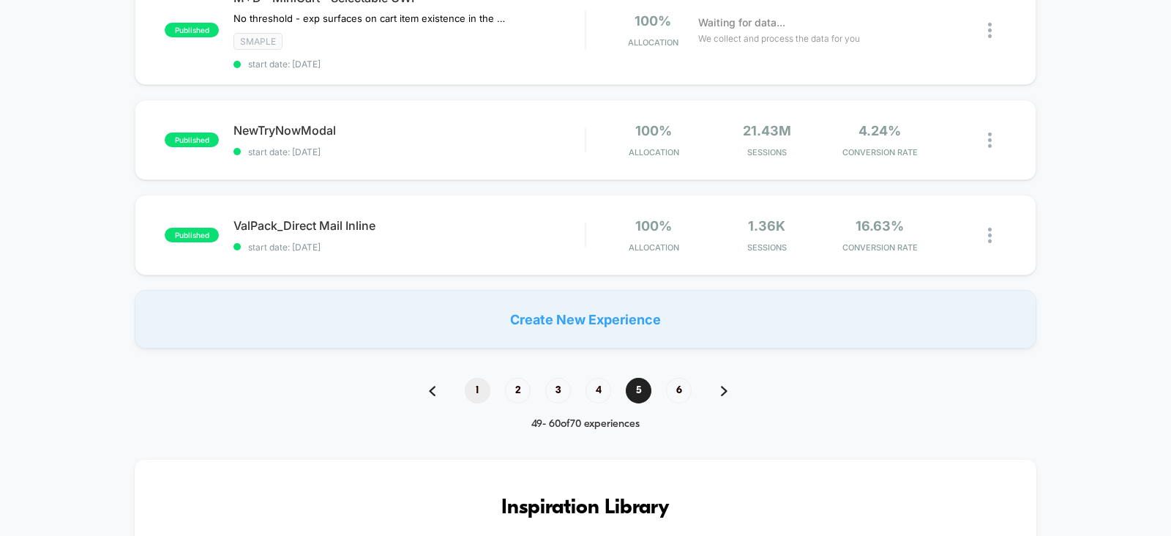
click at [478, 381] on span "1" at bounding box center [478, 391] width 26 height 26
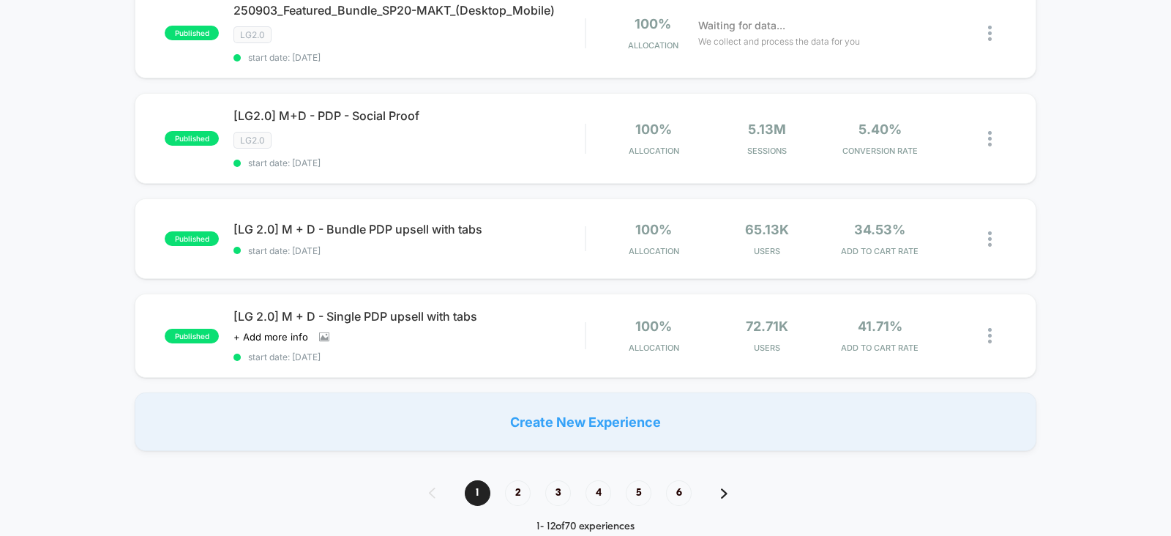
scroll to position [1021, 0]
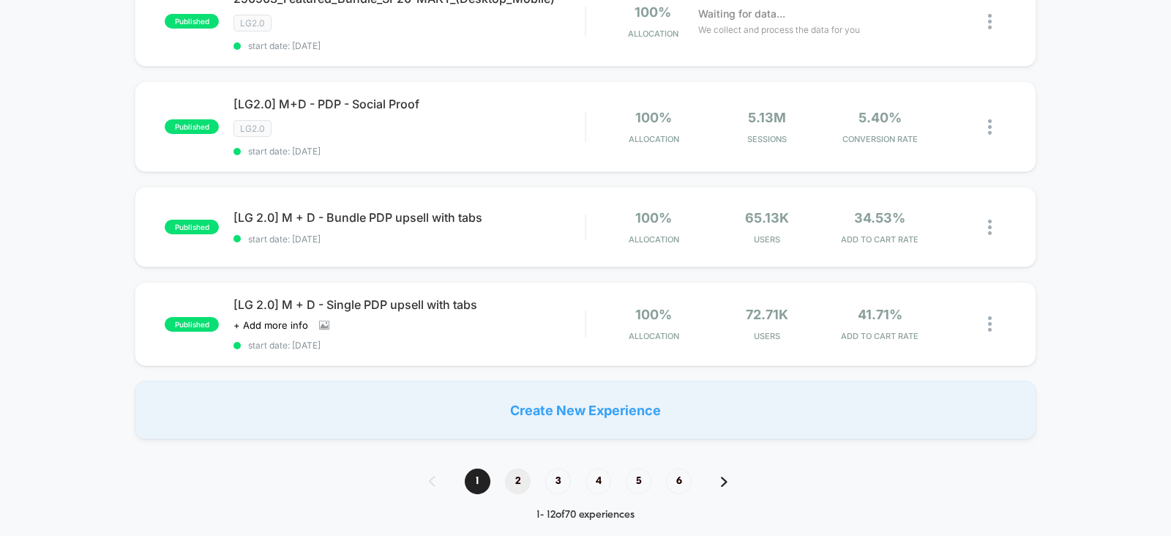
click at [520, 474] on span "2" at bounding box center [518, 482] width 26 height 26
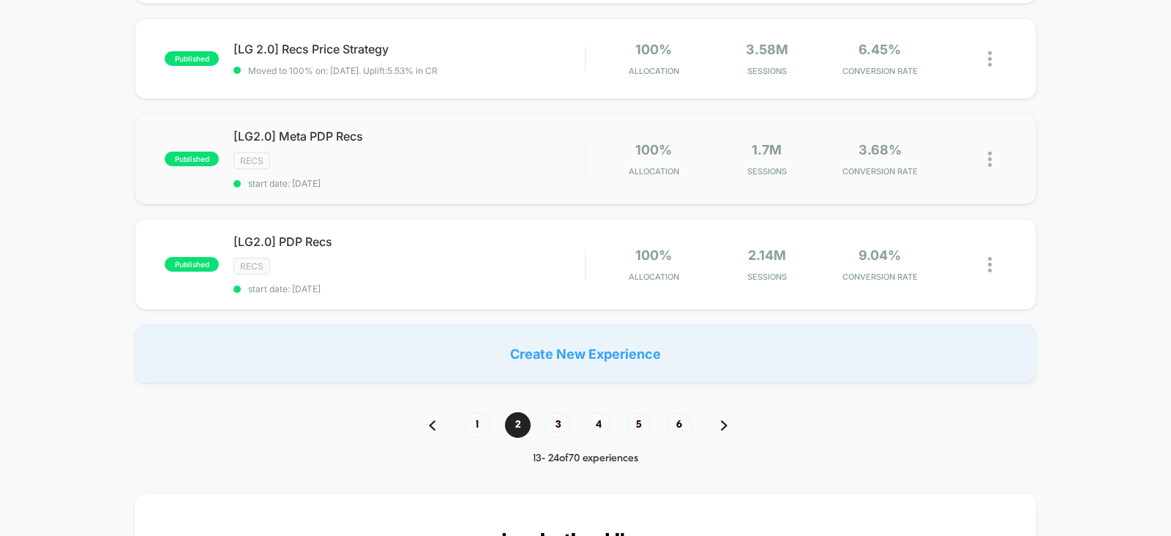
scroll to position [1035, 0]
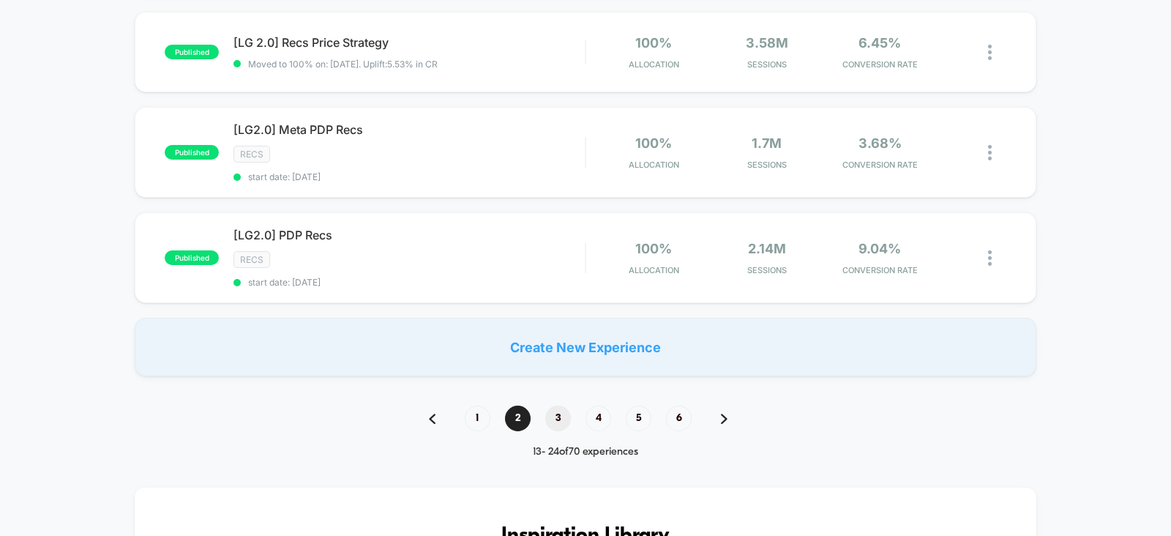
click at [558, 408] on span "3" at bounding box center [558, 419] width 26 height 26
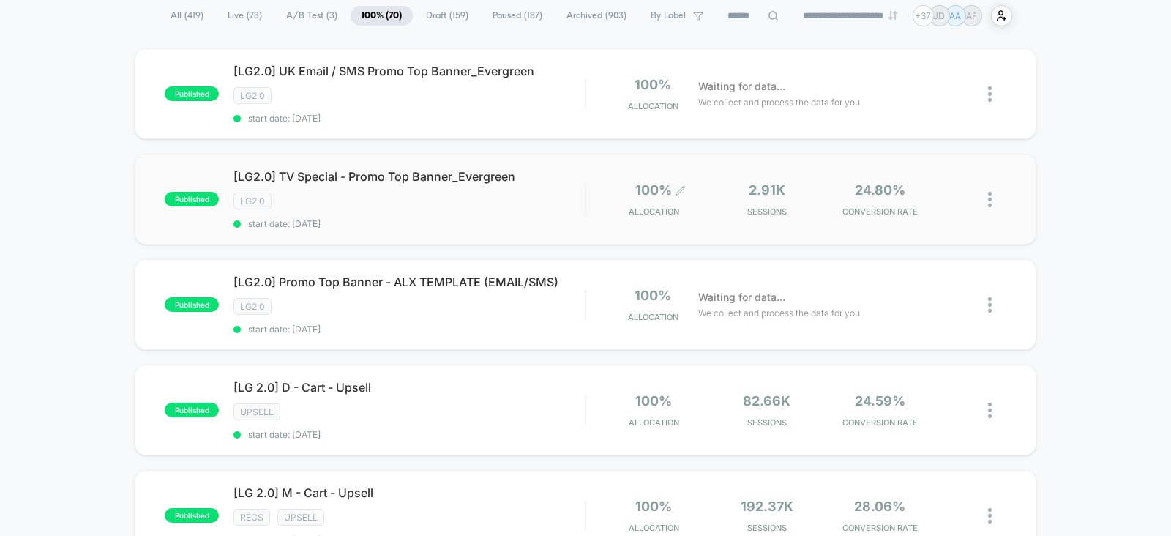
scroll to position [0, 0]
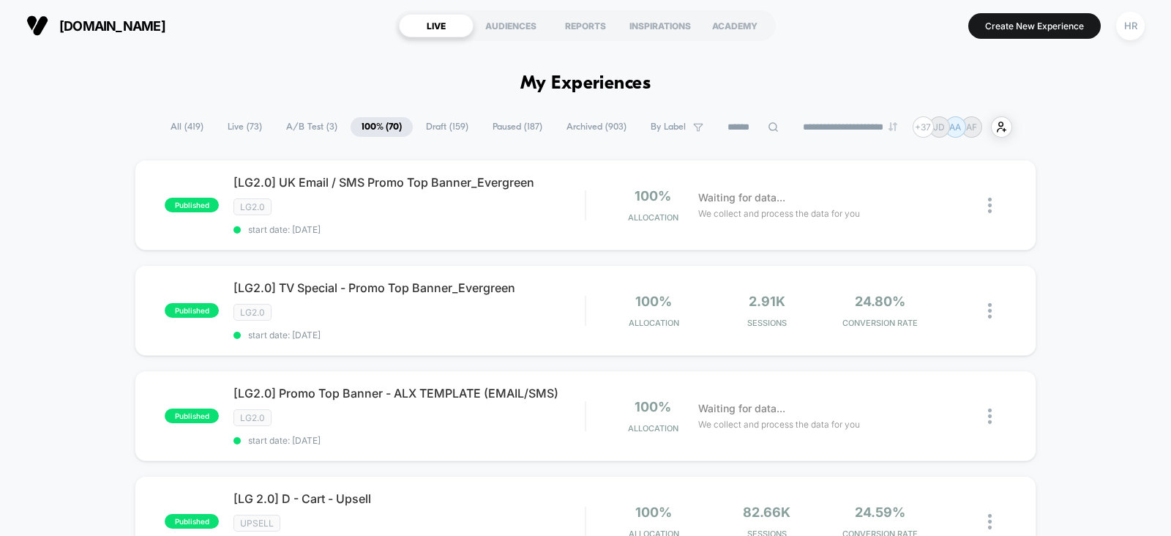
click at [520, 133] on span "Paused ( 187 )" at bounding box center [518, 127] width 72 height 20
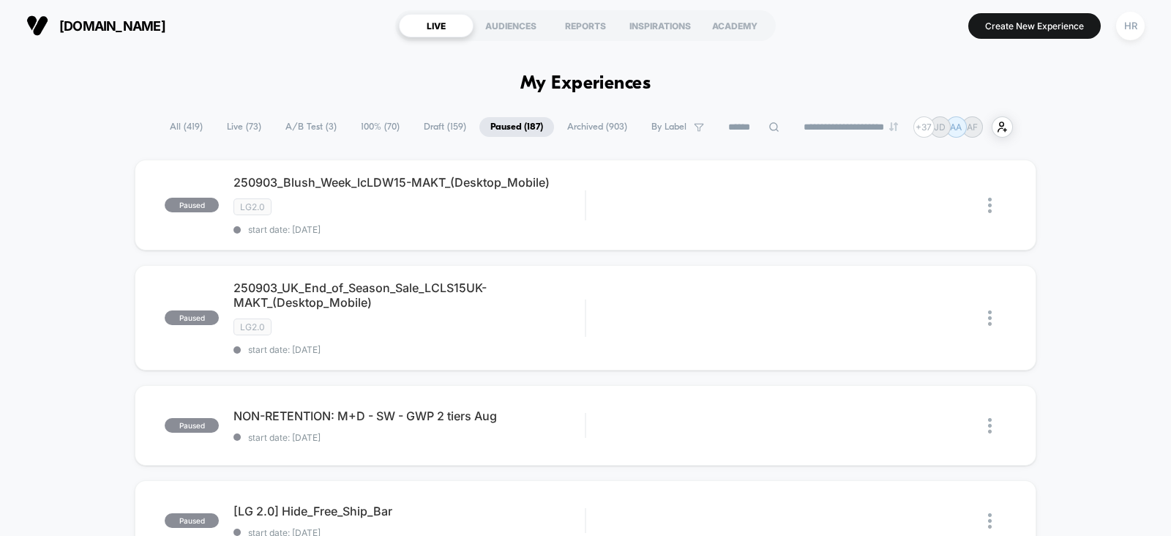
click at [436, 130] on span "Draft ( 159 )" at bounding box center [445, 127] width 64 height 20
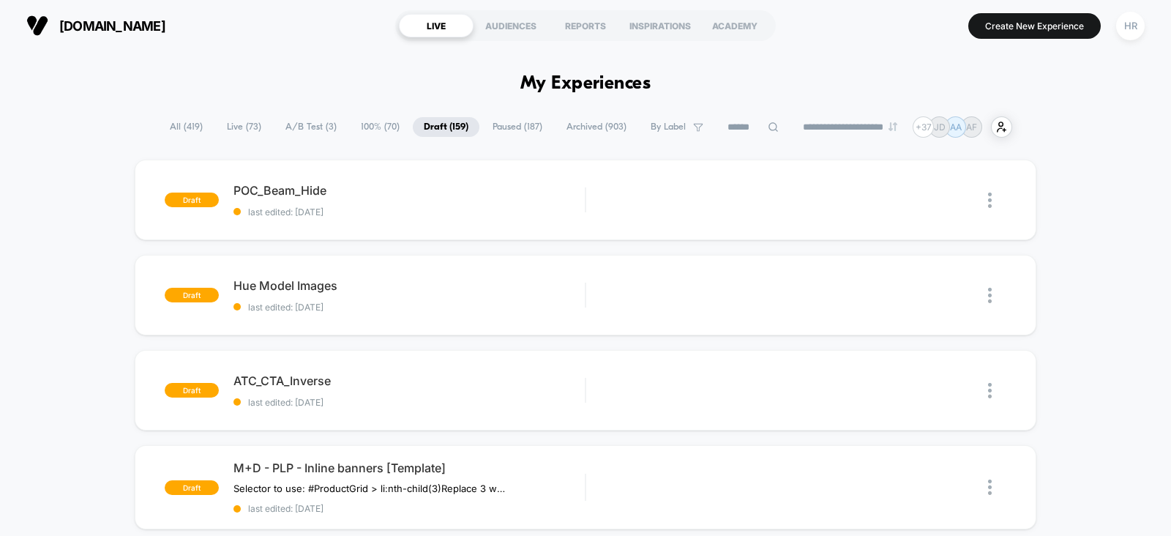
click at [725, 129] on input at bounding box center [753, 128] width 73 height 18
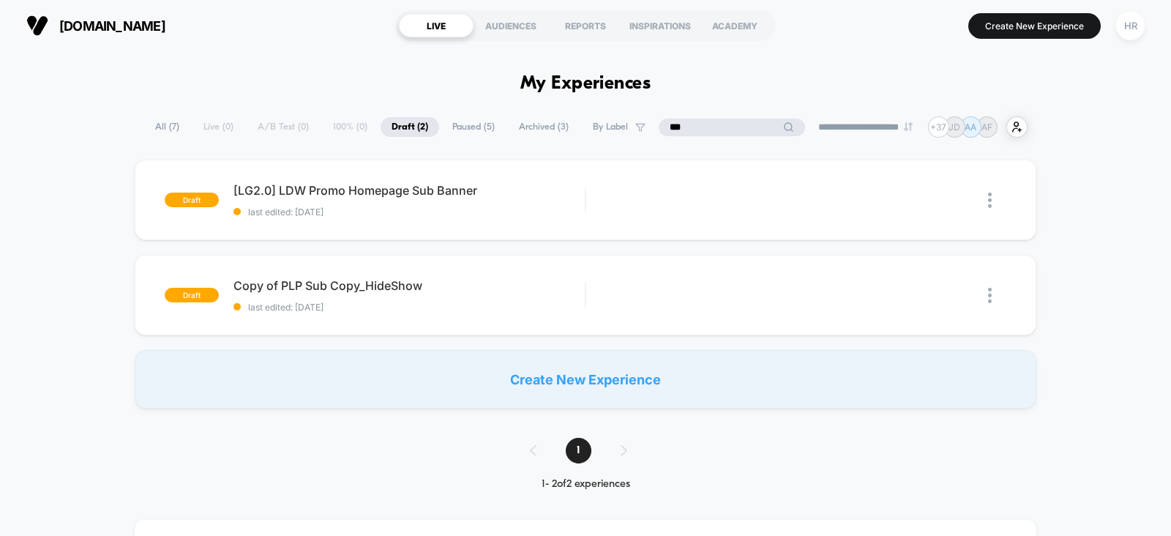
type input "***"
click at [991, 201] on img at bounding box center [990, 200] width 4 height 15
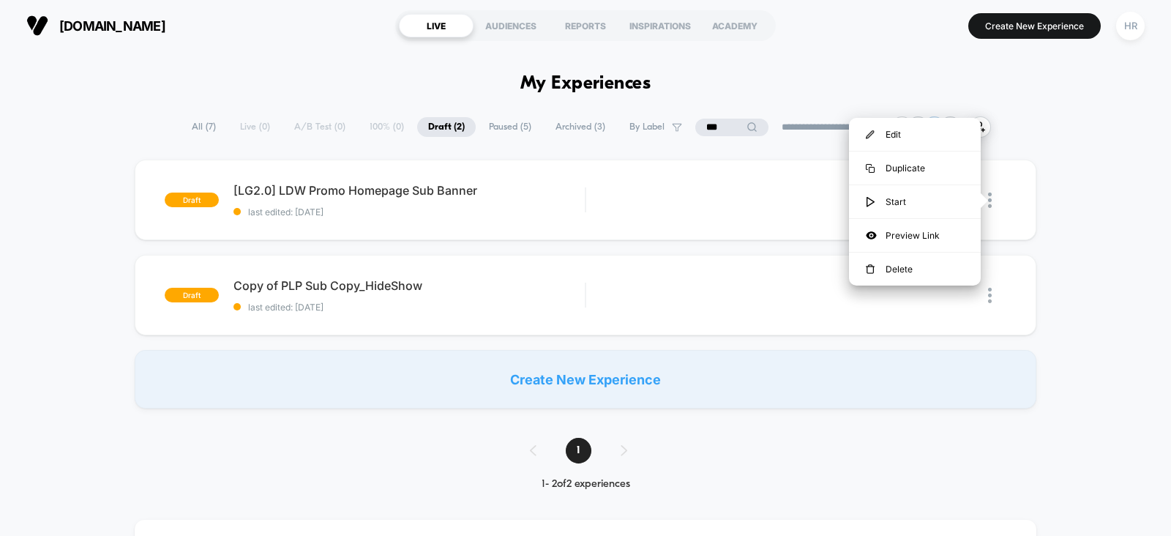
click at [1072, 226] on div "draft [LG2.0] LDW Promo Homepage Sub Banner last edited: [DATE] Edit Duplicate …" at bounding box center [585, 284] width 1171 height 249
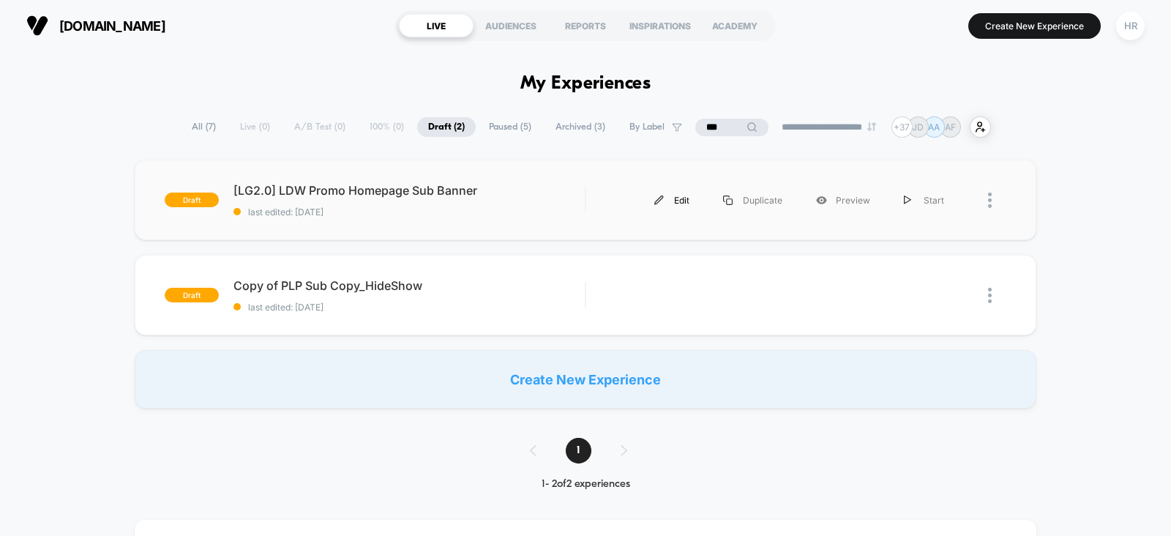
click at [670, 200] on div "Edit" at bounding box center [672, 200] width 69 height 33
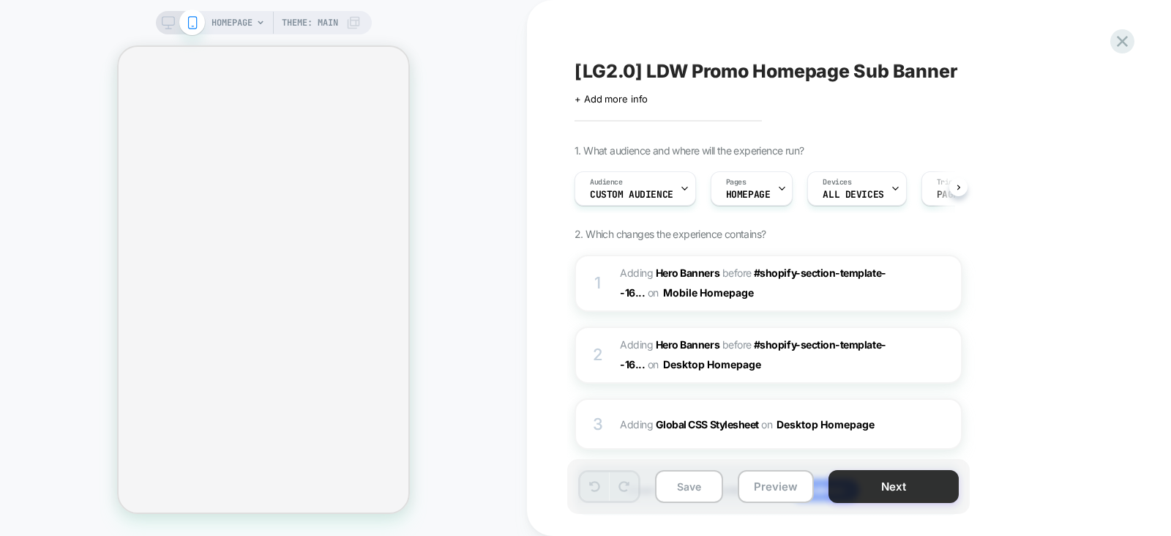
click at [870, 492] on button "Next" at bounding box center [894, 486] width 130 height 33
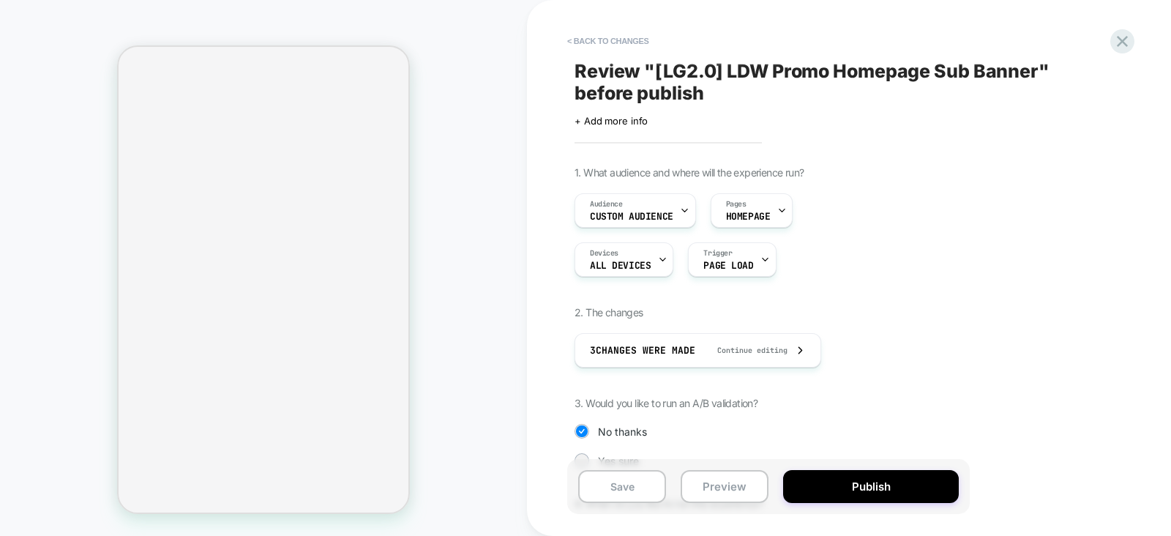
scroll to position [126, 0]
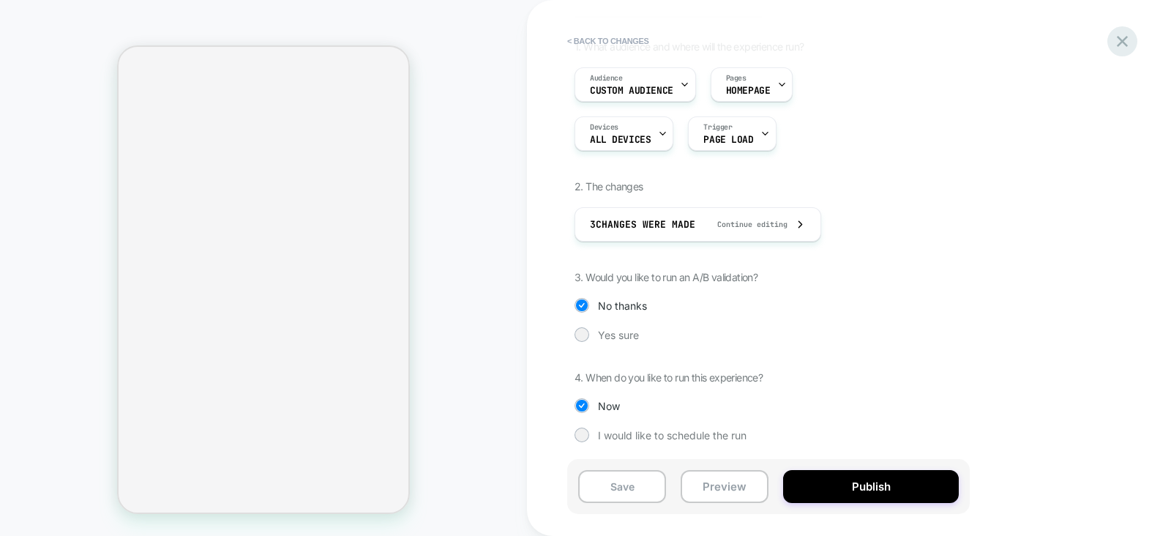
click at [1127, 39] on icon at bounding box center [1123, 41] width 20 height 20
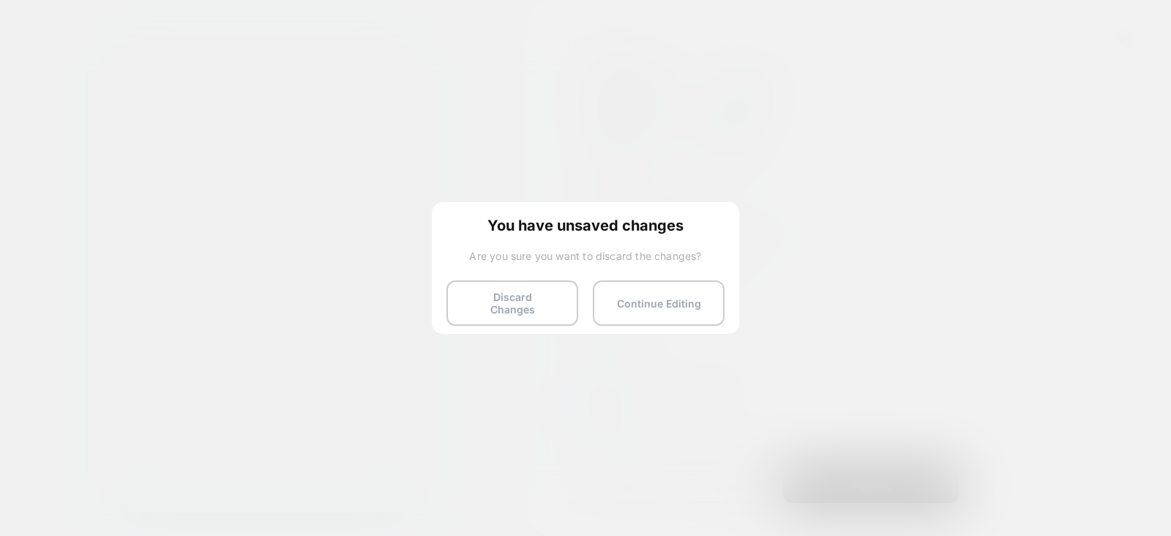
click at [499, 316] on div "You have unsaved changes Are you sure you want to discard the changes? Discard …" at bounding box center [585, 267] width 307 height 130
click at [504, 305] on button "Discard Changes" at bounding box center [513, 302] width 132 height 45
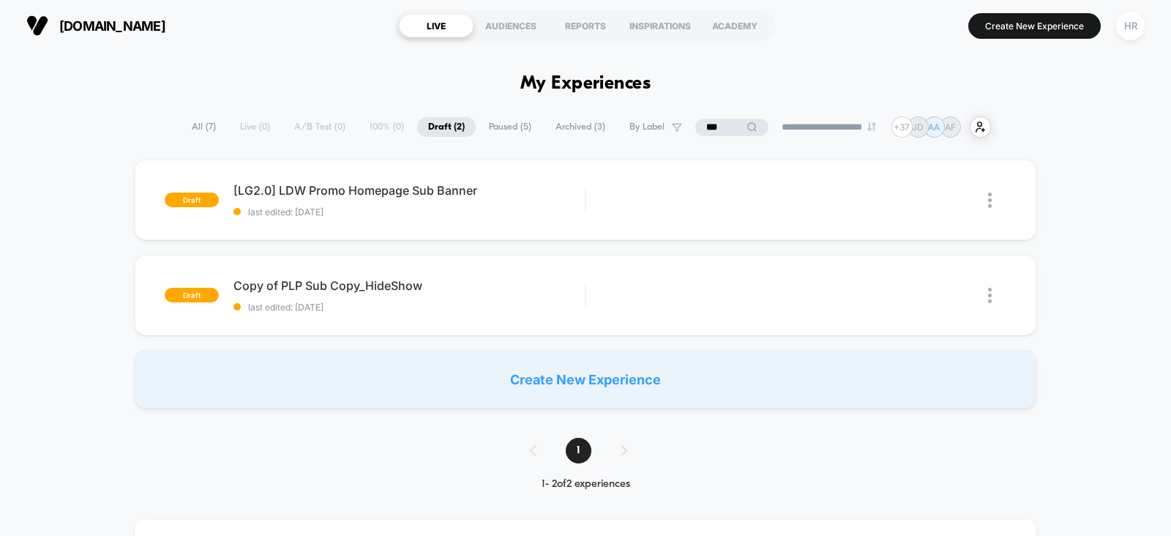
click at [723, 131] on input "***" at bounding box center [731, 128] width 73 height 18
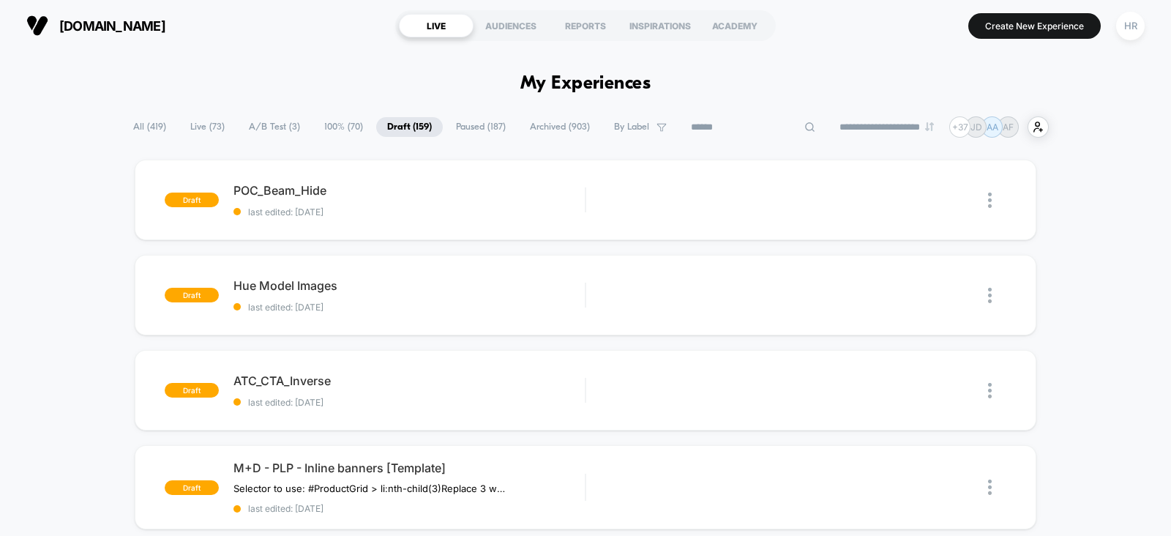
click at [461, 124] on span "Paused ( 187 )" at bounding box center [481, 127] width 72 height 20
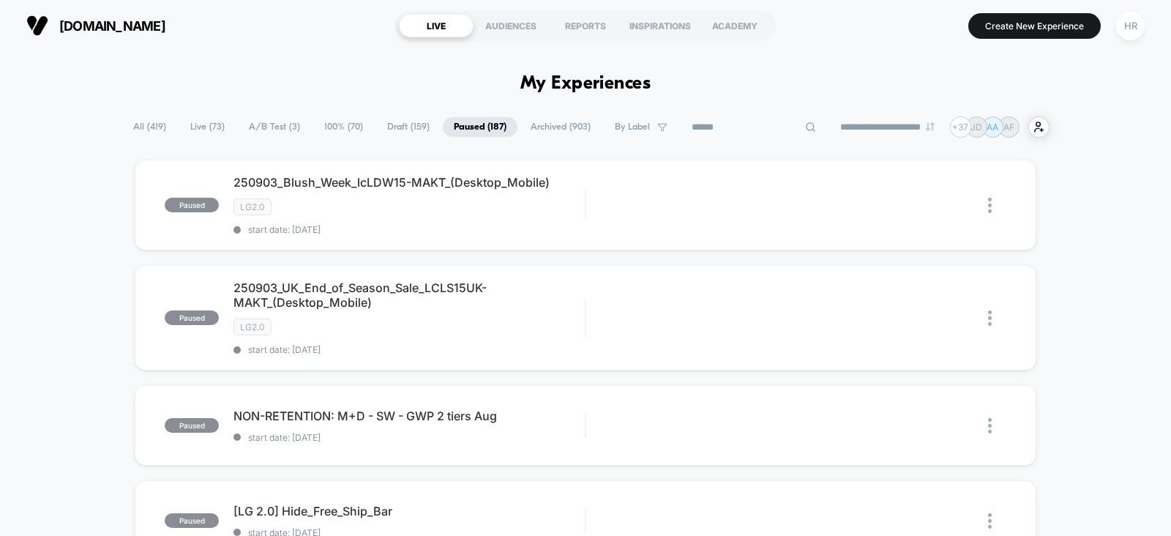
click at [742, 131] on input at bounding box center [754, 128] width 146 height 18
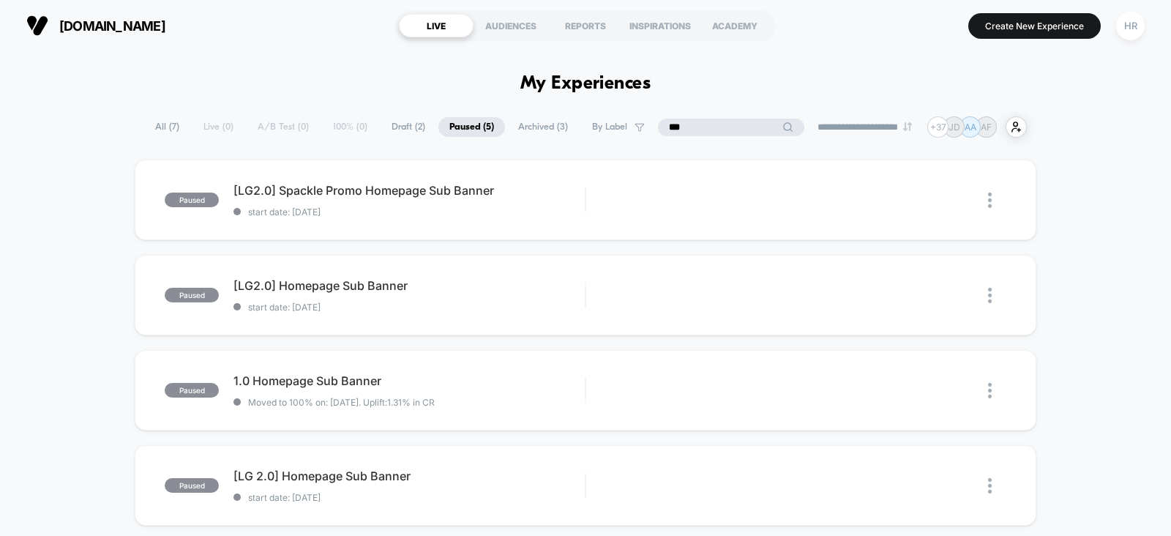
type input "***"
click at [397, 131] on span "Draft ( 2 )" at bounding box center [409, 127] width 56 height 20
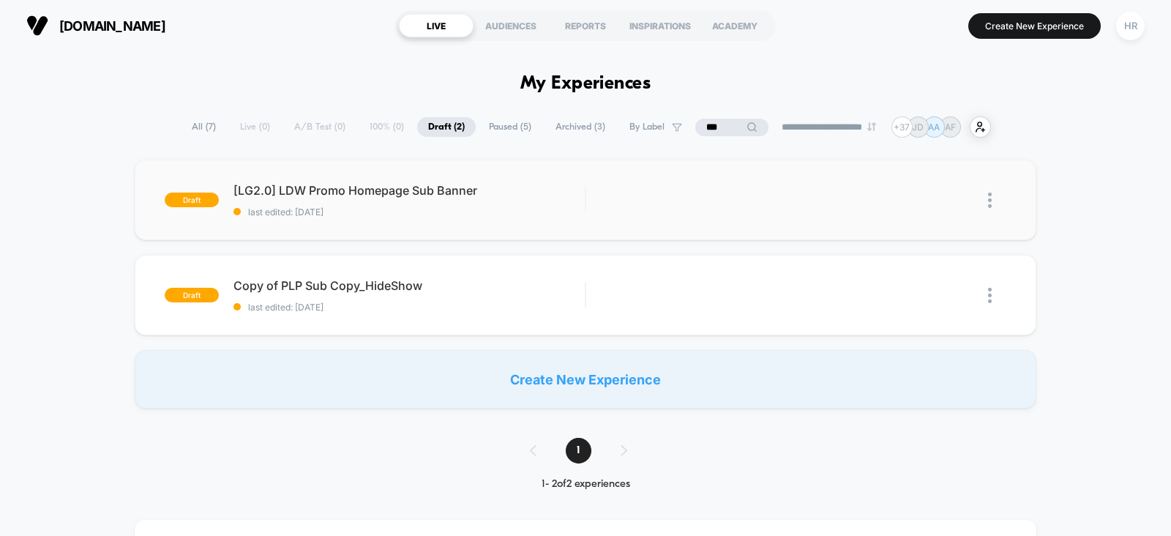
click at [990, 199] on img at bounding box center [990, 200] width 4 height 15
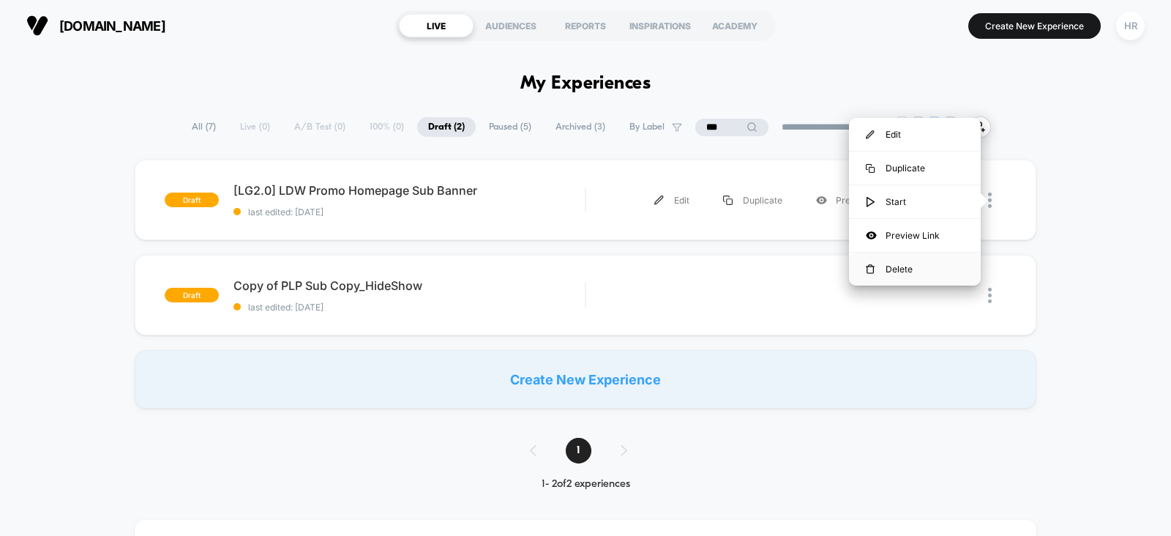
click at [911, 264] on div "Delete" at bounding box center [915, 269] width 132 height 33
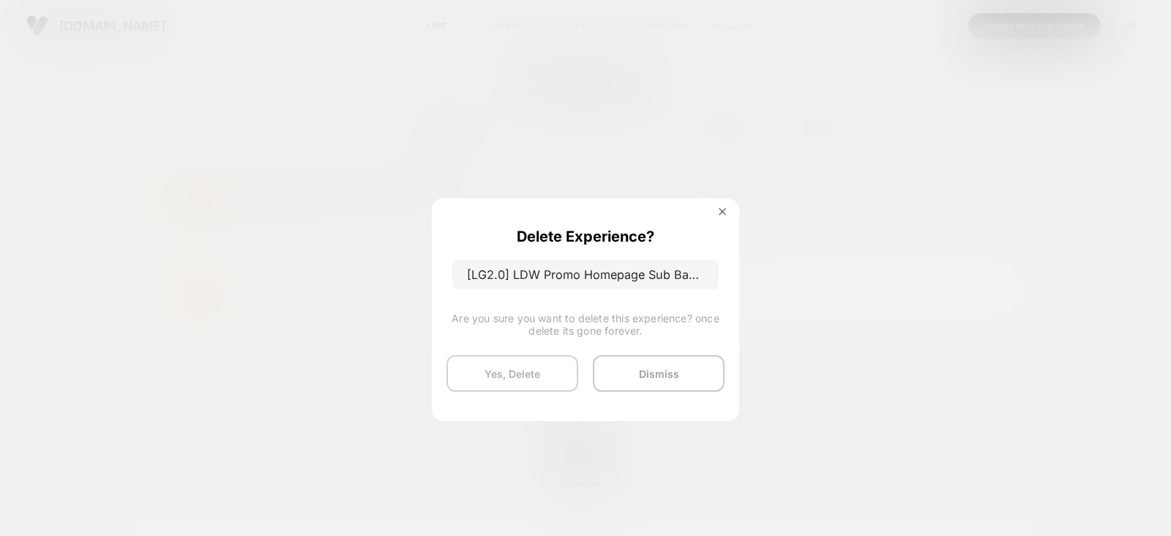
click at [515, 373] on button "Yes, Delete" at bounding box center [513, 373] width 132 height 37
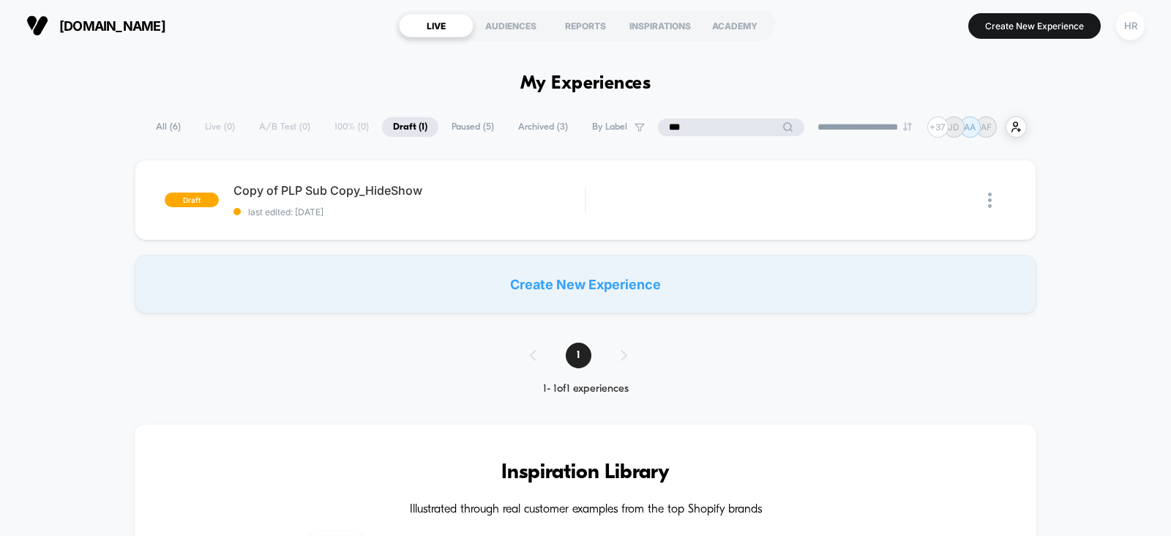
click at [694, 125] on input "***" at bounding box center [731, 128] width 146 height 18
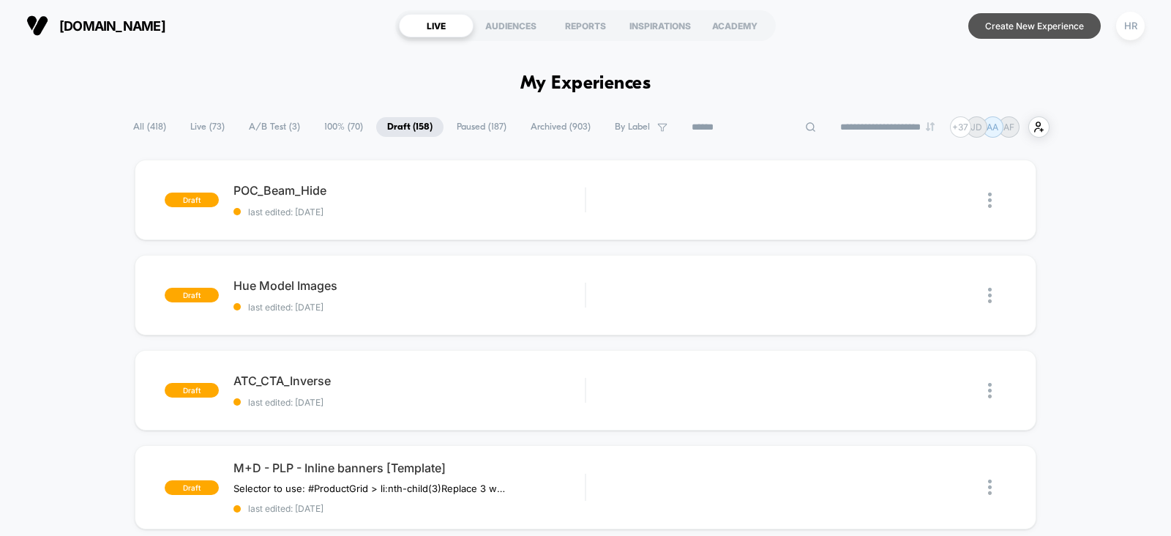
click at [1020, 37] on button "Create New Experience" at bounding box center [1035, 26] width 133 height 26
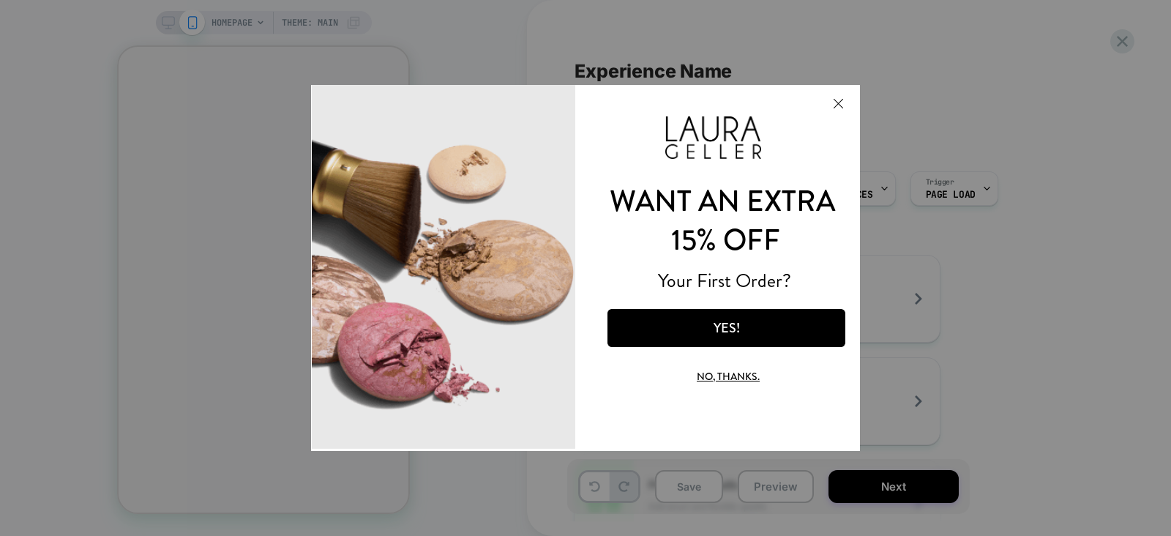
click at [843, 105] on button "Close Modal" at bounding box center [838, 103] width 40 height 35
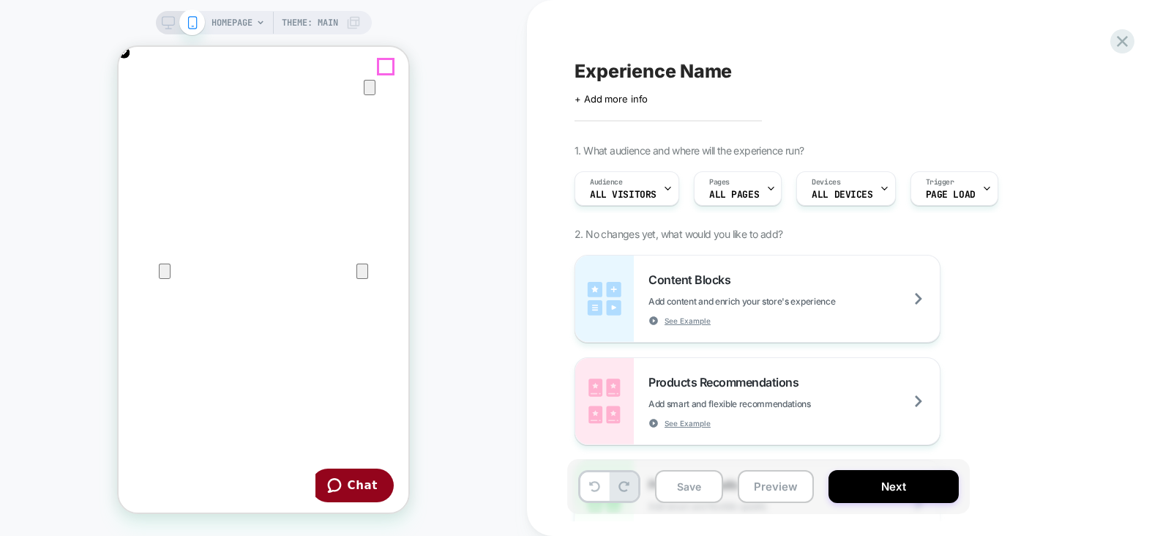
click at [138, 112] on icon "Close" at bounding box center [133, 117] width 10 height 10
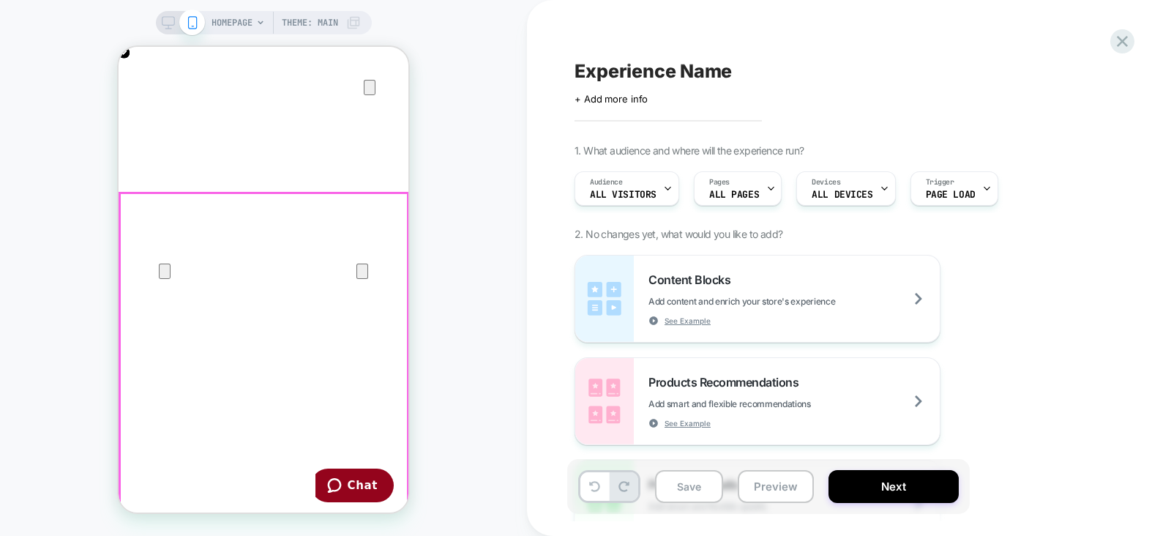
scroll to position [469, 0]
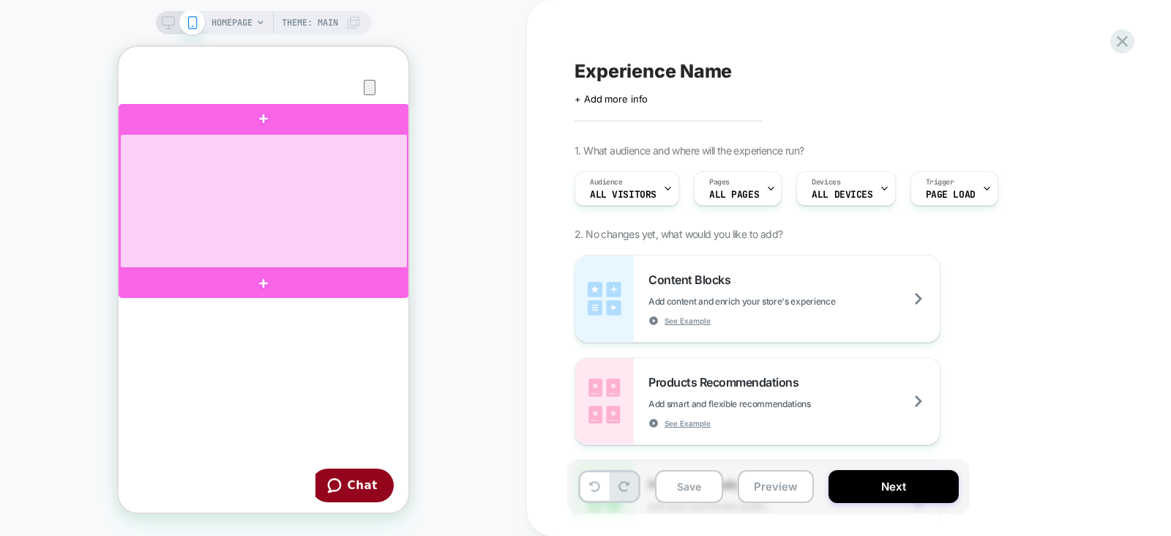
click at [214, 162] on div at bounding box center [264, 201] width 288 height 134
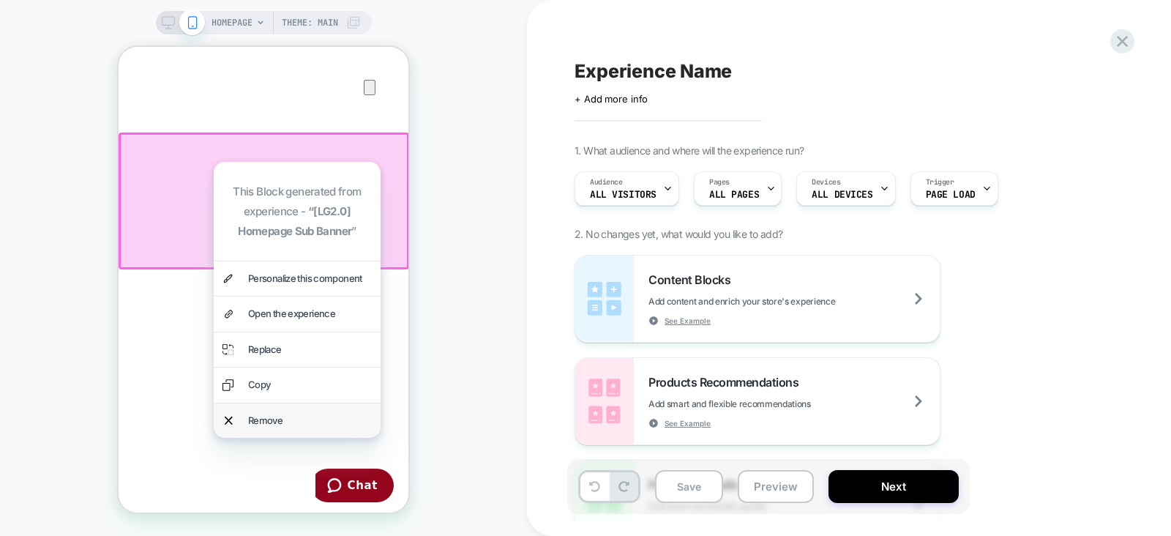
click at [299, 420] on div "Remove" at bounding box center [310, 420] width 124 height 17
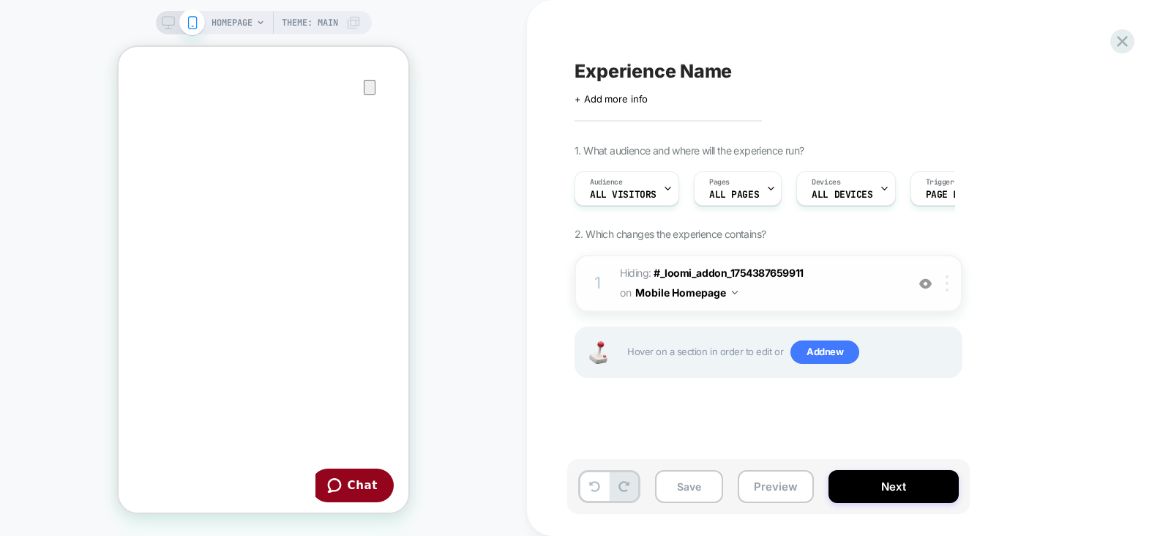
click at [948, 281] on img at bounding box center [947, 283] width 3 height 16
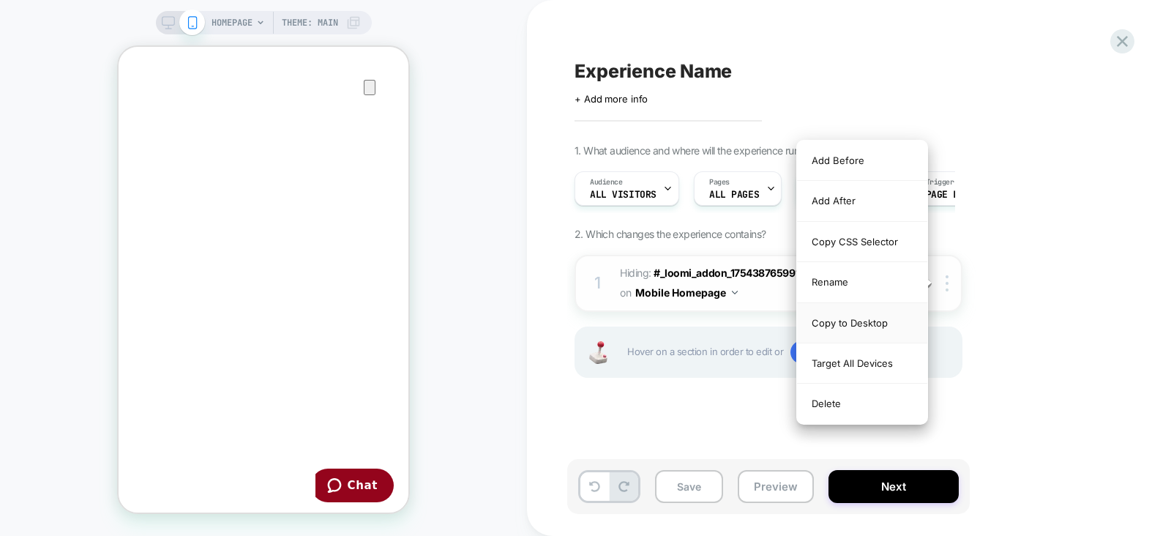
click at [859, 318] on div "Copy to Desktop" at bounding box center [862, 323] width 130 height 40
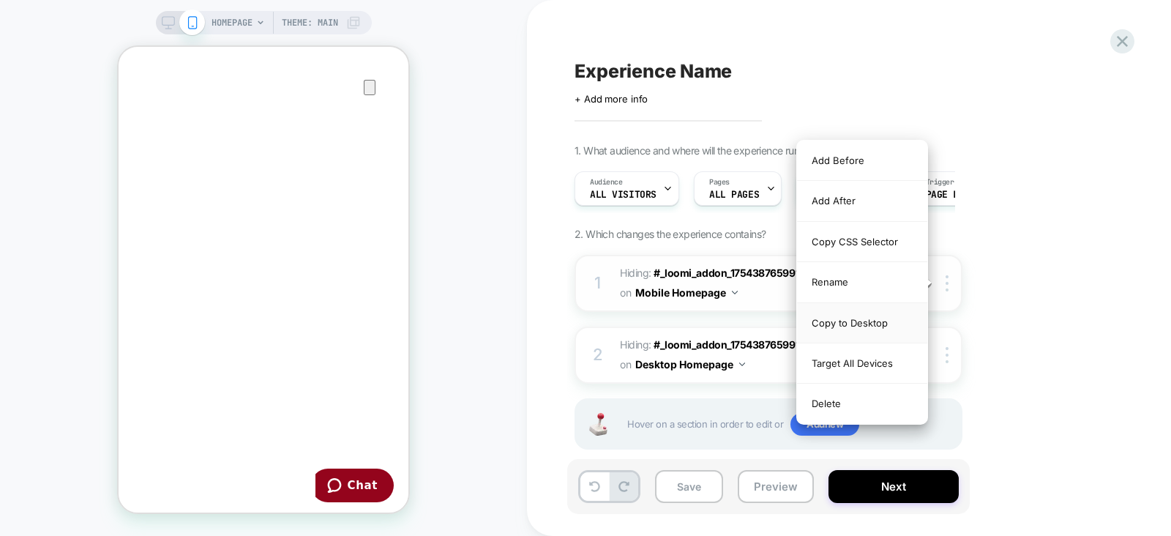
scroll to position [0, 290]
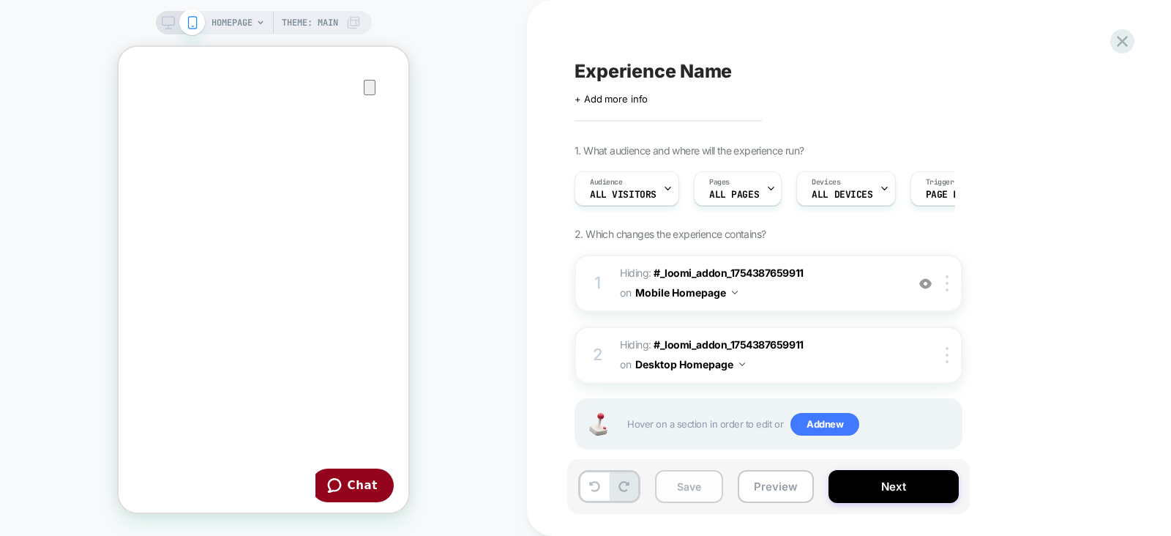
click at [698, 485] on button "Save" at bounding box center [689, 486] width 68 height 33
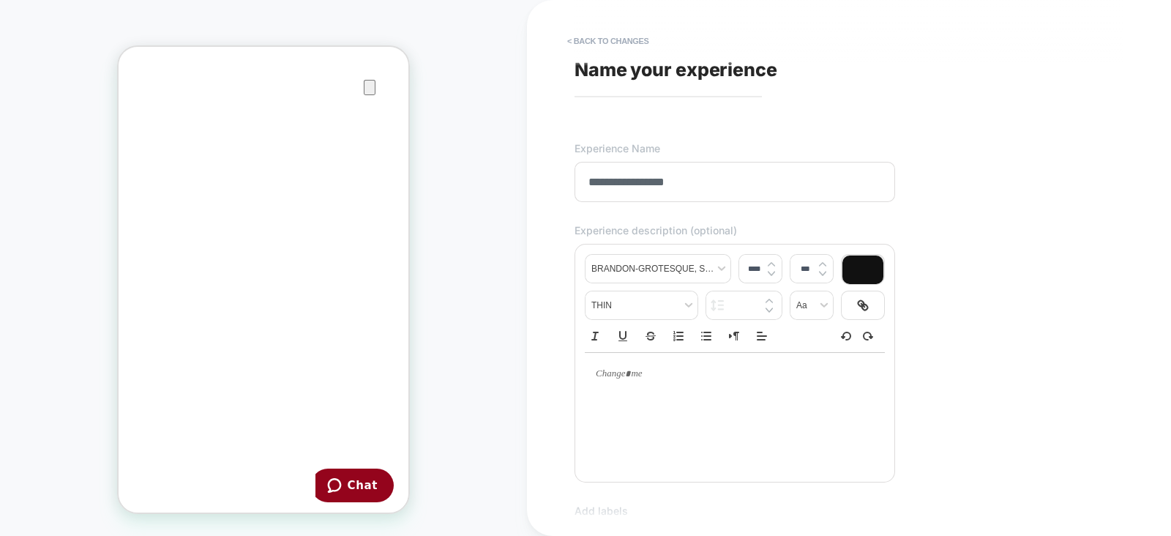
scroll to position [452, 0]
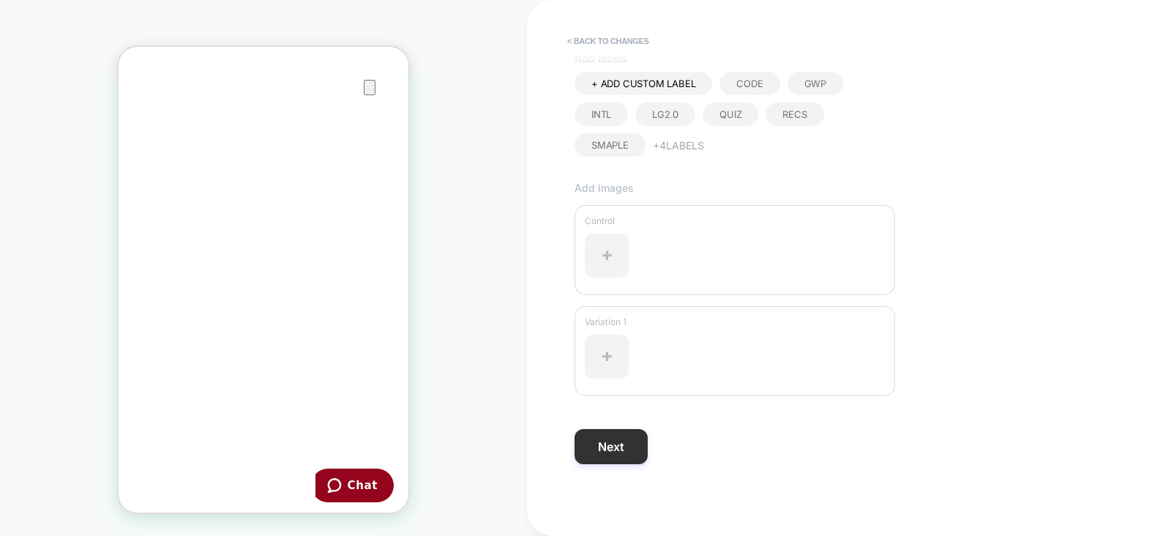
type input "**********"
click at [624, 444] on button "Next" at bounding box center [611, 446] width 73 height 35
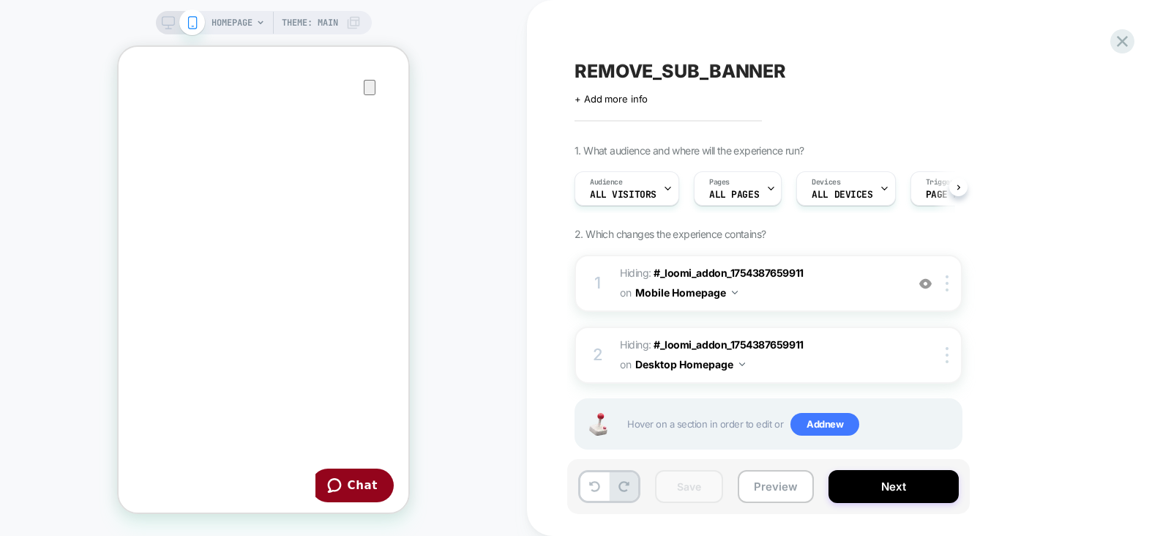
scroll to position [0, 581]
click at [748, 183] on div "Pages ALL PAGES" at bounding box center [734, 188] width 79 height 33
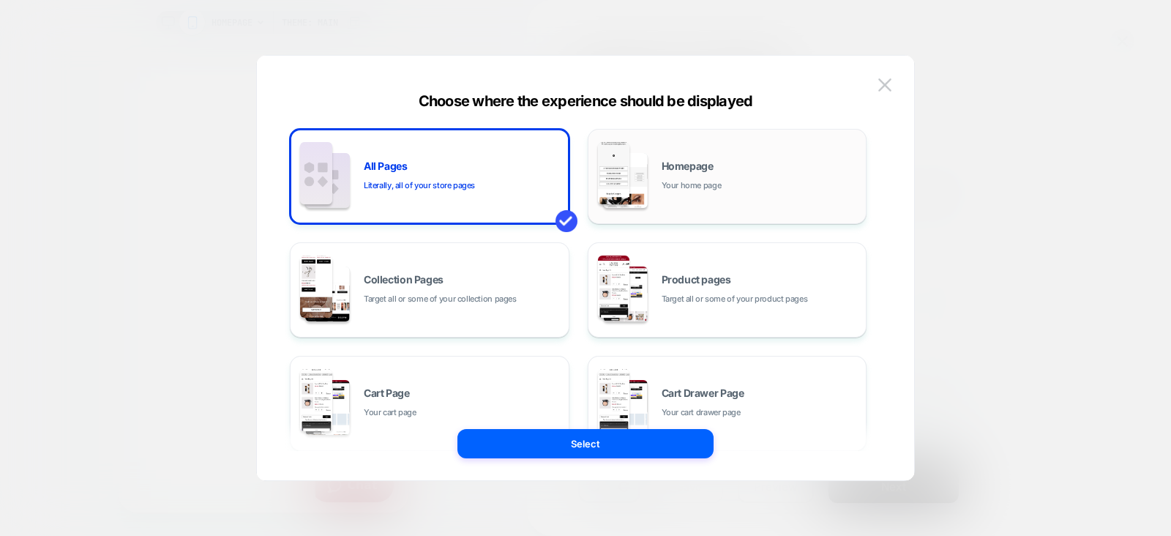
click at [699, 171] on div "Homepage Your home page" at bounding box center [761, 176] width 198 height 31
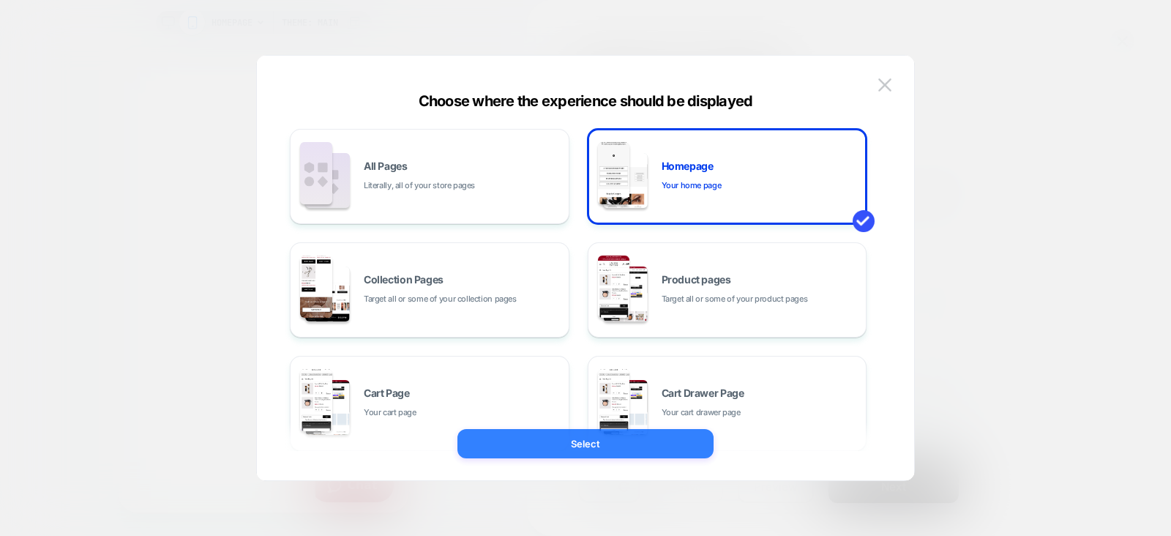
click at [493, 444] on button "Select" at bounding box center [586, 443] width 256 height 29
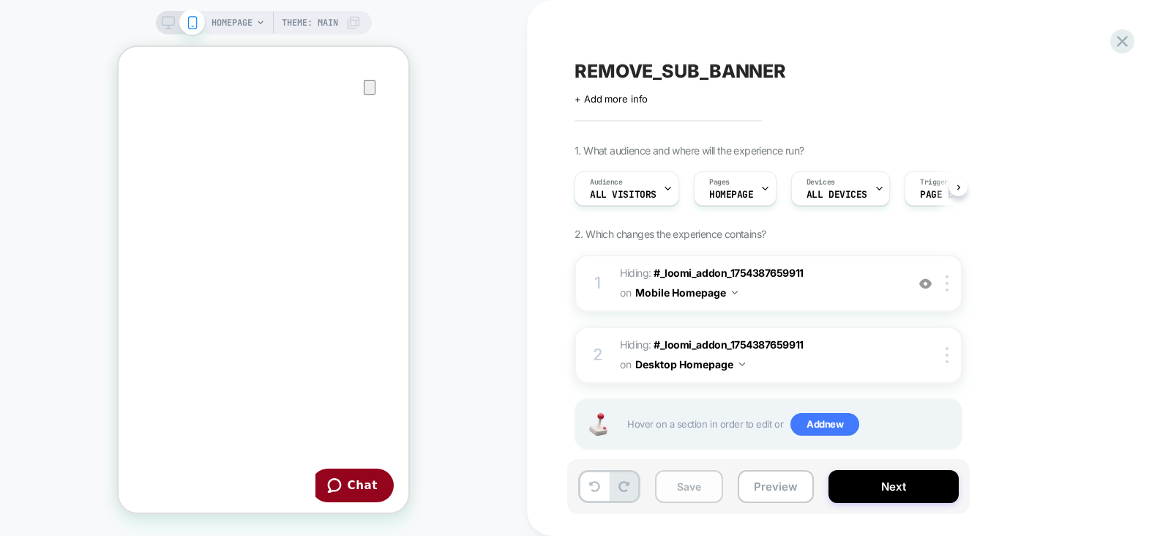
click at [689, 481] on button "Save" at bounding box center [689, 486] width 68 height 33
click at [857, 491] on button "Next" at bounding box center [894, 486] width 130 height 33
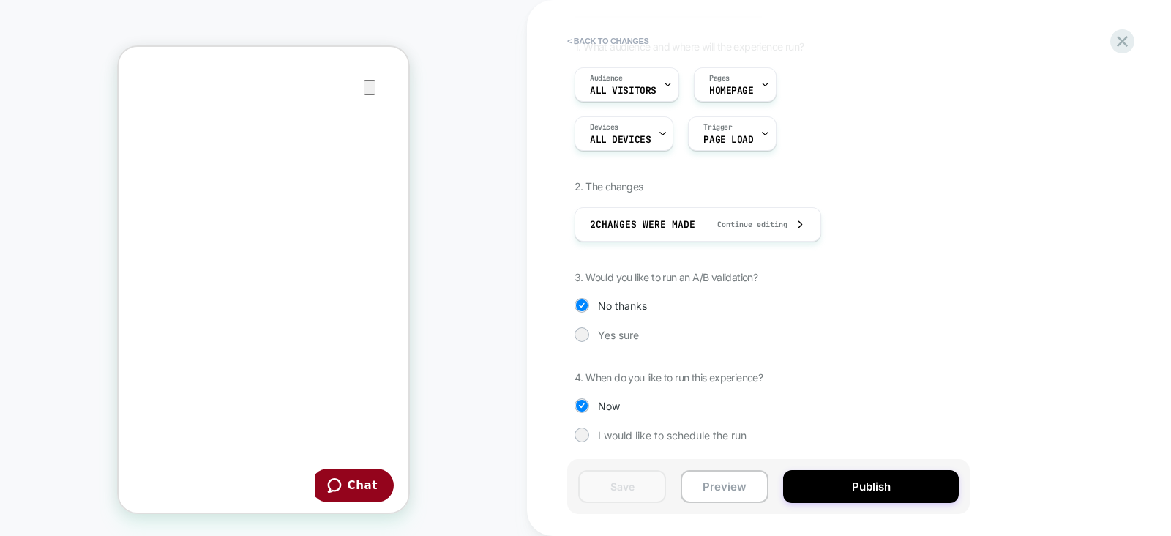
scroll to position [104, 0]
click at [854, 493] on button "Publish" at bounding box center [871, 486] width 176 height 33
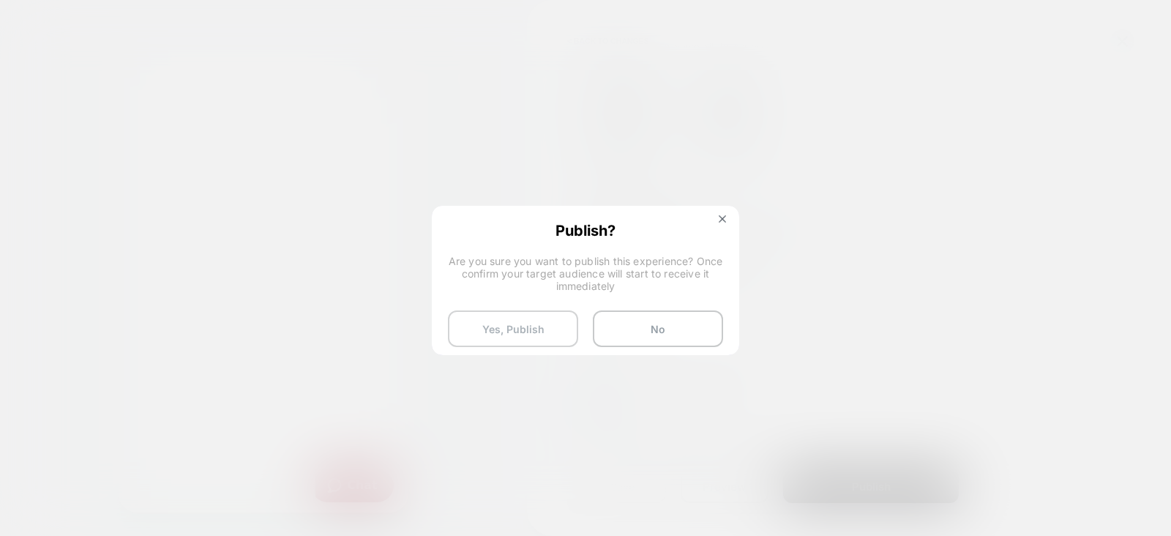
click at [499, 329] on button "Yes, Publish" at bounding box center [513, 328] width 130 height 37
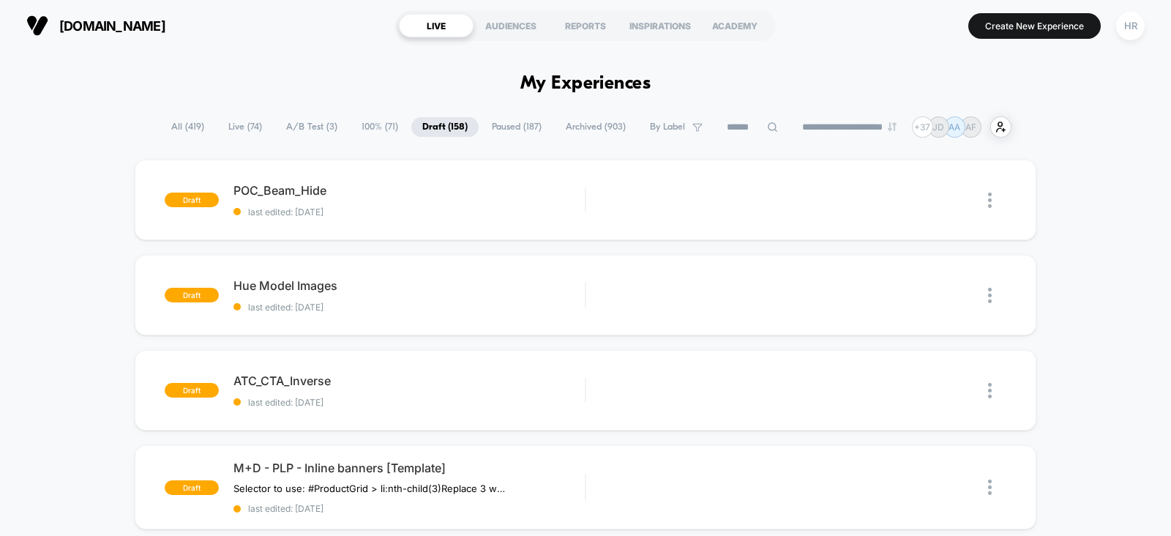
click at [378, 129] on span "100% ( 71 )" at bounding box center [380, 127] width 59 height 20
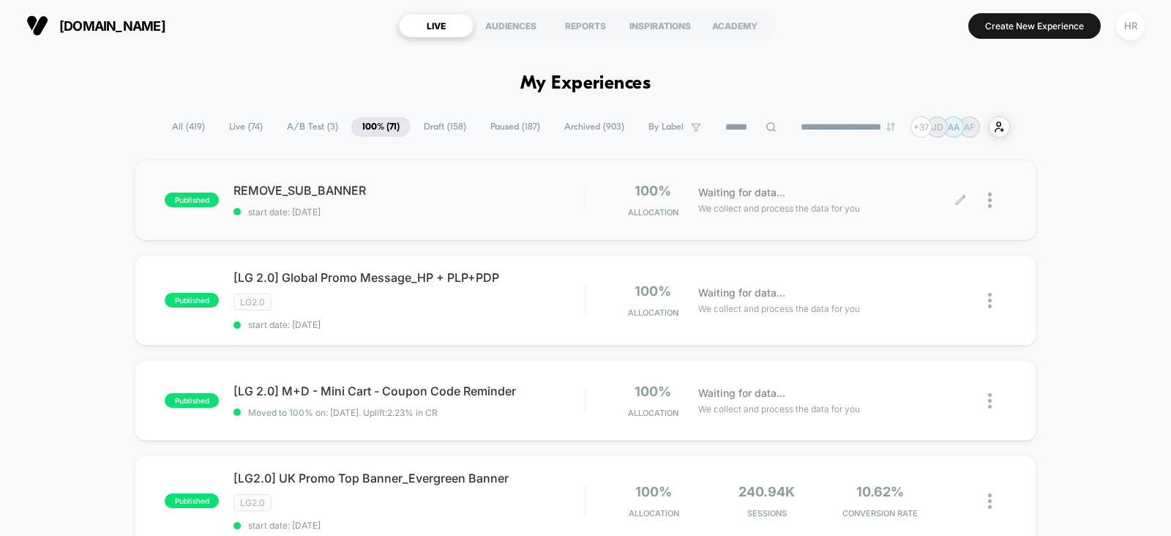
click at [957, 201] on icon at bounding box center [960, 200] width 11 height 11
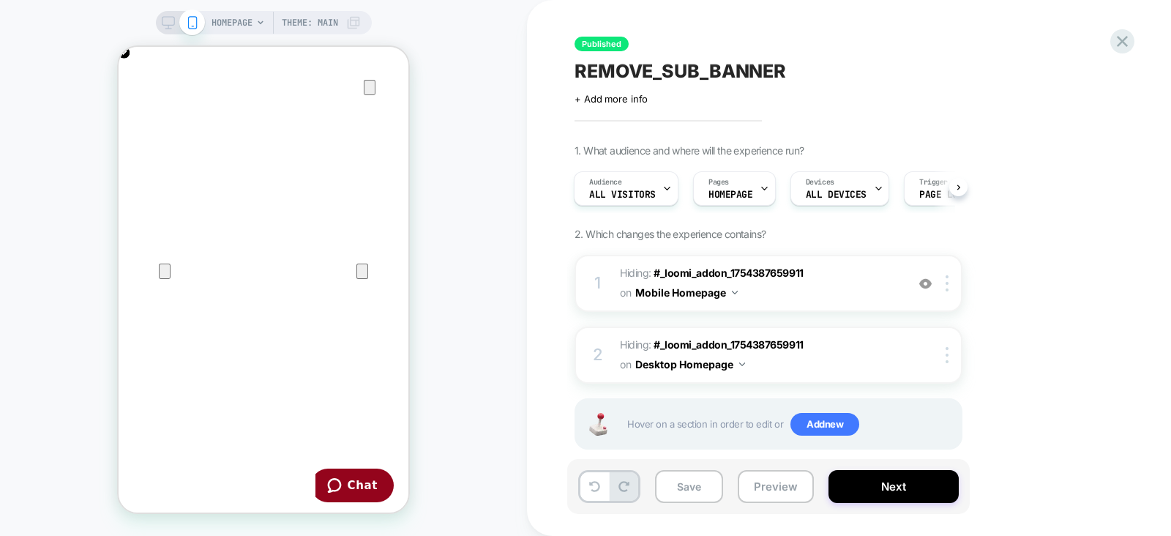
scroll to position [0, 581]
click at [945, 353] on div at bounding box center [950, 355] width 24 height 16
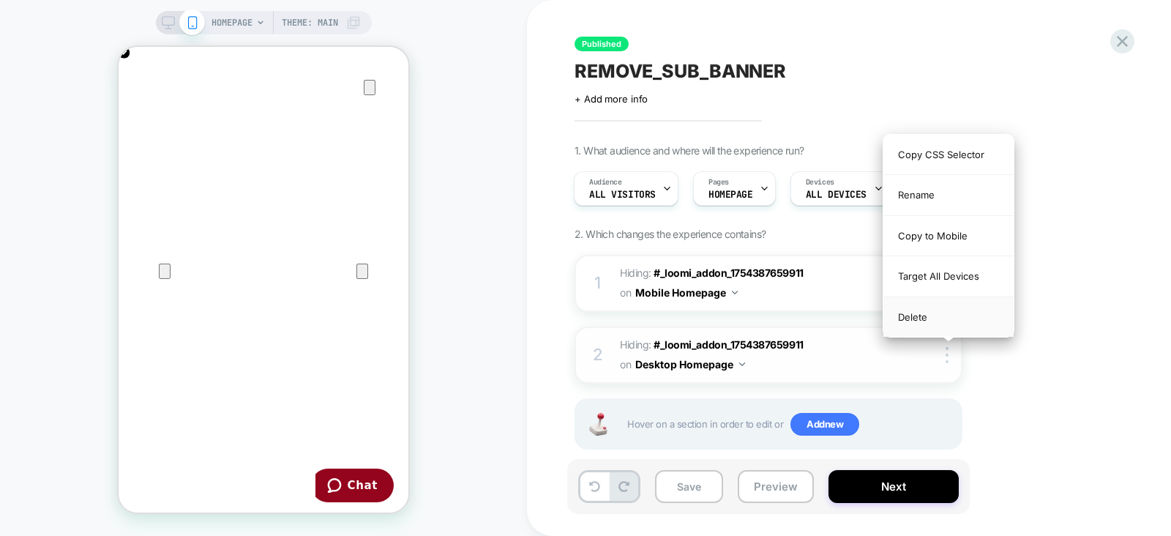
scroll to position [0, 0]
click at [937, 318] on div "Delete" at bounding box center [949, 317] width 130 height 40
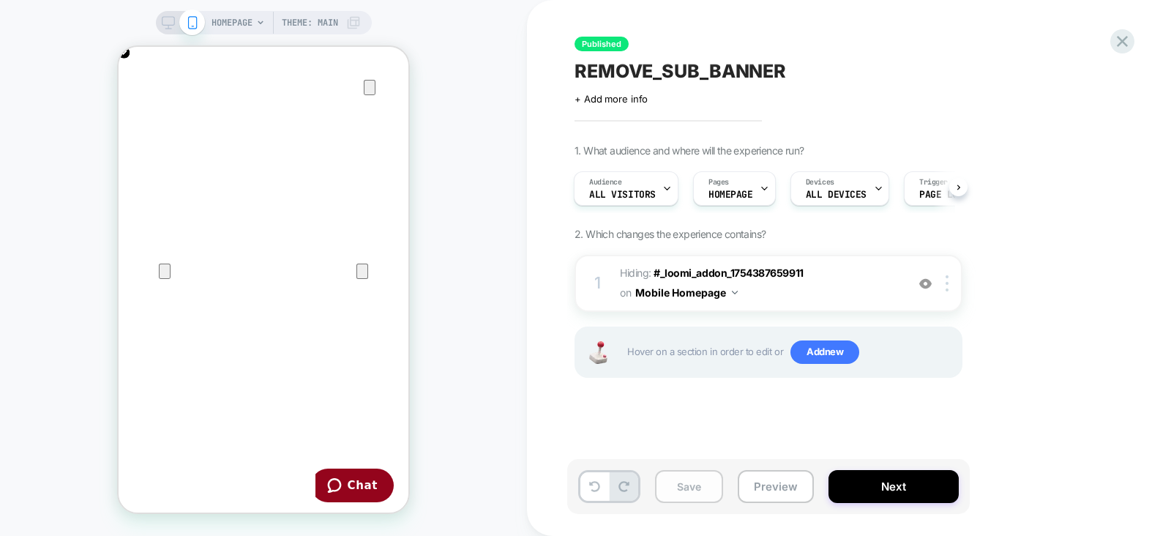
click at [682, 492] on button "Save" at bounding box center [689, 486] width 68 height 33
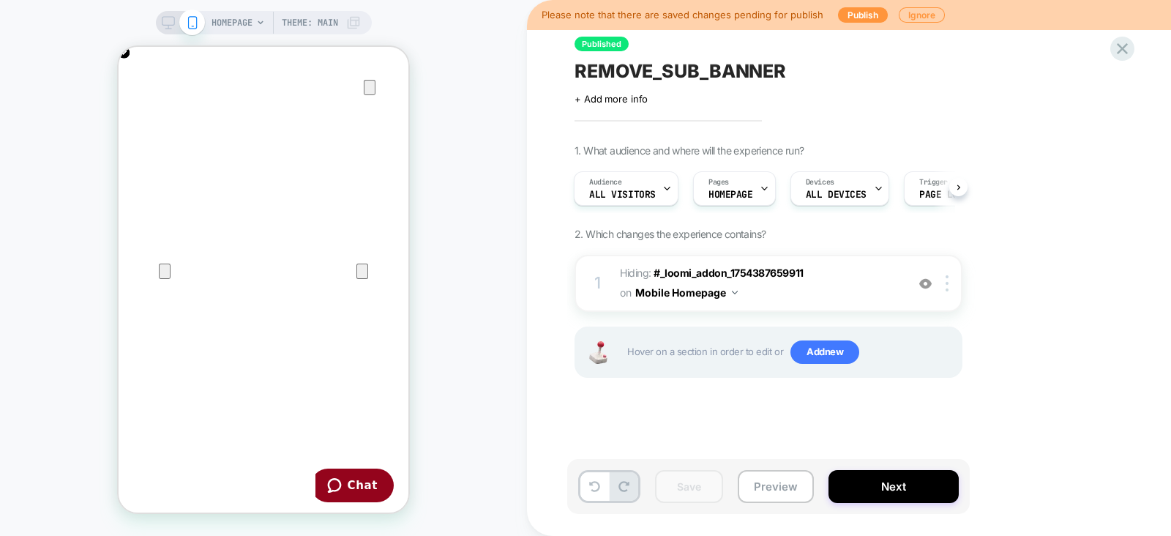
click at [163, 17] on icon at bounding box center [168, 22] width 13 height 13
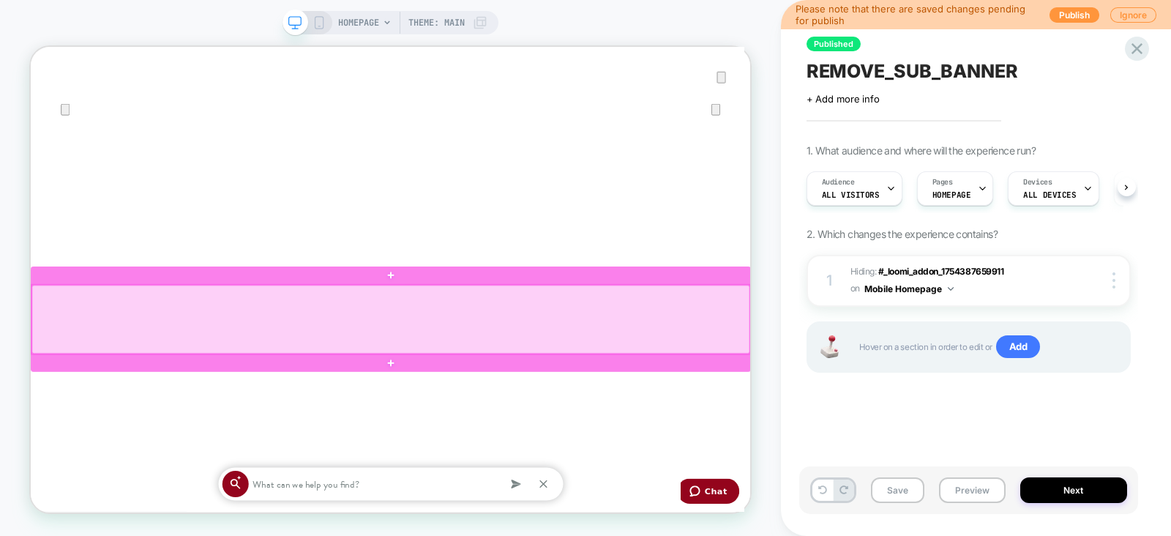
scroll to position [0, 960]
click at [492, 405] on div at bounding box center [511, 411] width 958 height 92
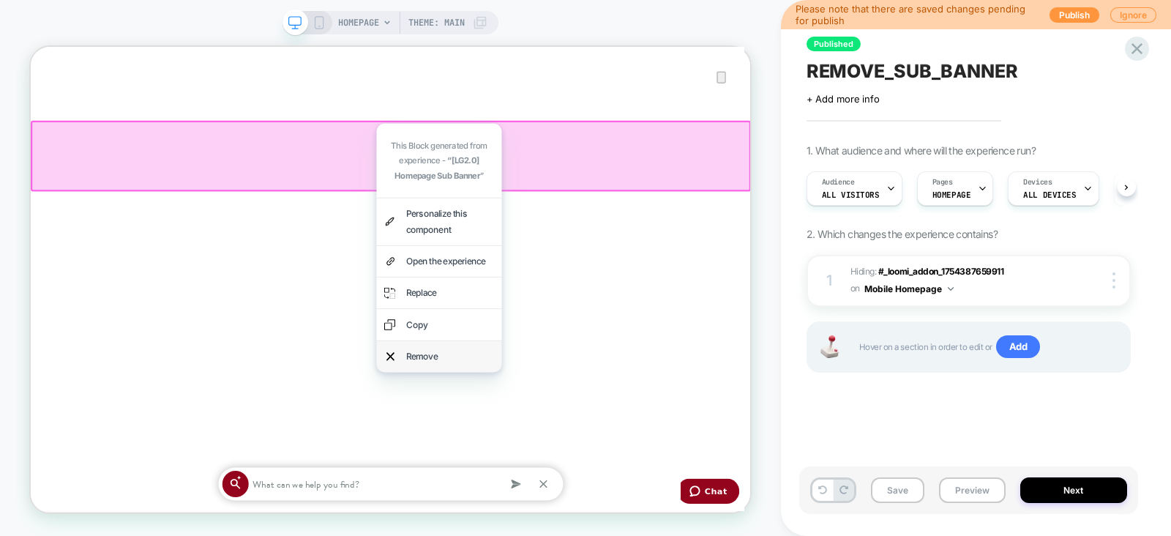
scroll to position [0, 1920]
click at [562, 462] on div "Remove" at bounding box center [589, 459] width 117 height 21
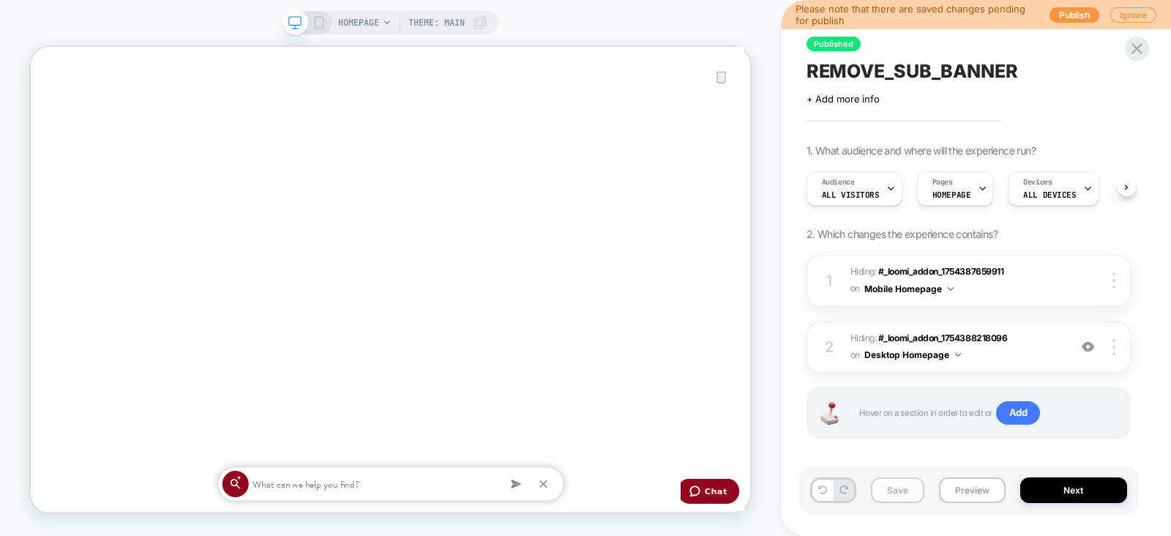
click at [892, 491] on button "Save" at bounding box center [897, 490] width 53 height 26
click at [1083, 494] on button "Next" at bounding box center [1074, 490] width 107 height 26
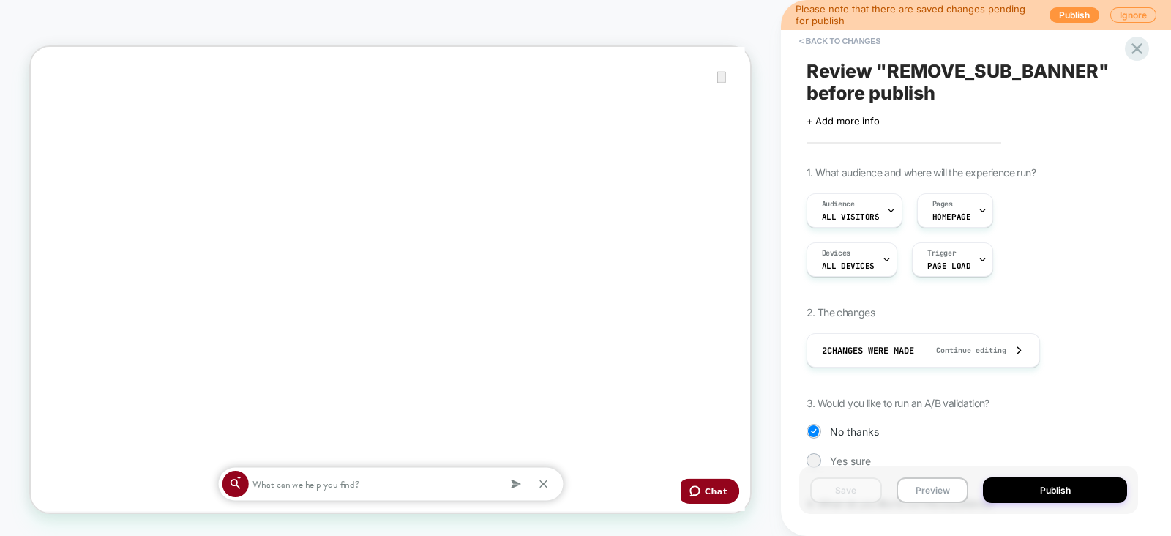
scroll to position [126, 0]
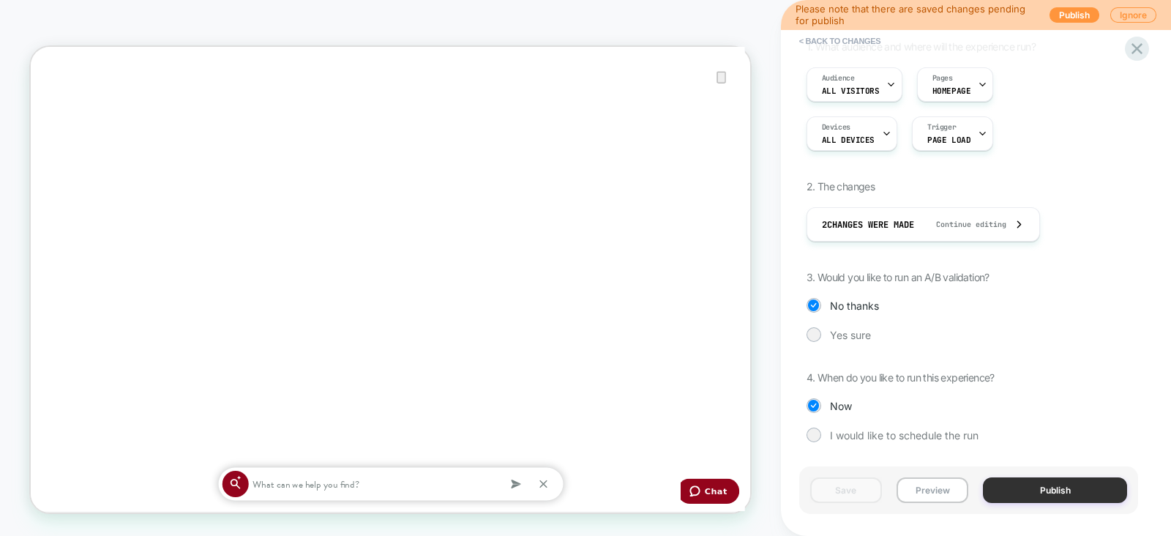
click at [1029, 491] on button "Publish" at bounding box center [1055, 490] width 144 height 26
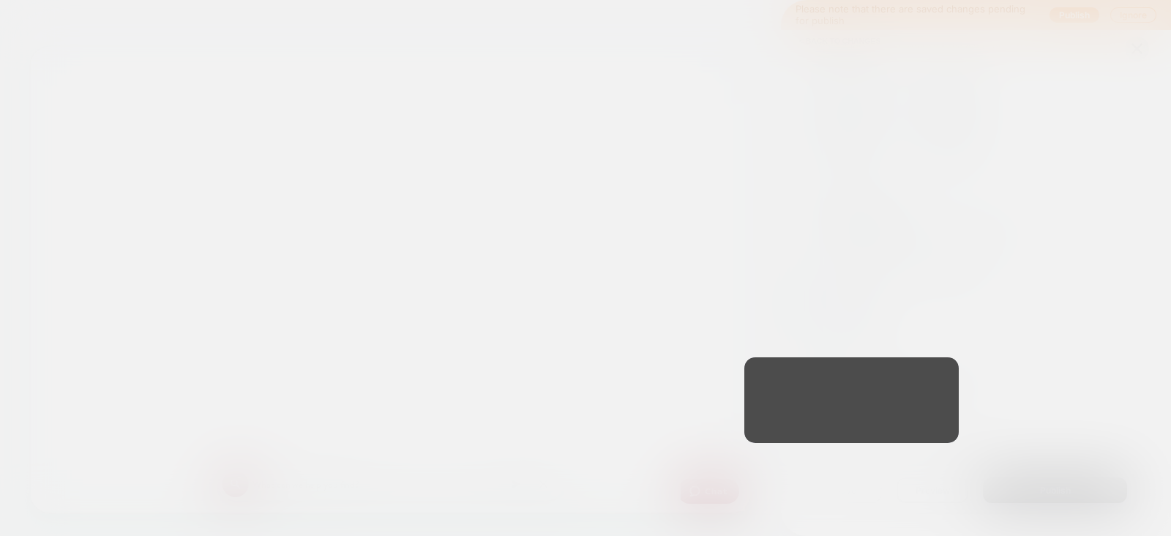
scroll to position [0, 0]
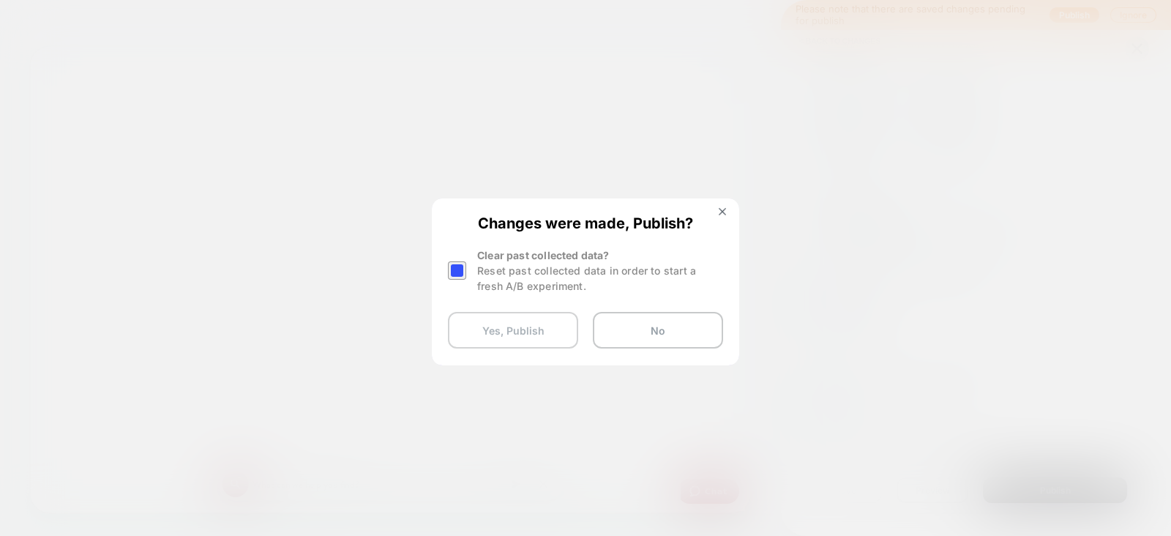
click at [511, 324] on button "Yes, Publish" at bounding box center [513, 330] width 130 height 37
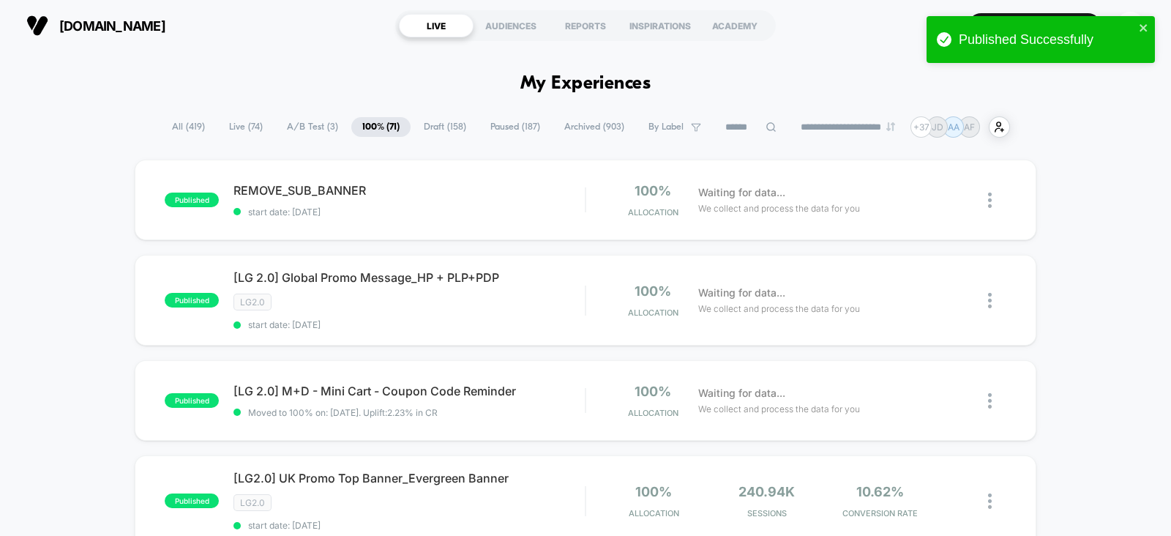
click at [740, 131] on input at bounding box center [751, 128] width 73 height 18
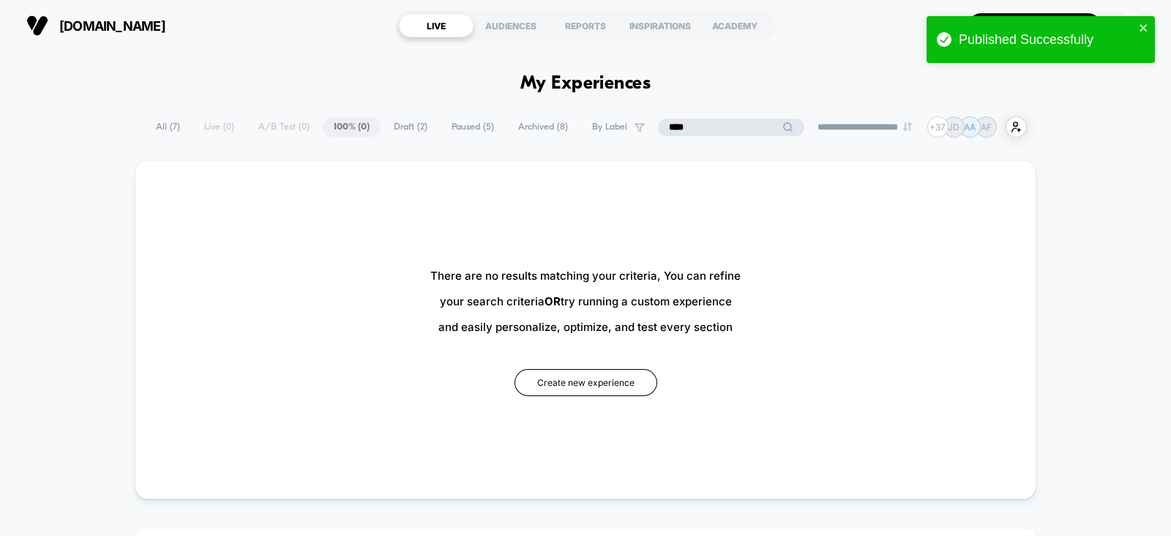
type input "****"
click at [165, 126] on span "All ( 7 )" at bounding box center [168, 127] width 46 height 20
click at [192, 131] on span "All ( 7 )" at bounding box center [205, 127] width 46 height 20
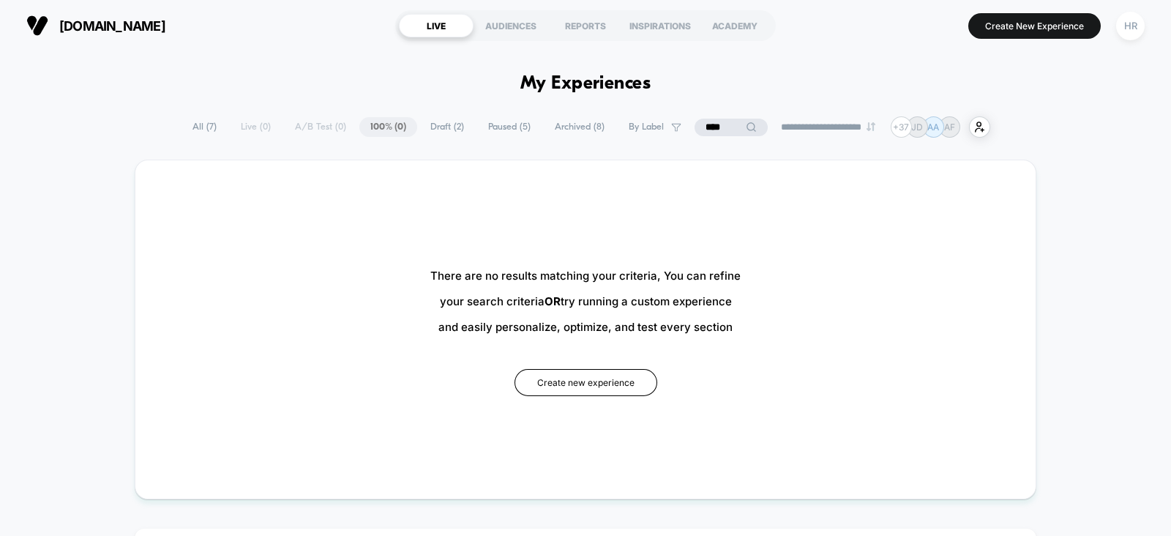
click at [713, 126] on input "****" at bounding box center [731, 128] width 73 height 18
click at [713, 126] on input "****" at bounding box center [731, 128] width 146 height 18
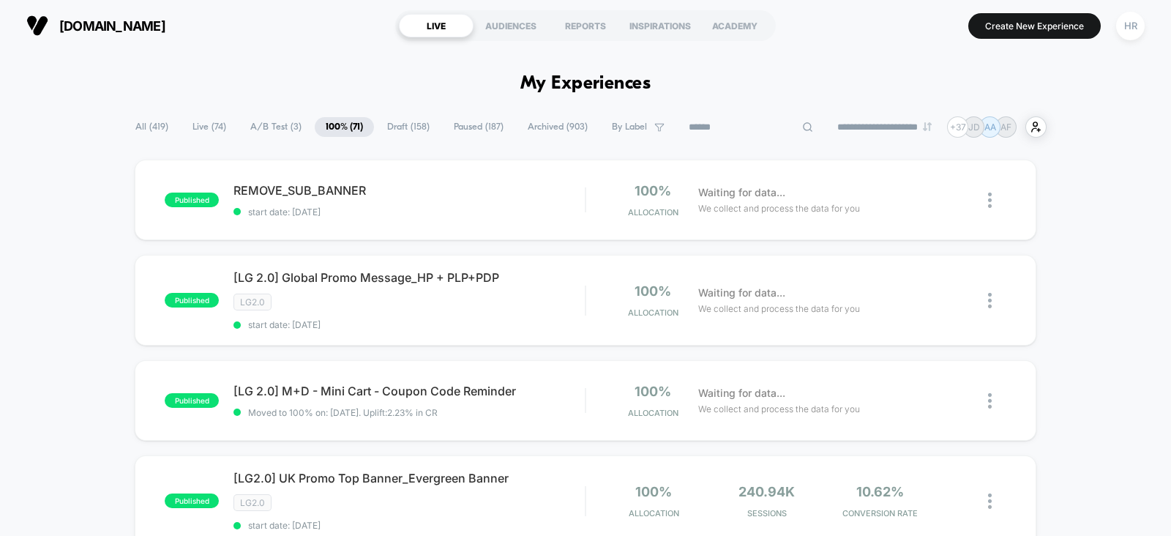
click at [161, 127] on span "All ( 419 )" at bounding box center [151, 127] width 55 height 20
click at [739, 137] on div "**********" at bounding box center [586, 126] width 848 height 21
click at [739, 133] on input at bounding box center [751, 128] width 146 height 18
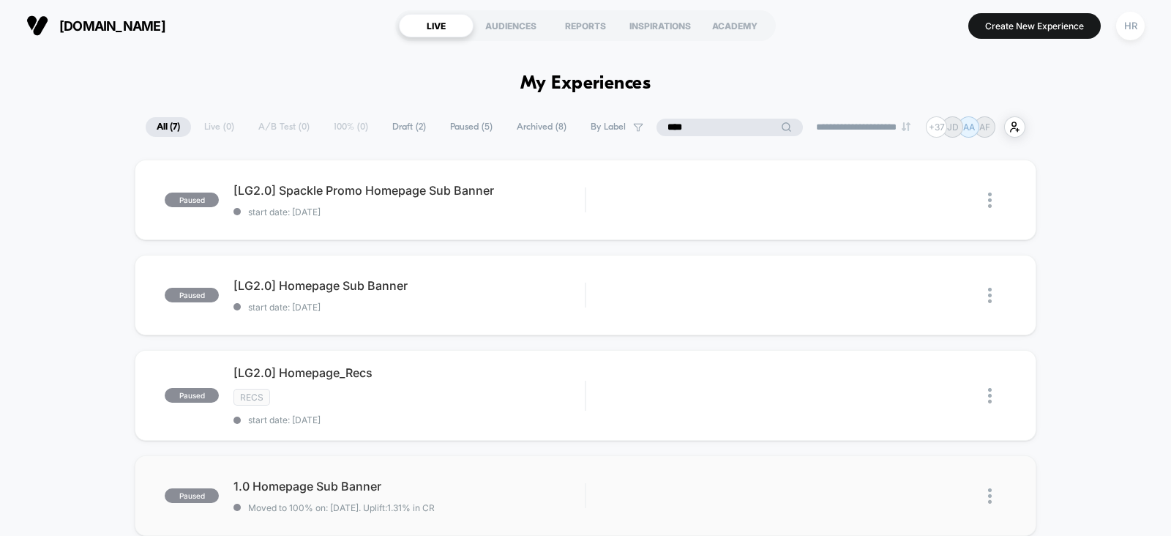
type input "****"
